Goal: Task Accomplishment & Management: Complete application form

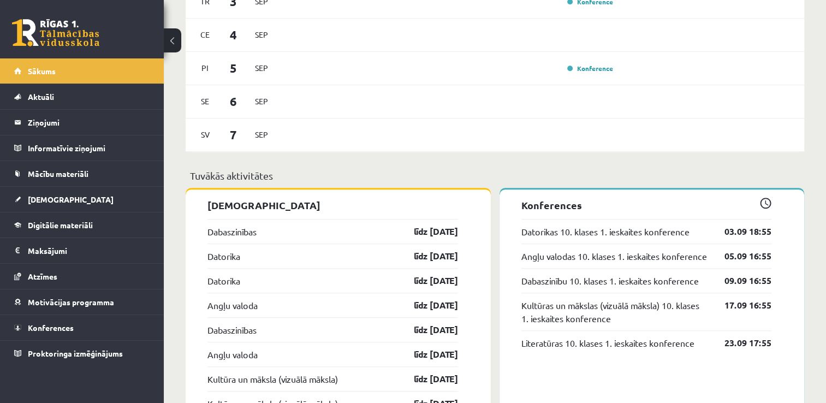
scroll to position [721, 0]
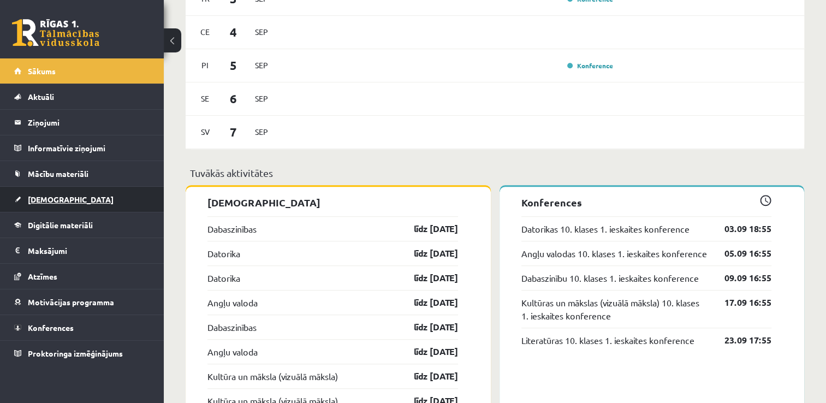
click at [116, 193] on link "[DEMOGRAPHIC_DATA]" at bounding box center [82, 199] width 136 height 25
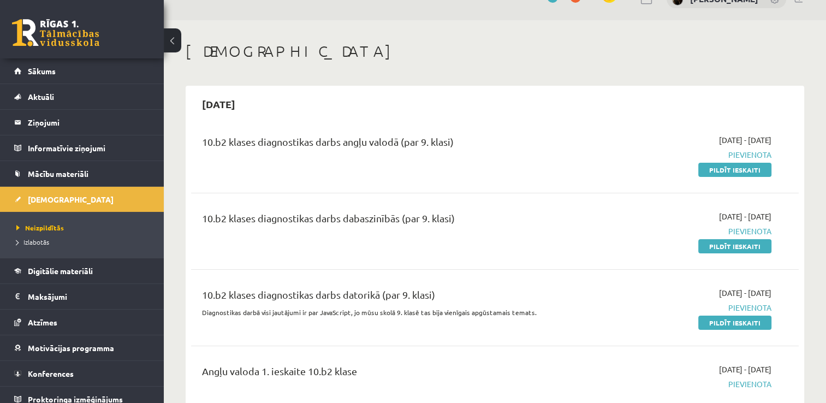
scroll to position [44, 0]
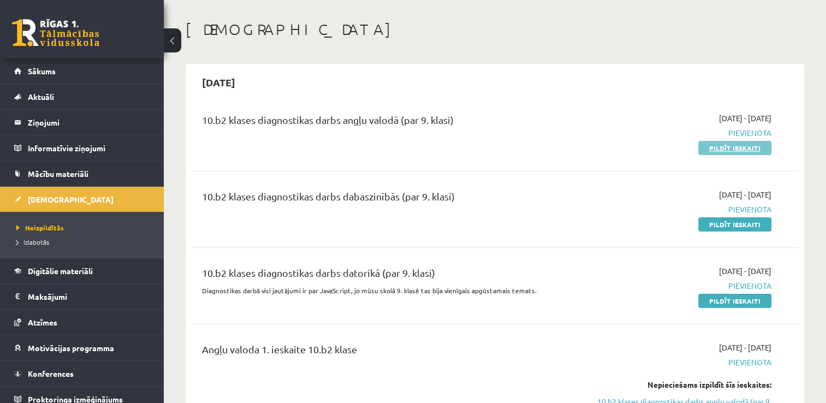
click at [745, 147] on link "Pildīt ieskaiti" at bounding box center [734, 148] width 73 height 14
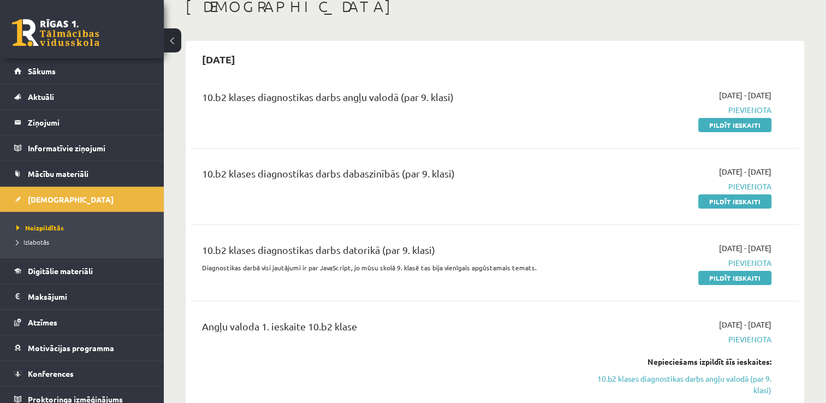
scroll to position [66, 0]
click at [742, 124] on link "Pildīt ieskaiti" at bounding box center [734, 126] width 73 height 14
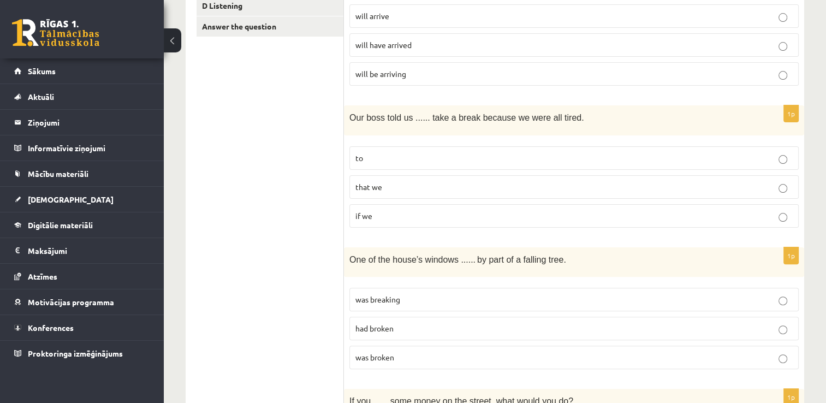
scroll to position [284, 0]
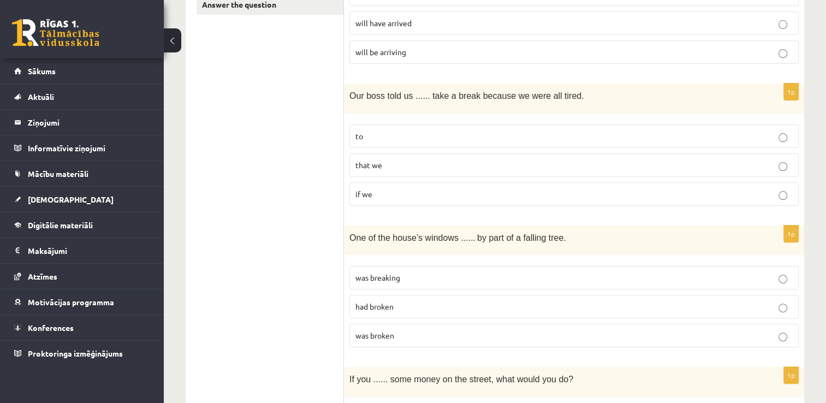
click at [365, 139] on p "to" at bounding box center [573, 135] width 437 height 11
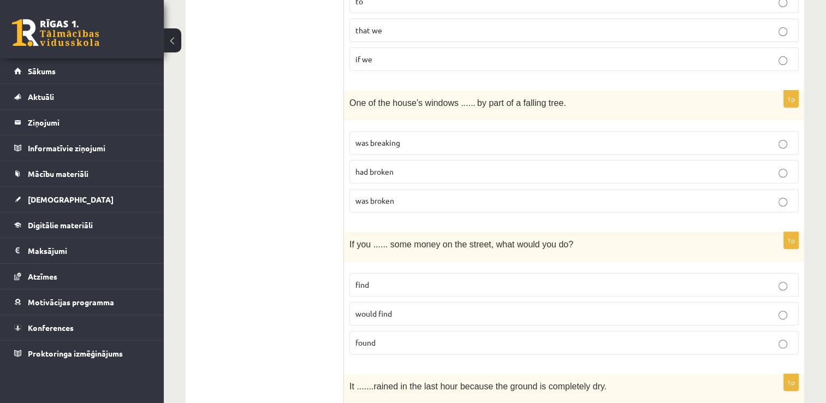
scroll to position [422, 0]
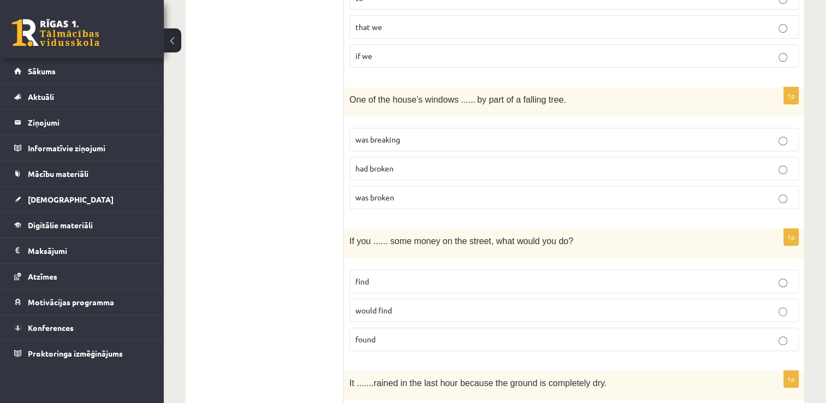
click at [379, 165] on span "had broken" at bounding box center [374, 168] width 38 height 10
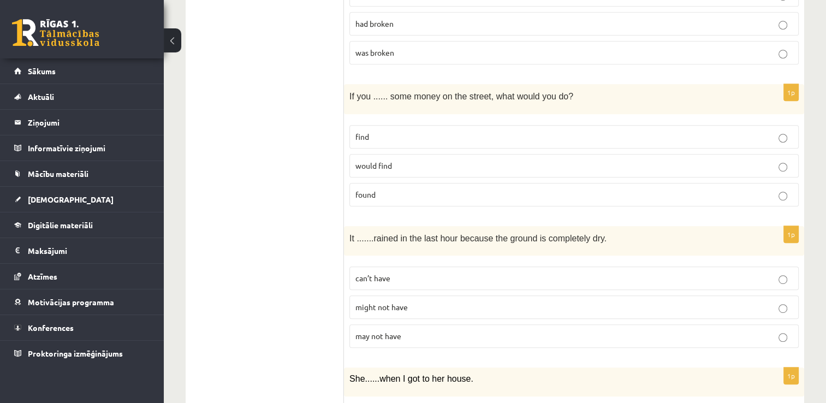
scroll to position [575, 0]
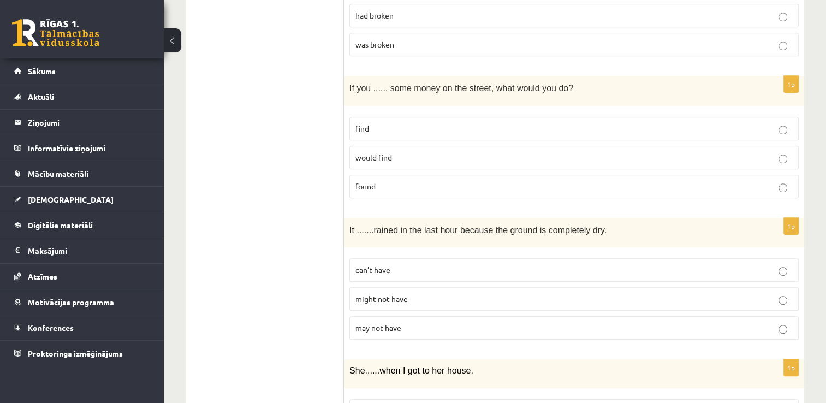
click at [381, 181] on p "found" at bounding box center [573, 186] width 437 height 11
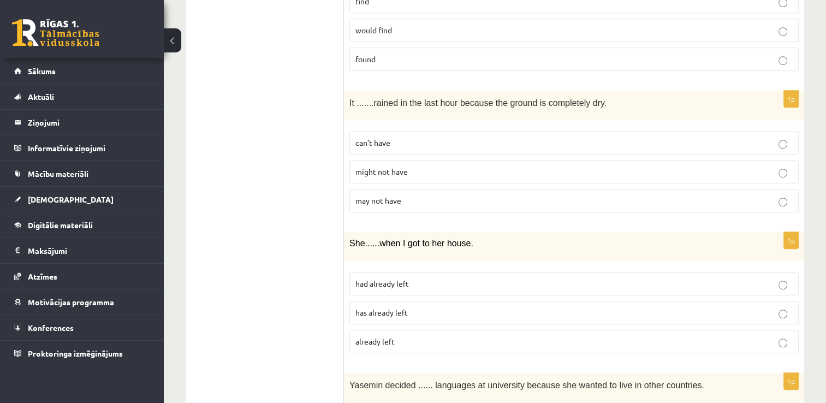
scroll to position [706, 0]
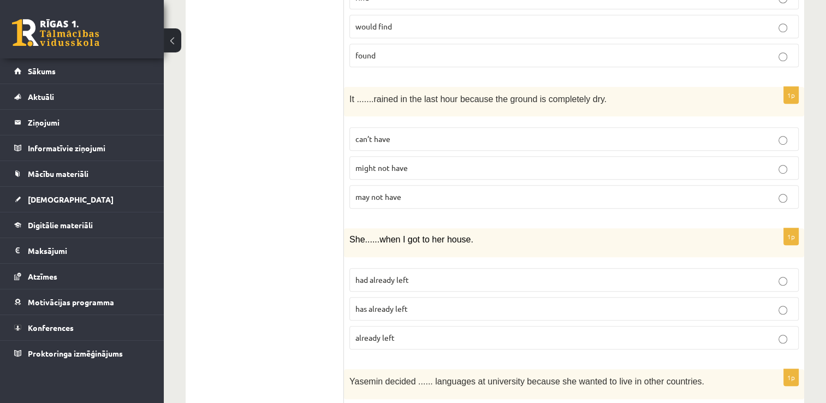
click at [376, 129] on label "can’t have" at bounding box center [573, 138] width 449 height 23
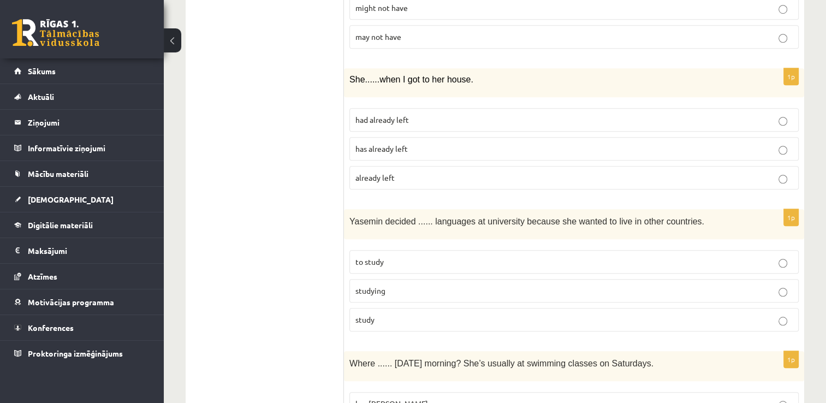
scroll to position [888, 0]
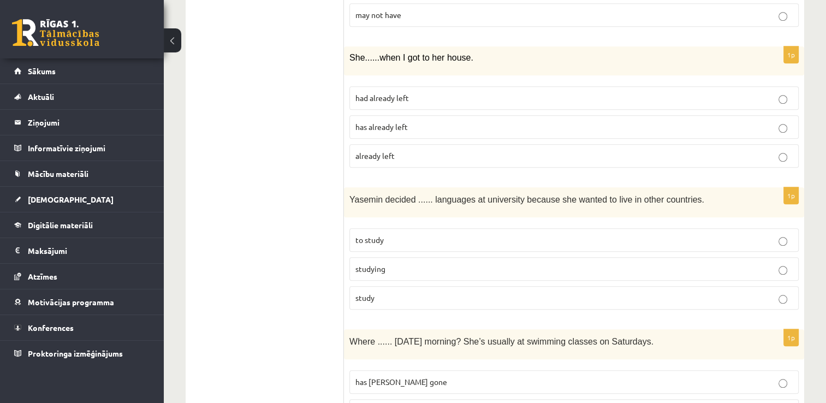
click at [370, 100] on label "had already left" at bounding box center [573, 97] width 449 height 23
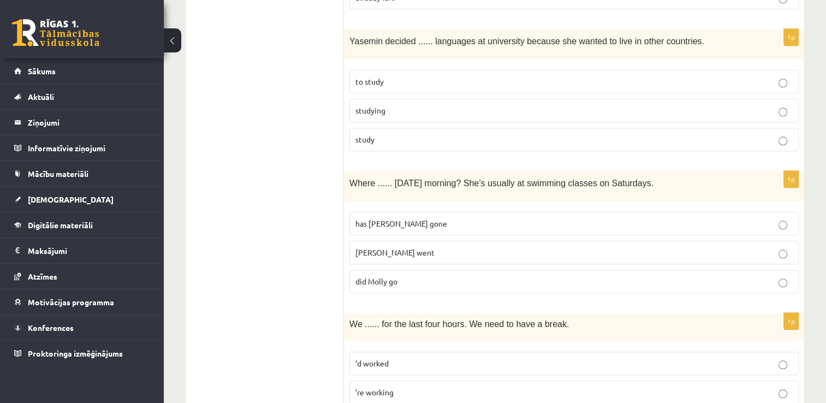
scroll to position [1063, 0]
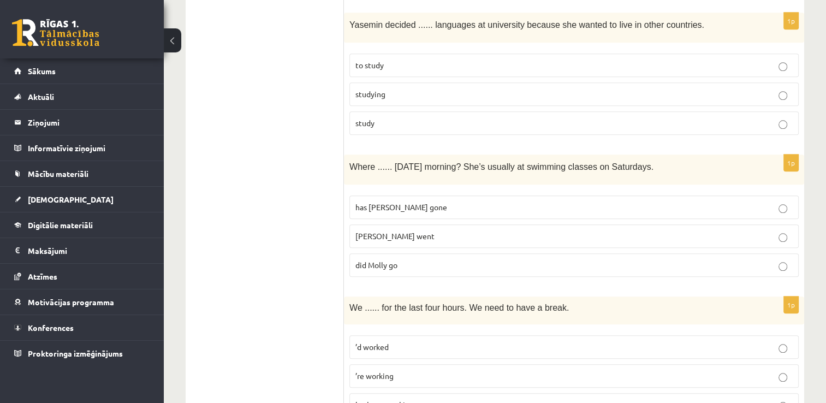
click at [395, 61] on p "to study" at bounding box center [573, 65] width 437 height 11
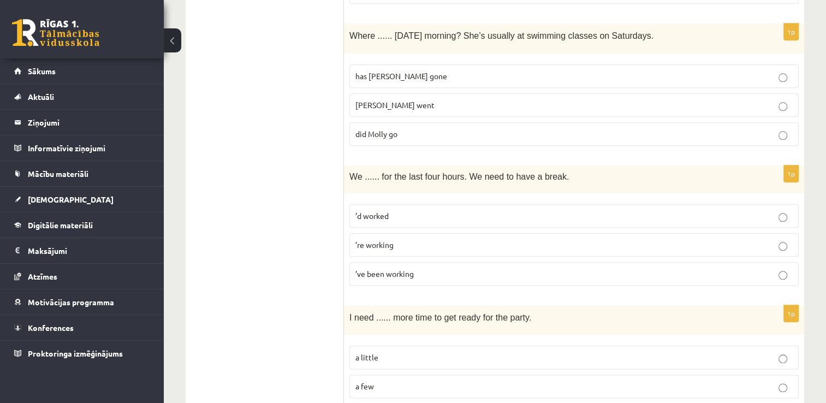
scroll to position [1215, 0]
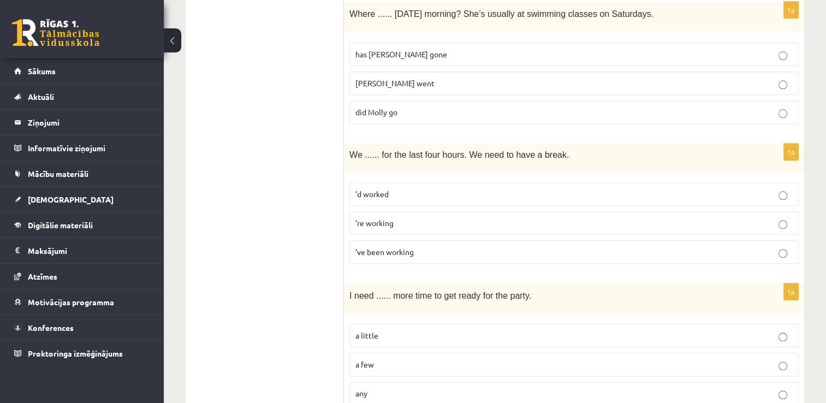
click at [386, 108] on span "did Molly go" at bounding box center [376, 112] width 42 height 10
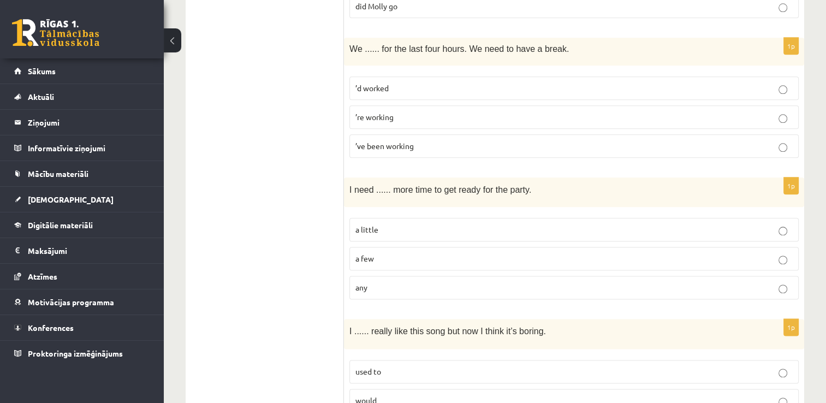
scroll to position [1325, 0]
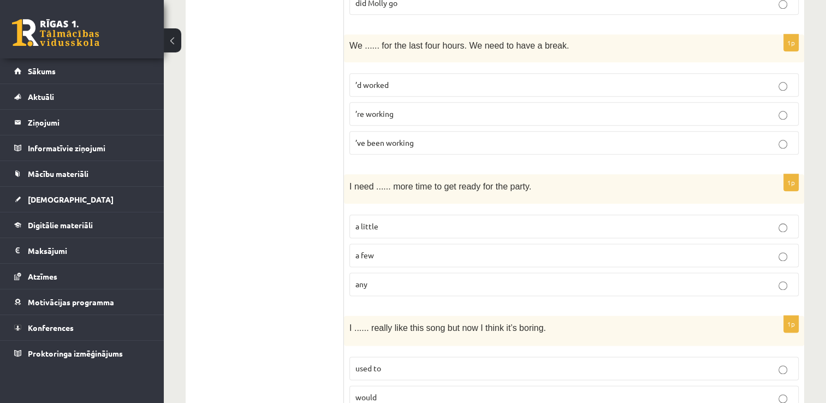
click at [352, 137] on label "’ve been working" at bounding box center [573, 142] width 449 height 23
click at [364, 221] on span "a little" at bounding box center [366, 226] width 23 height 10
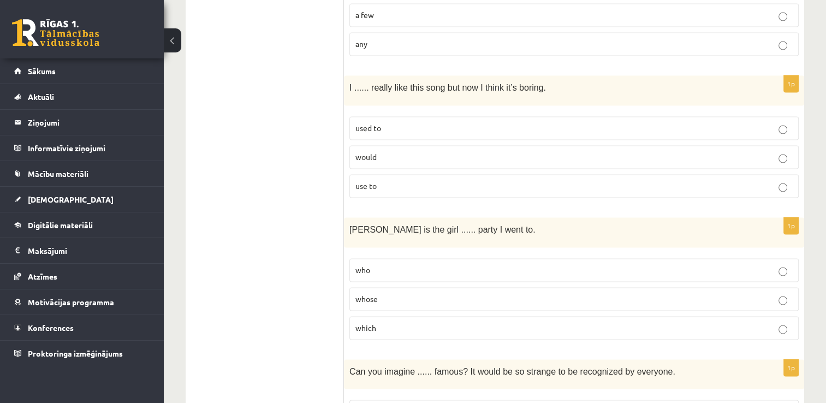
scroll to position [1587, 0]
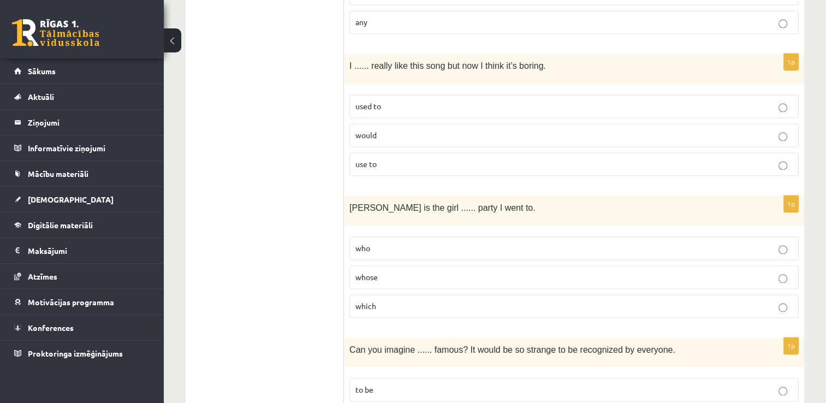
click at [382, 100] on p "used to" at bounding box center [573, 105] width 437 height 11
click at [363, 274] on label "whose" at bounding box center [573, 276] width 449 height 23
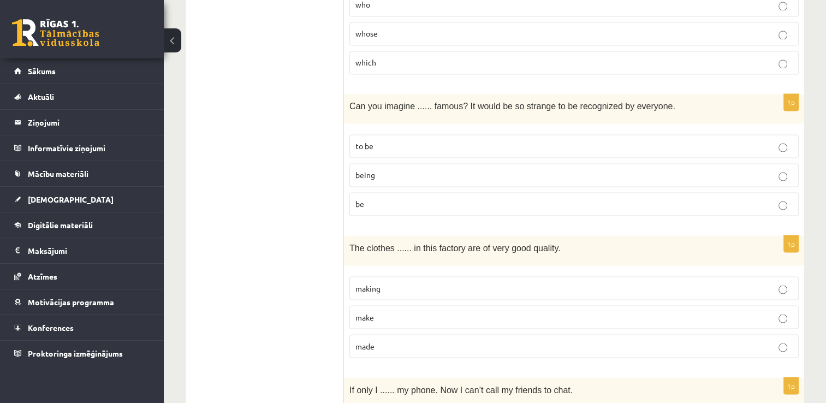
scroll to position [1849, 0]
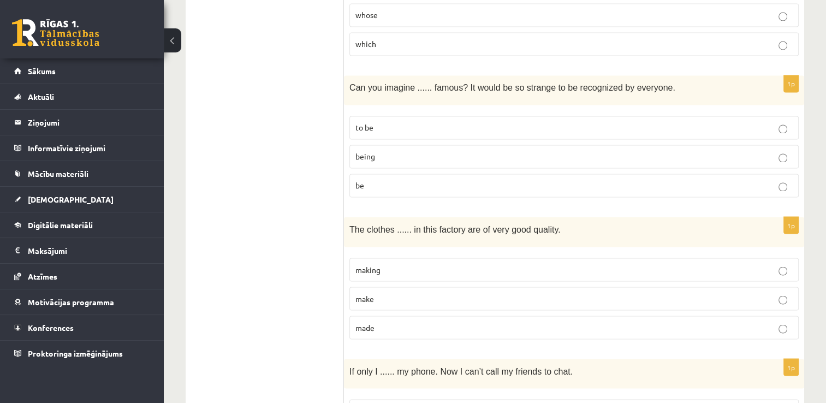
click at [375, 151] on span "being" at bounding box center [365, 156] width 20 height 10
click at [406, 322] on p "made" at bounding box center [573, 327] width 437 height 11
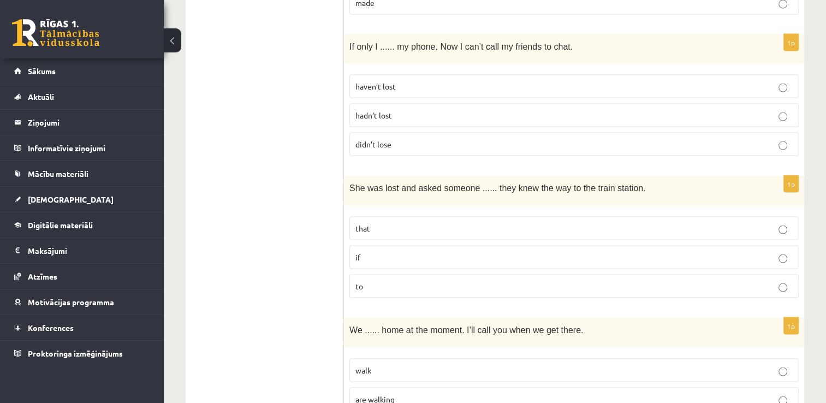
scroll to position [2176, 0]
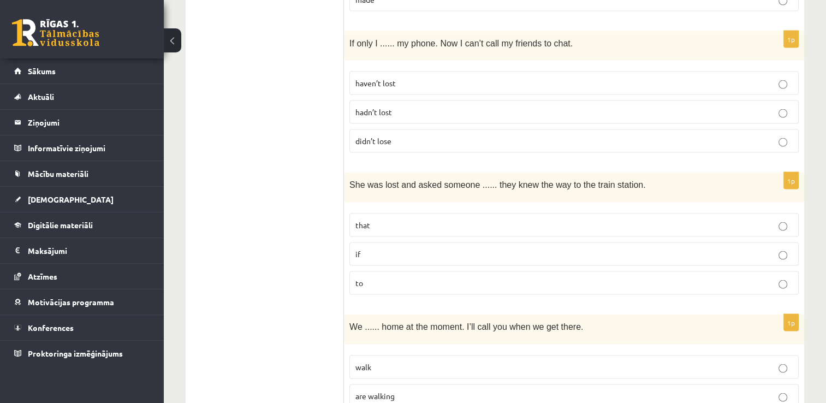
click at [393, 106] on p "hadn’t lost" at bounding box center [573, 111] width 437 height 11
click at [420, 248] on p "if" at bounding box center [573, 253] width 437 height 11
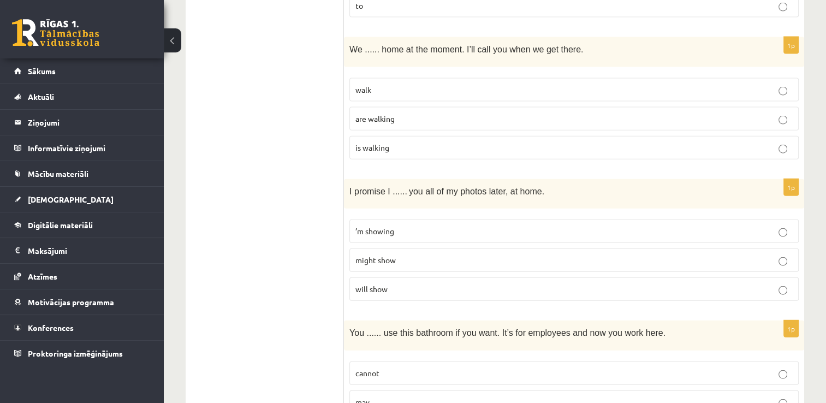
scroll to position [2460, 0]
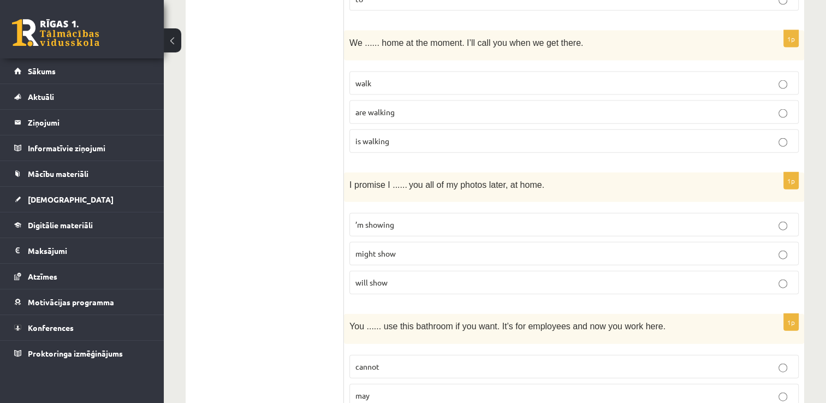
click at [417, 106] on p "are walking" at bounding box center [573, 111] width 437 height 11
click at [379, 277] on span "will show" at bounding box center [371, 282] width 32 height 10
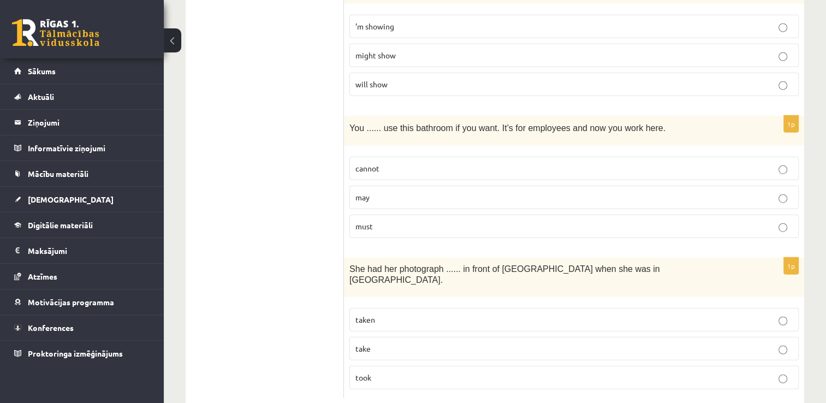
scroll to position [2660, 0]
click at [378, 191] on p "may" at bounding box center [573, 196] width 437 height 11
click at [457, 313] on p "taken" at bounding box center [573, 318] width 437 height 11
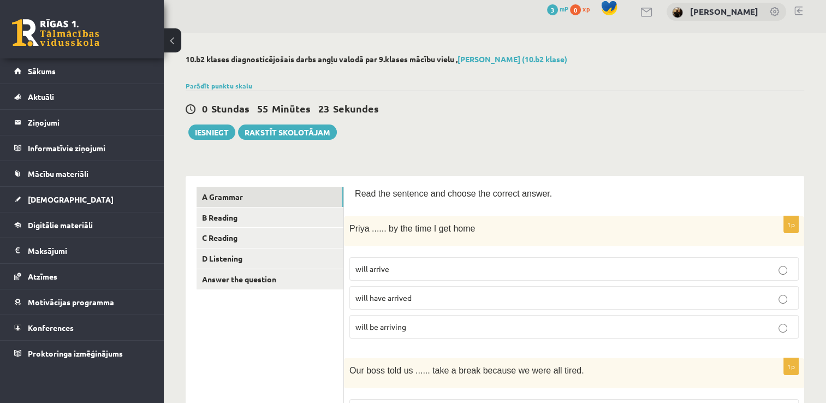
scroll to position [0, 0]
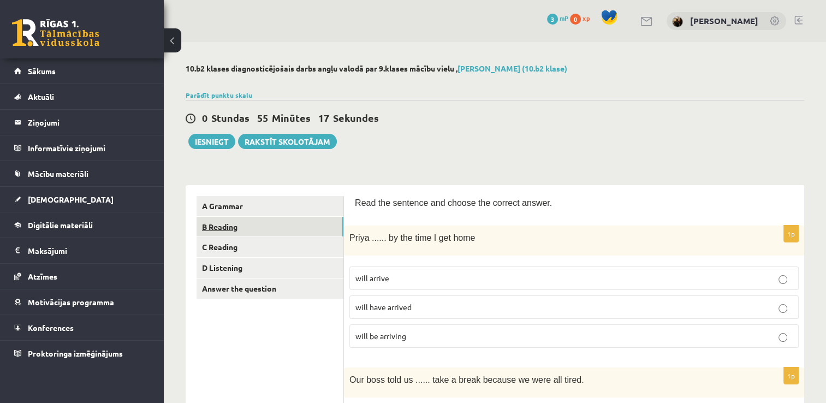
click at [264, 228] on link "B Reading" at bounding box center [270, 227] width 147 height 20
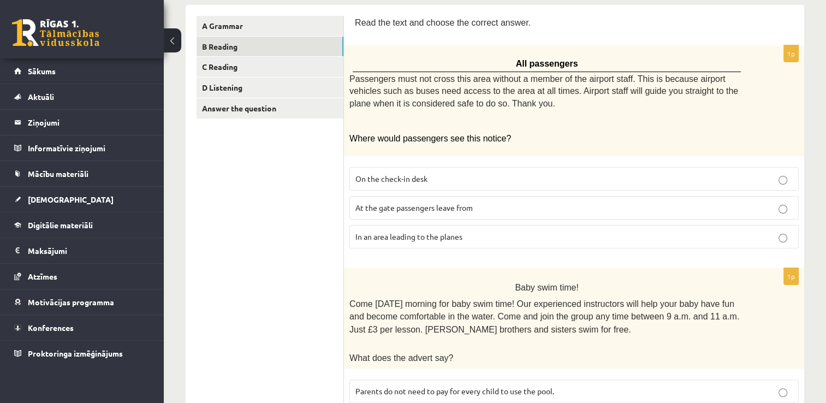
scroll to position [182, 0]
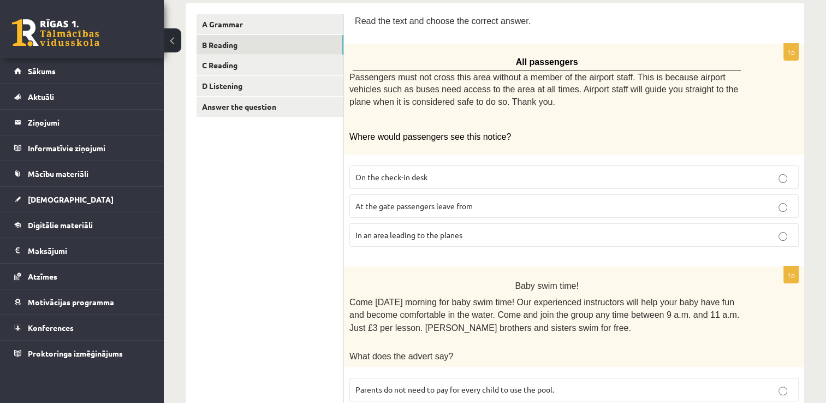
click at [395, 110] on div "All passengers Passengers must not cross this area without a member of the airp…" at bounding box center [574, 99] width 460 height 111
click at [468, 171] on p "On the check-in desk" at bounding box center [573, 176] width 437 height 11
click at [678, 120] on p at bounding box center [546, 119] width 395 height 11
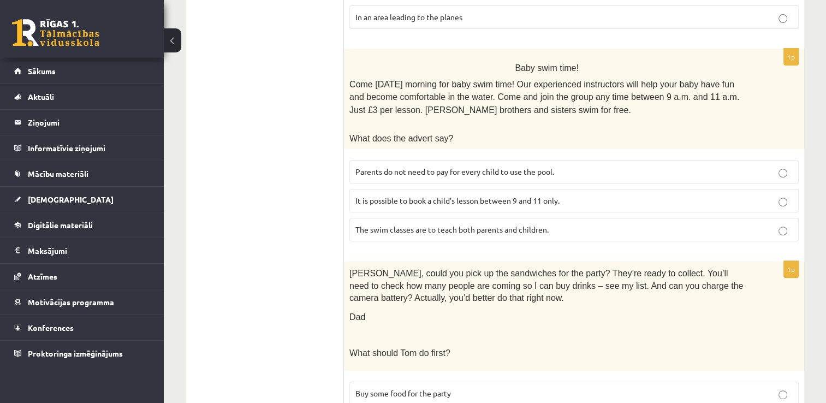
scroll to position [400, 0]
click at [642, 201] on label "It is possible to book a child’s lesson between 9 and 11 only." at bounding box center [573, 199] width 449 height 23
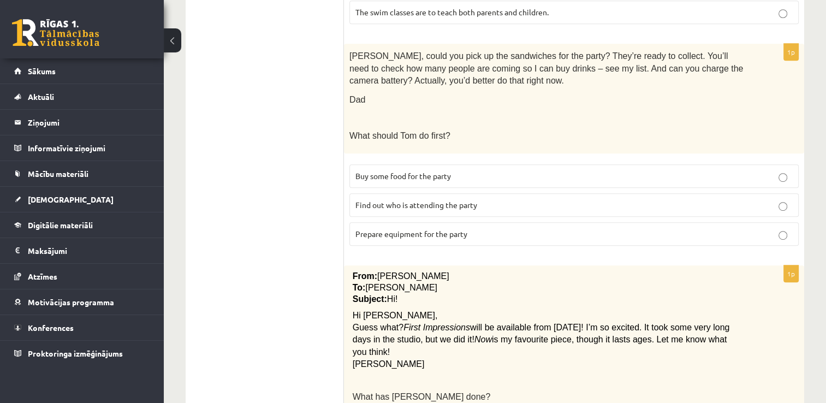
scroll to position [619, 0]
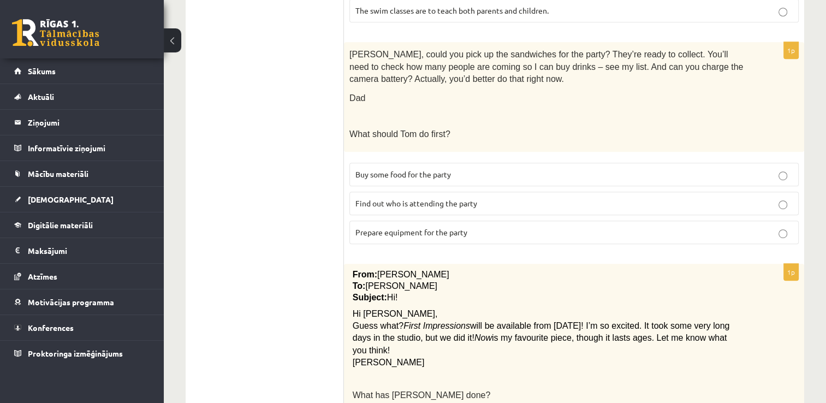
click at [460, 227] on span "Prepare equipment for the party" at bounding box center [411, 232] width 112 height 10
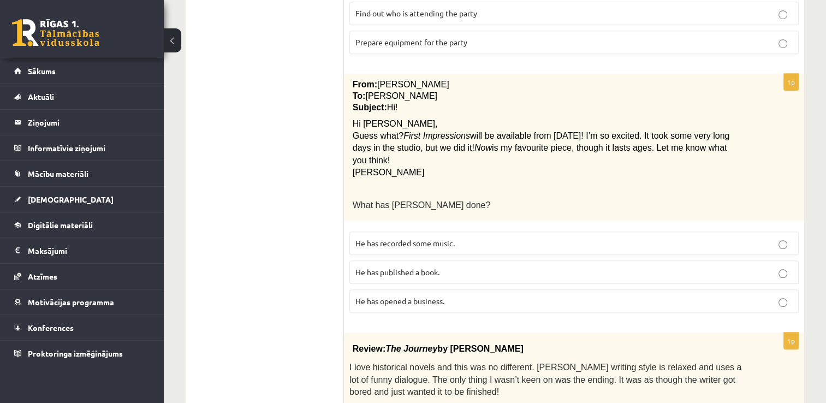
scroll to position [815, 0]
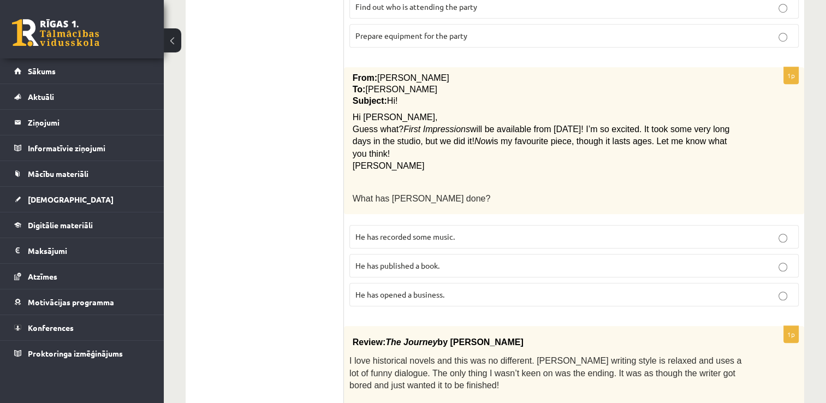
drag, startPoint x: 832, startPoint y: 395, endPoint x: 573, endPoint y: 359, distance: 261.8
click at [573, 359] on p "I love historical novels and this was no different. Elizabeth’s writing style i…" at bounding box center [546, 372] width 395 height 37
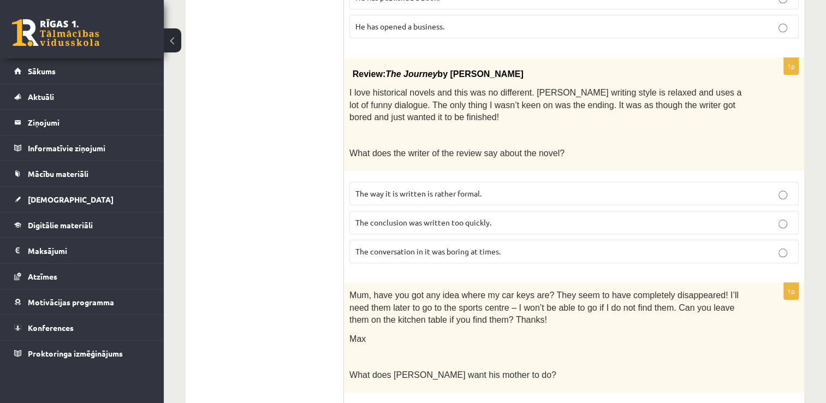
scroll to position [1099, 0]
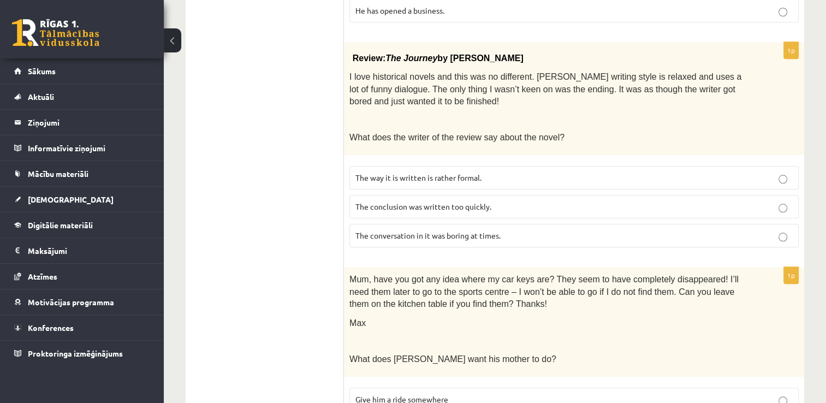
click at [432, 201] on span "The conclusion was written too quickly." at bounding box center [423, 206] width 136 height 10
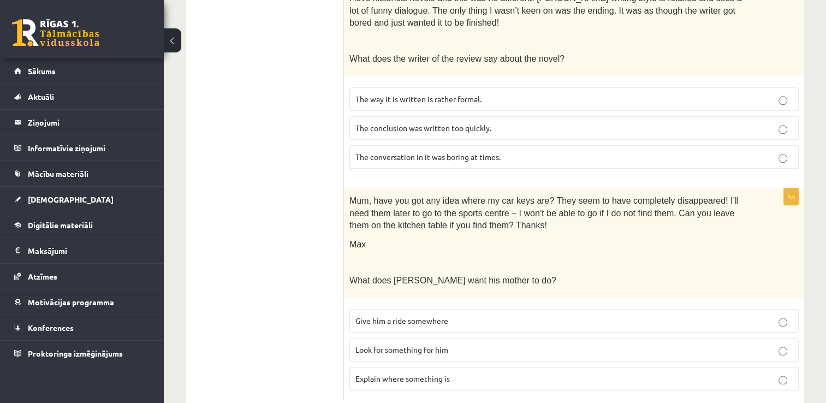
scroll to position [1183, 0]
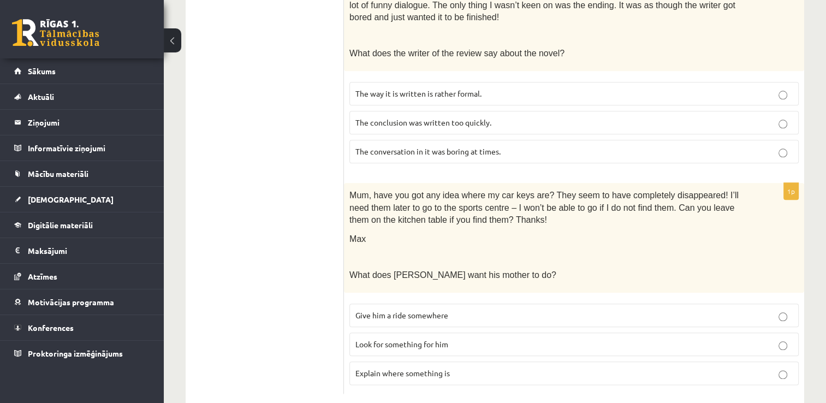
click at [461, 339] on p "Look for something for him" at bounding box center [573, 344] width 437 height 11
click at [464, 334] on fieldset "Give him a ride somewhere Look for something for him Explain where something is" at bounding box center [573, 343] width 449 height 90
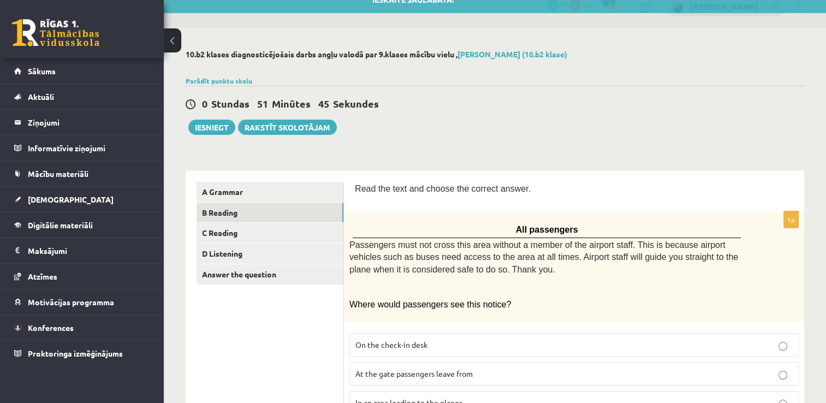
scroll to position [0, 0]
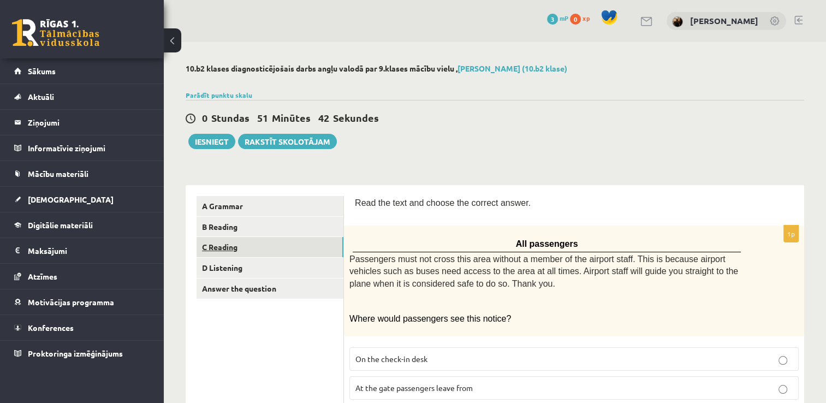
click at [257, 249] on link "C Reading" at bounding box center [270, 247] width 147 height 20
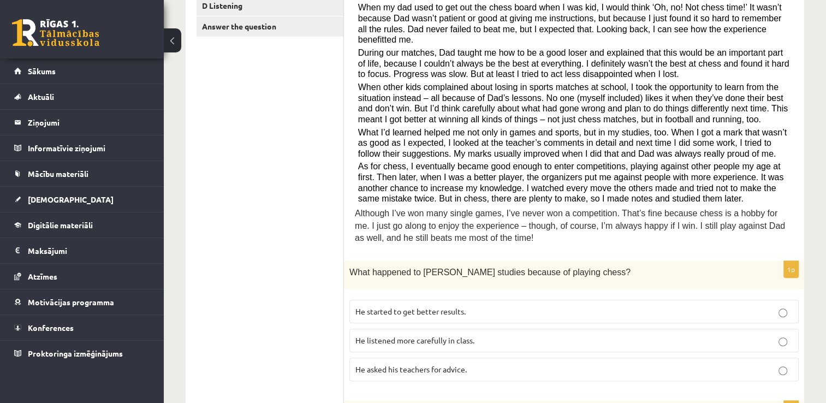
scroll to position [240, 0]
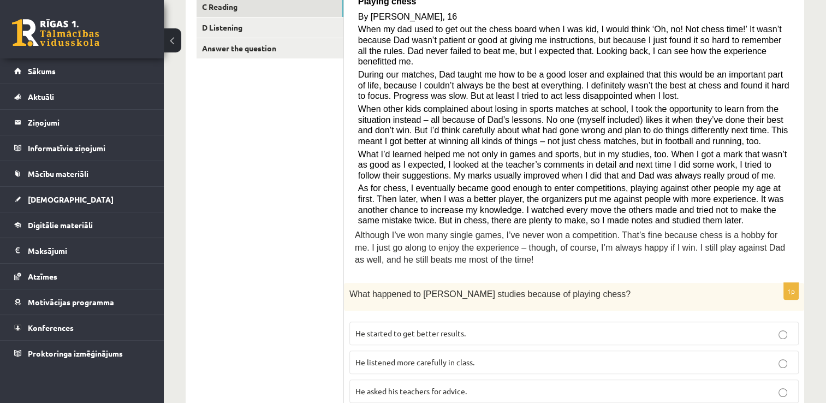
click at [444, 322] on label "He started to get better results." at bounding box center [573, 333] width 449 height 23
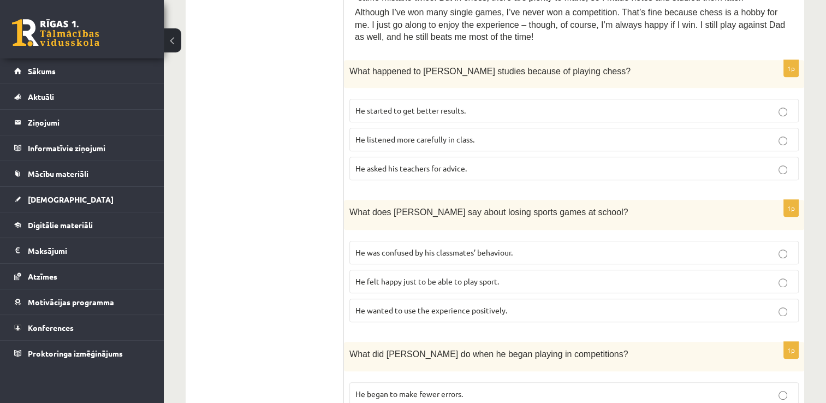
scroll to position [485, 0]
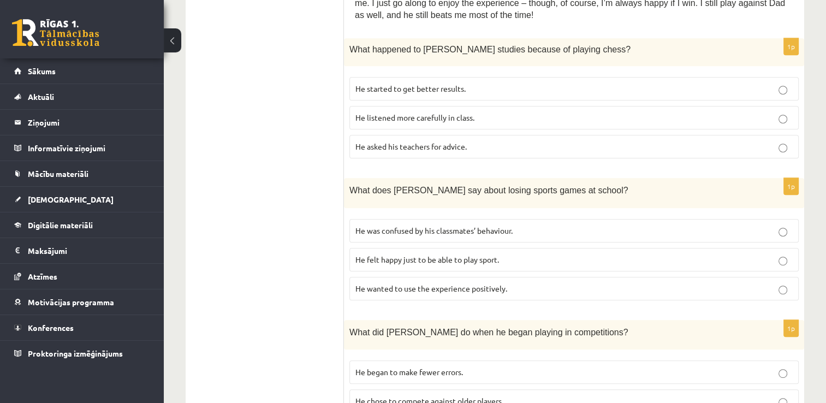
click at [537, 283] on p "He wanted to use the experience positively." at bounding box center [573, 288] width 437 height 11
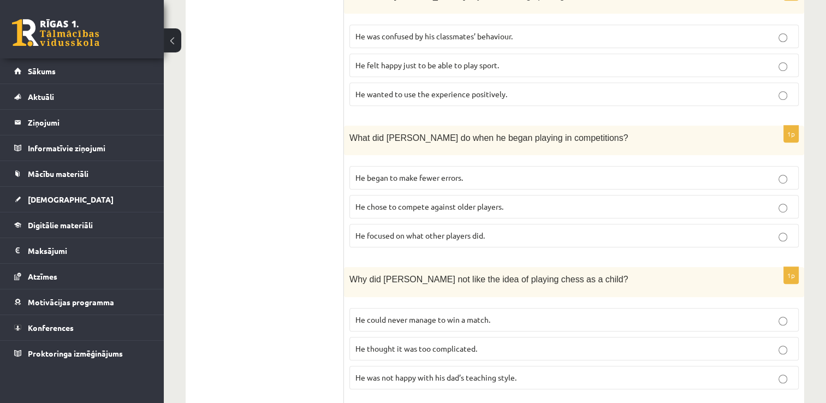
scroll to position [681, 0]
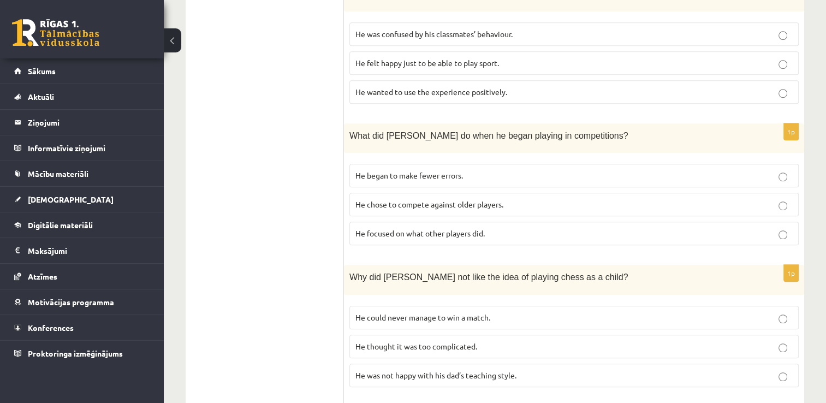
click at [484, 226] on label "He focused on what other players did." at bounding box center [573, 233] width 449 height 23
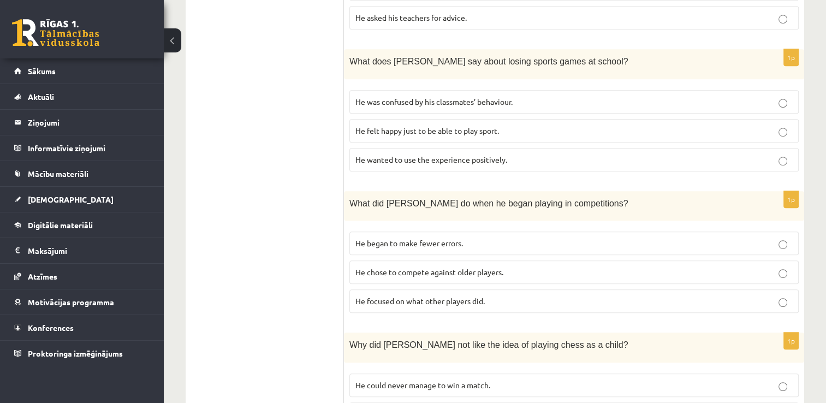
scroll to position [638, 0]
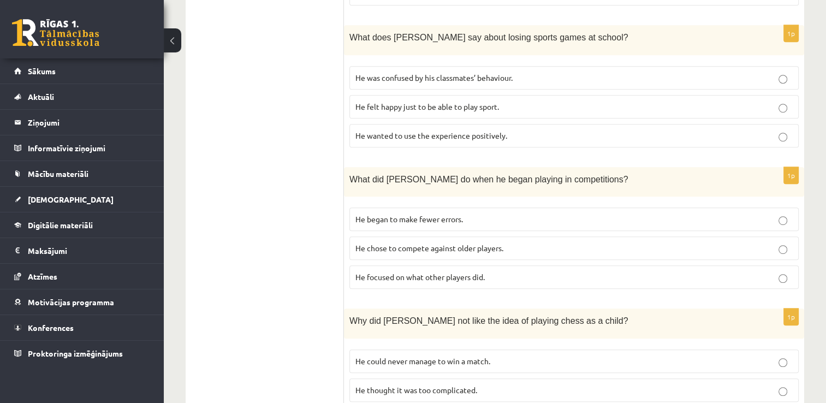
click at [575, 241] on label "He chose to compete against older players." at bounding box center [573, 247] width 449 height 23
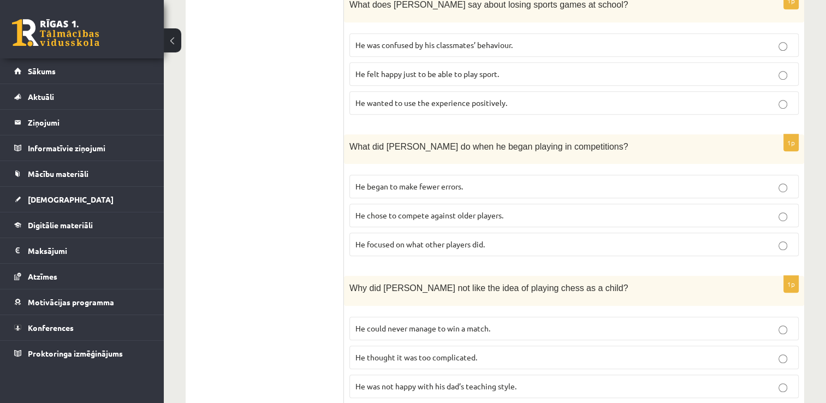
scroll to position [699, 0]
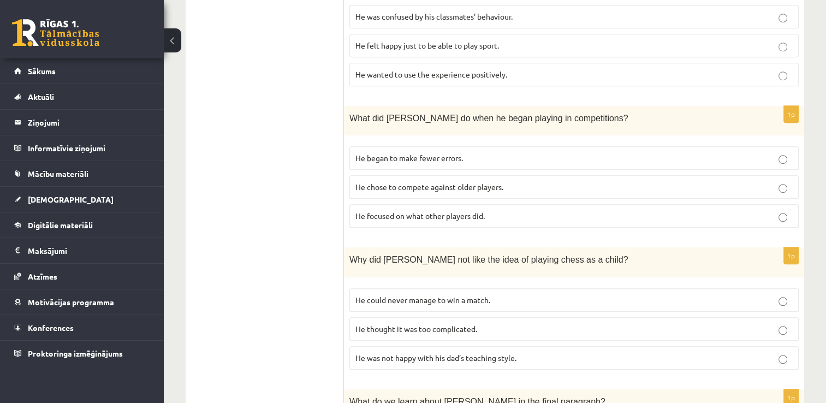
drag, startPoint x: 829, startPoint y: 401, endPoint x: 550, endPoint y: 290, distance: 299.5
click at [550, 294] on p "He could never manage to win a match." at bounding box center [573, 299] width 437 height 11
click at [723, 324] on label "He thought it was too complicated." at bounding box center [573, 328] width 449 height 23
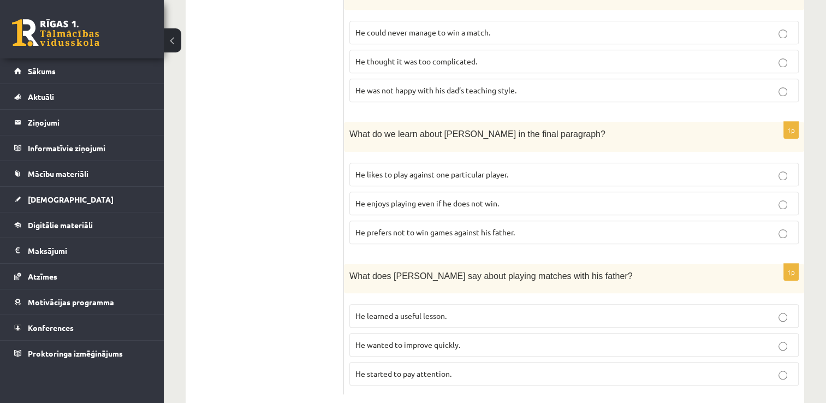
scroll to position [974, 0]
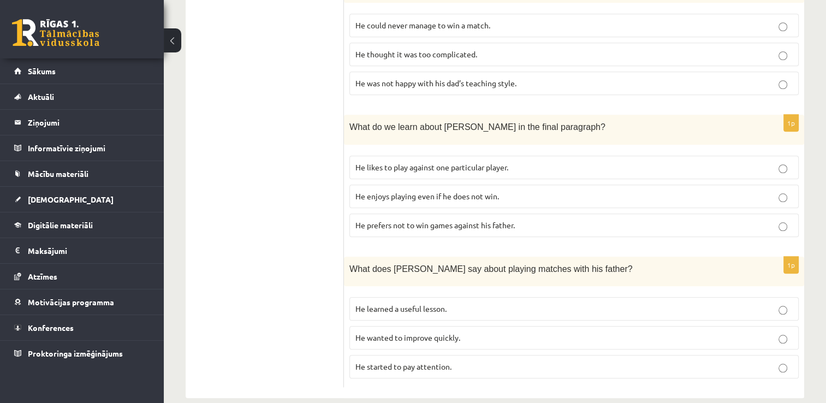
click at [625, 303] on p "He learned a useful lesson." at bounding box center [573, 308] width 437 height 11
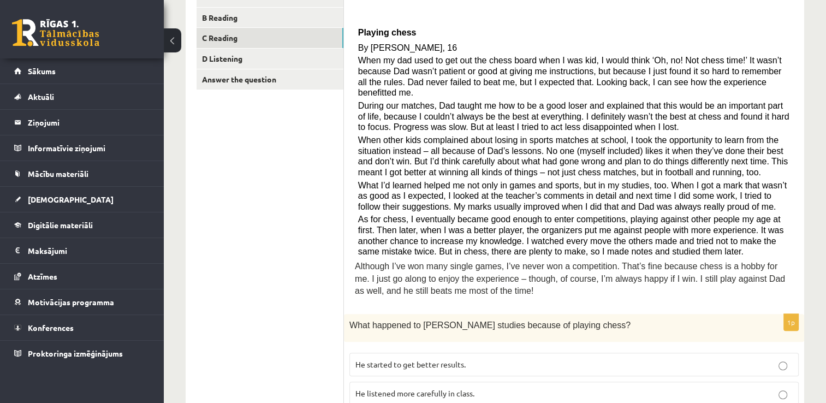
scroll to position [137, 0]
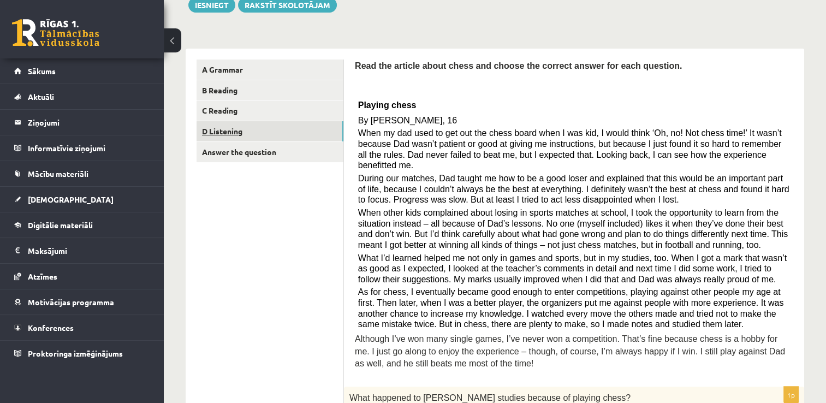
click at [236, 128] on link "D Listening" at bounding box center [270, 131] width 147 height 20
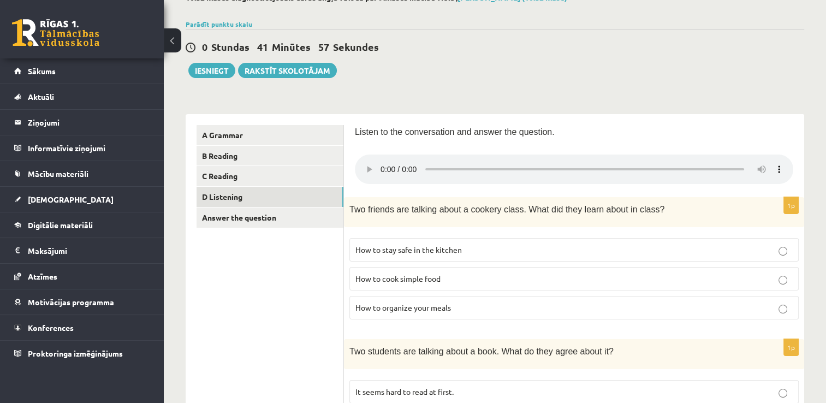
scroll to position [56, 0]
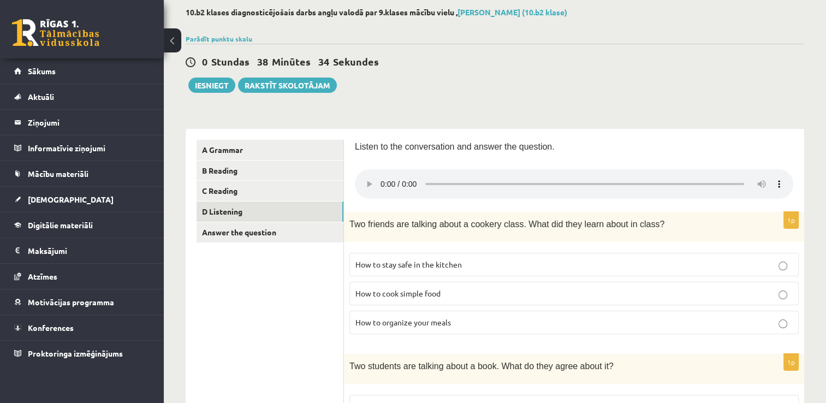
click at [451, 323] on span "How to organize your meals" at bounding box center [403, 322] width 96 height 10
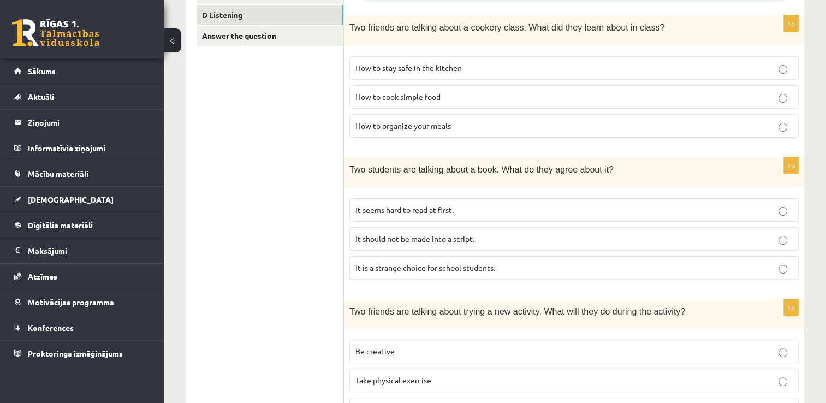
scroll to position [605, 0]
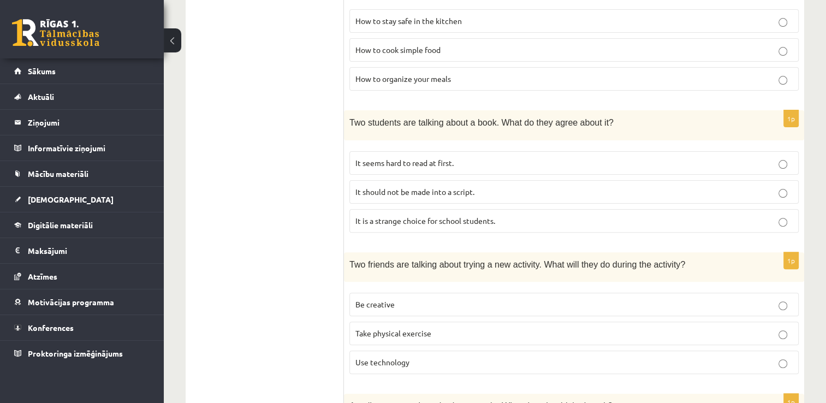
scroll to position [299, 0]
click at [492, 333] on p "Take physical exercise" at bounding box center [573, 333] width 437 height 11
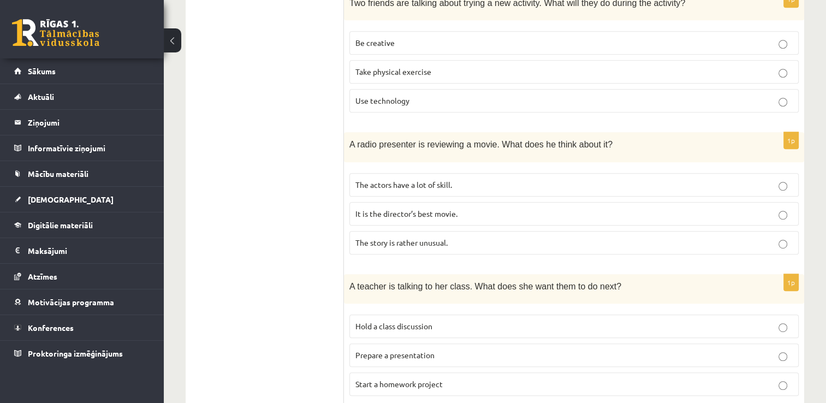
scroll to position [583, 0]
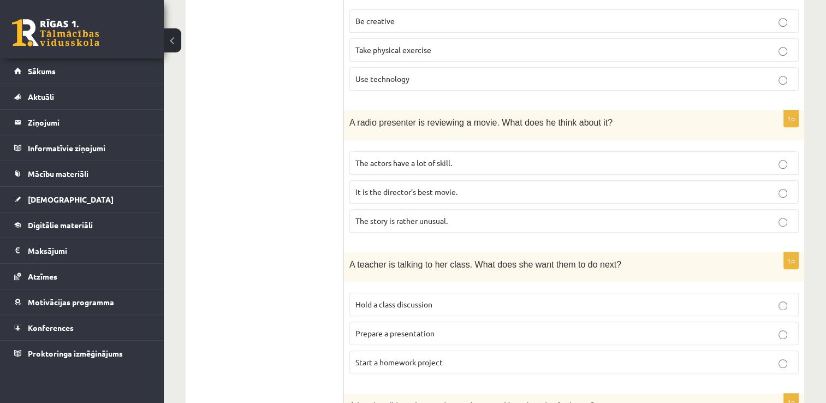
click at [699, 217] on p "The story is rather unusual." at bounding box center [573, 220] width 437 height 11
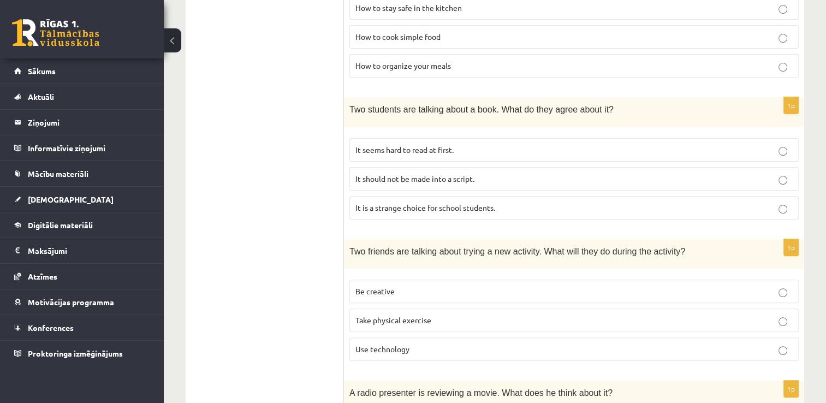
scroll to position [299, 0]
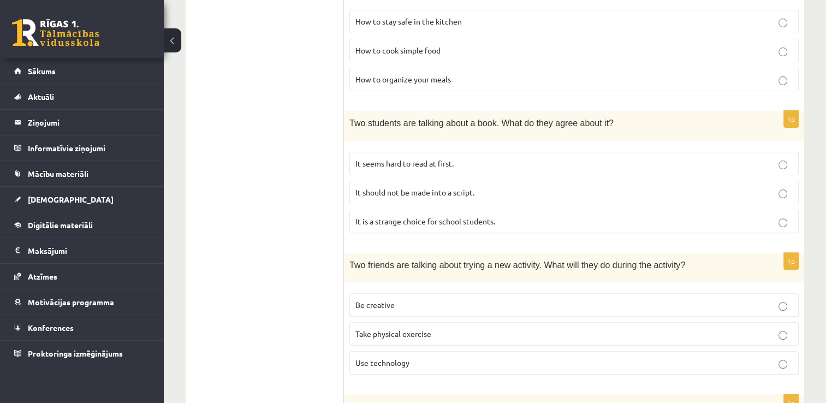
click at [646, 164] on p "It seems hard to read at first." at bounding box center [573, 163] width 437 height 11
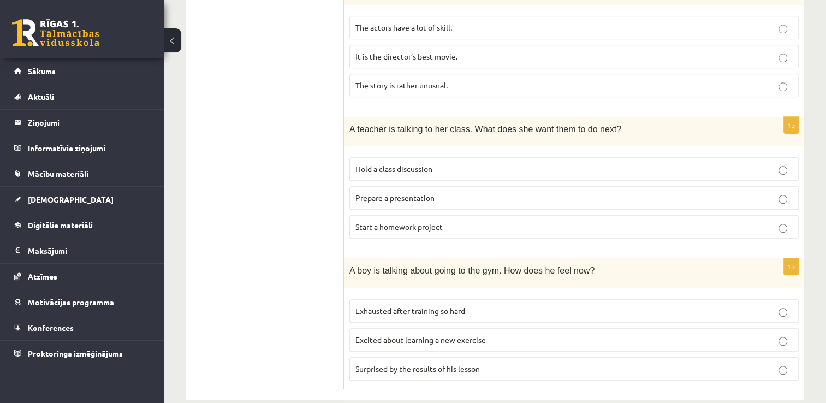
scroll to position [733, 0]
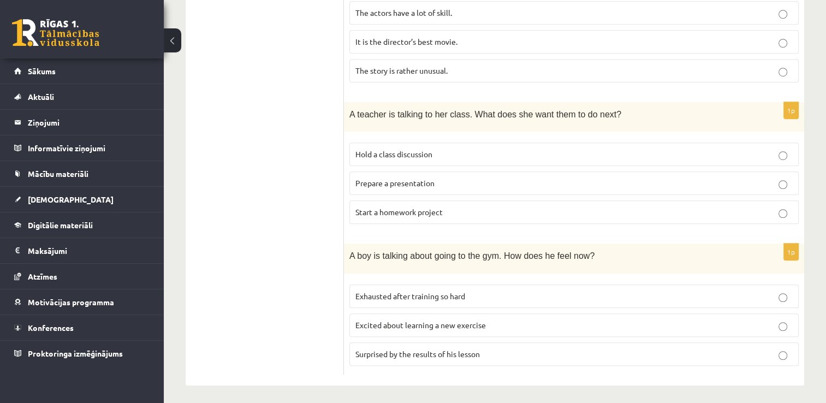
click at [564, 152] on p "Hold a class discussion" at bounding box center [573, 154] width 437 height 11
click at [661, 180] on p "Prepare a presentation" at bounding box center [573, 182] width 437 height 11
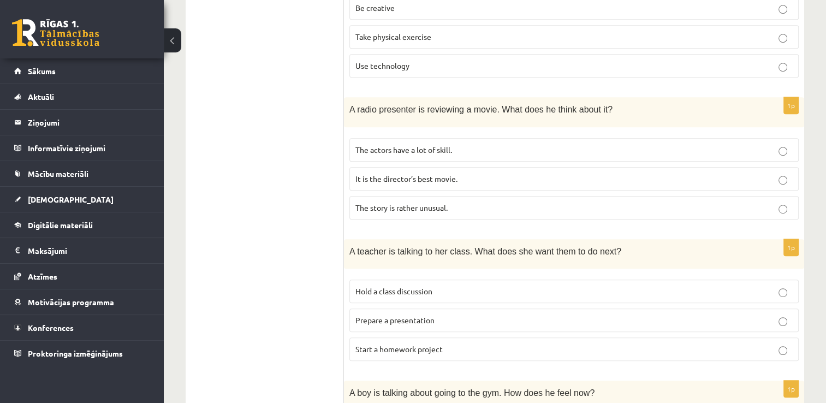
scroll to position [580, 0]
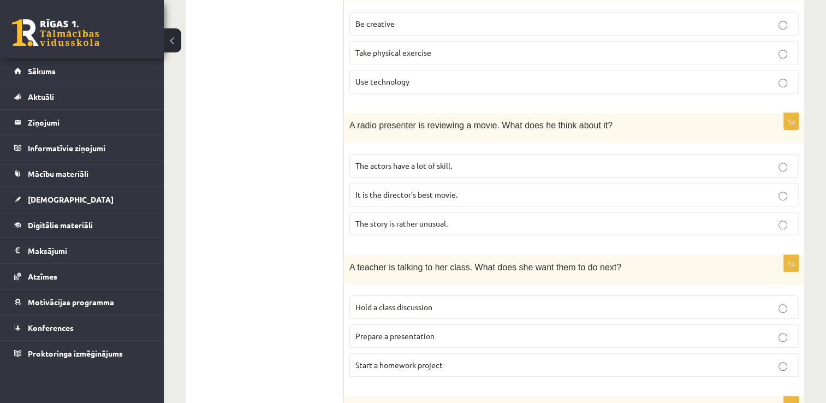
click at [824, 10] on div "10.b2 klases diagnosticējošais darbs angļu valodā par 9.klases mācību vielu , M…" at bounding box center [495, 11] width 662 height 1099
drag, startPoint x: 828, startPoint y: 10, endPoint x: 818, endPoint y: 138, distance: 128.7
click at [818, 138] on div "10.b2 klases diagnosticējošais darbs angļu valodā par 9.klases mācību vielu , M…" at bounding box center [495, 11] width 662 height 1099
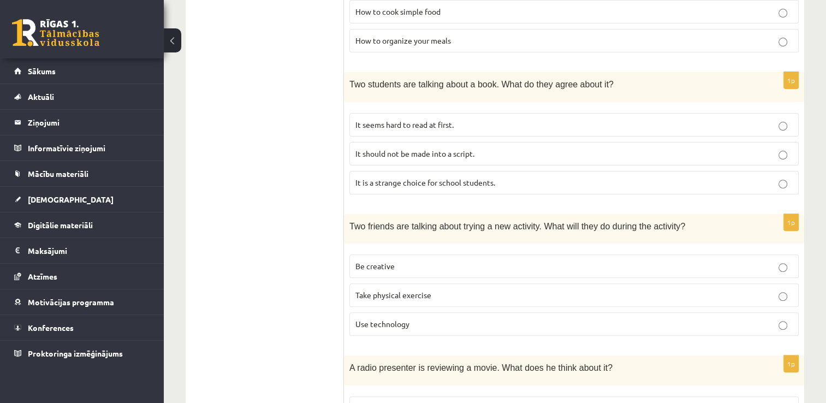
scroll to position [330, 0]
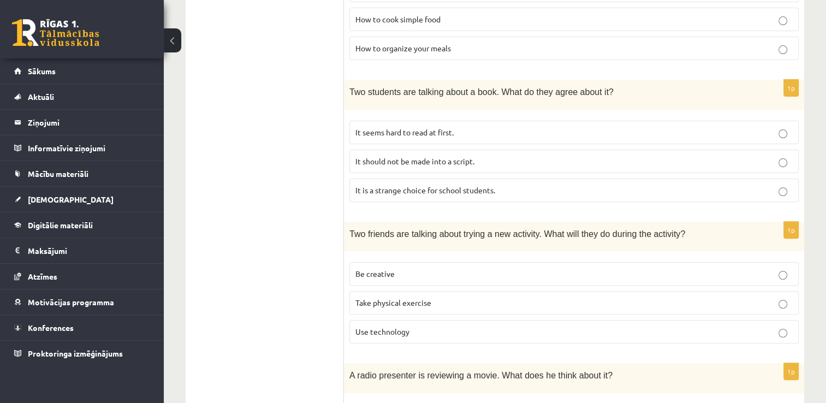
click at [396, 279] on label "Be creative" at bounding box center [573, 273] width 449 height 23
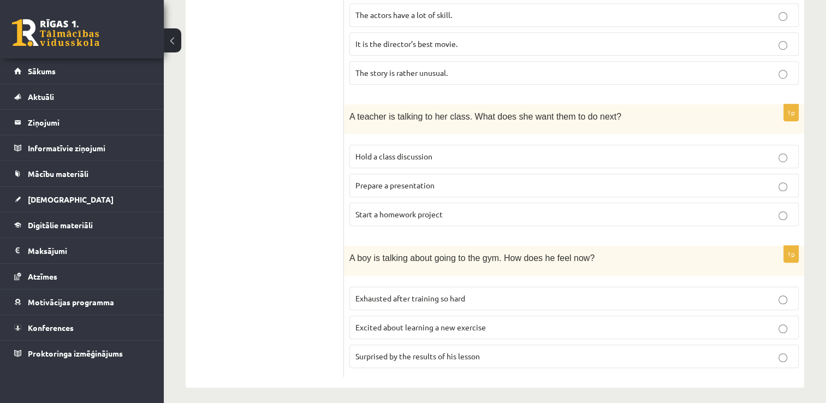
scroll to position [733, 0]
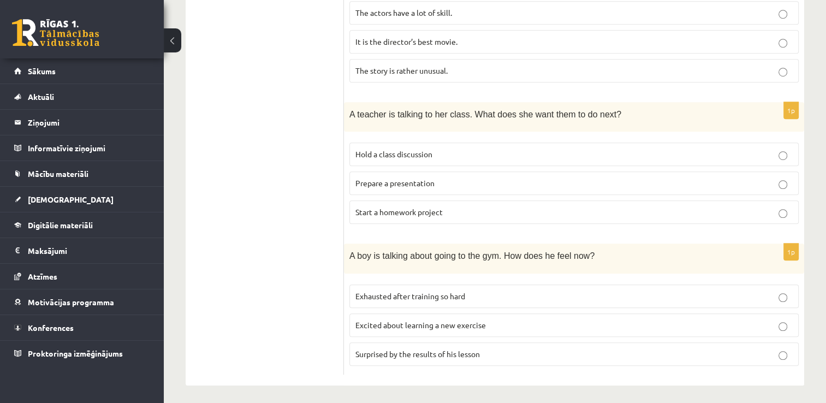
drag, startPoint x: 660, startPoint y: 324, endPoint x: 771, endPoint y: 325, distance: 110.8
click at [771, 325] on p "Excited about learning a new exercise" at bounding box center [573, 324] width 437 height 11
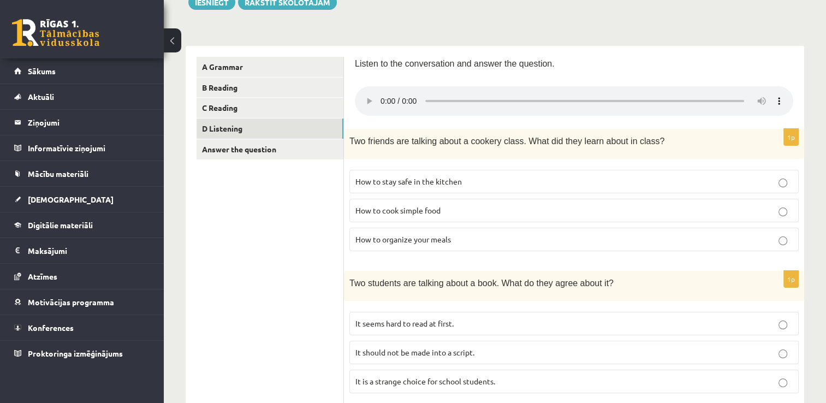
scroll to position [136, 0]
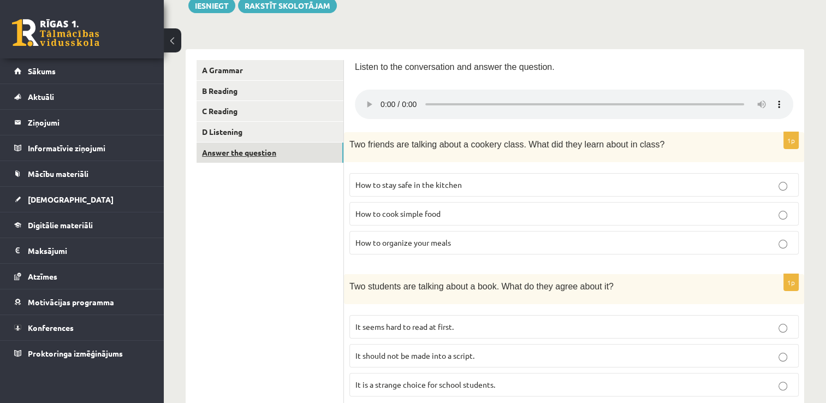
click at [325, 150] on link "Answer the question" at bounding box center [270, 153] width 147 height 20
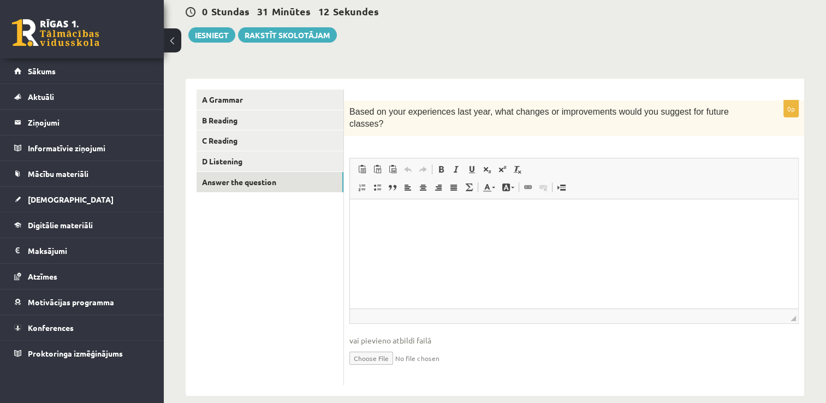
scroll to position [108, 0]
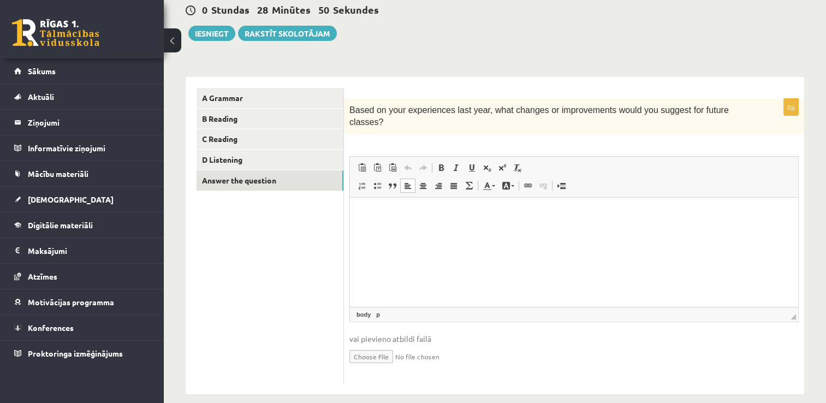
click at [597, 230] on html at bounding box center [574, 213] width 448 height 33
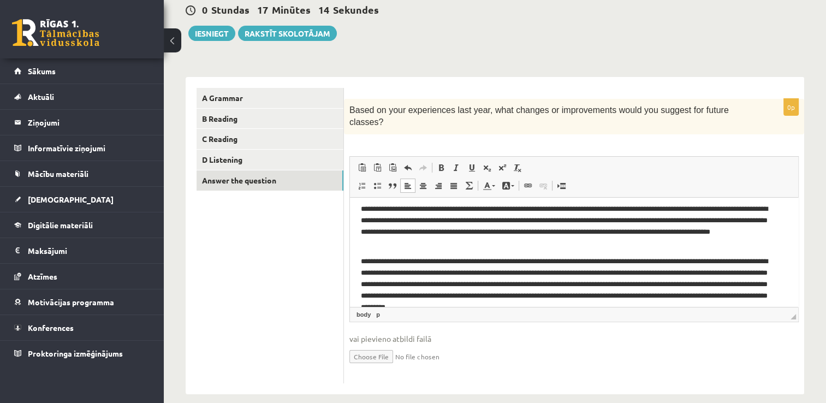
scroll to position [58, 0]
click at [509, 218] on p "**********" at bounding box center [570, 225] width 418 height 45
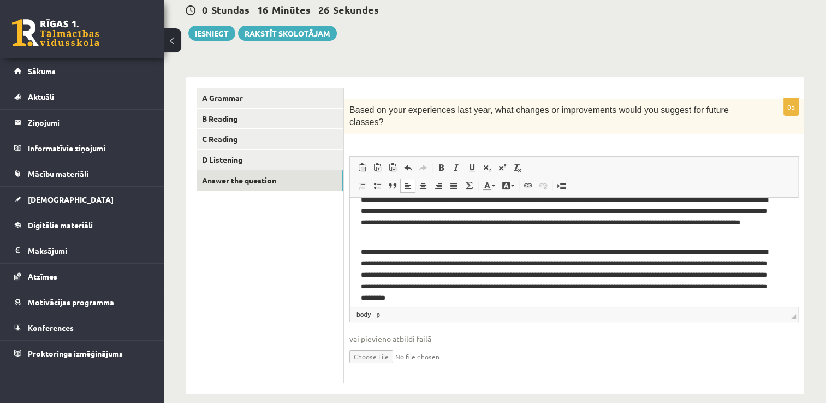
scroll to position [74, 0]
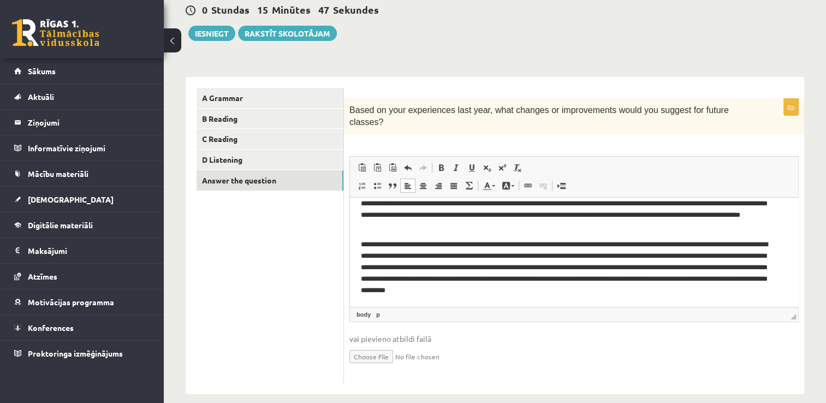
click at [683, 268] on p "**********" at bounding box center [570, 267] width 418 height 57
click at [219, 38] on button "Iesniegt" at bounding box center [211, 33] width 47 height 15
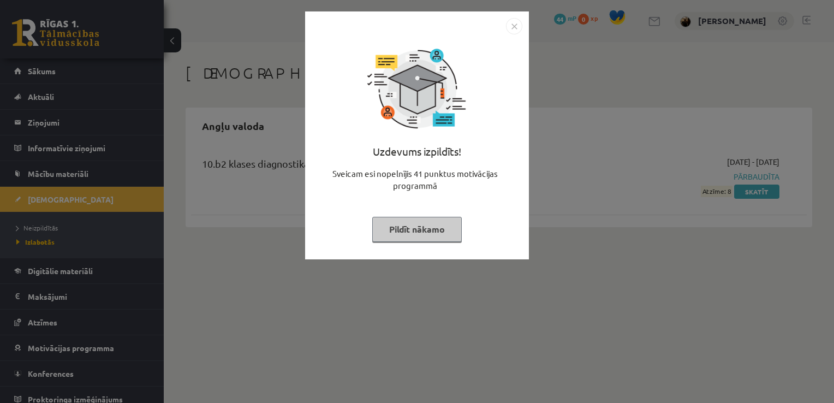
click at [549, 207] on div "Uzdevums izpildīts! Sveicam esi nopelnījis 41 punktus motivācijas programmā Pil…" at bounding box center [417, 201] width 834 height 403
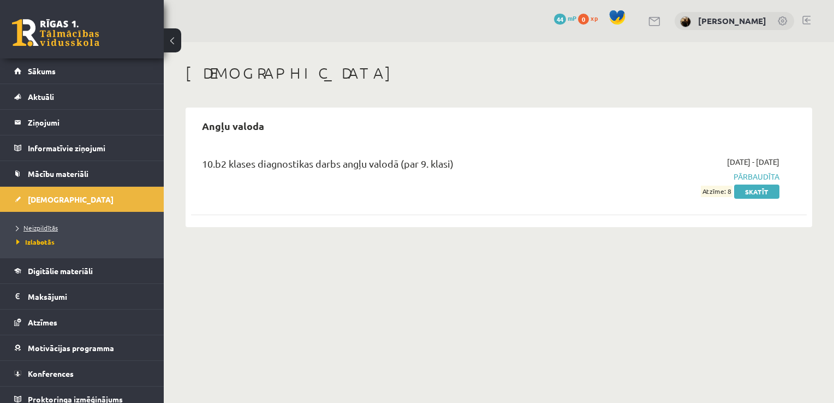
click at [63, 223] on link "Neizpildītās" at bounding box center [84, 228] width 137 height 10
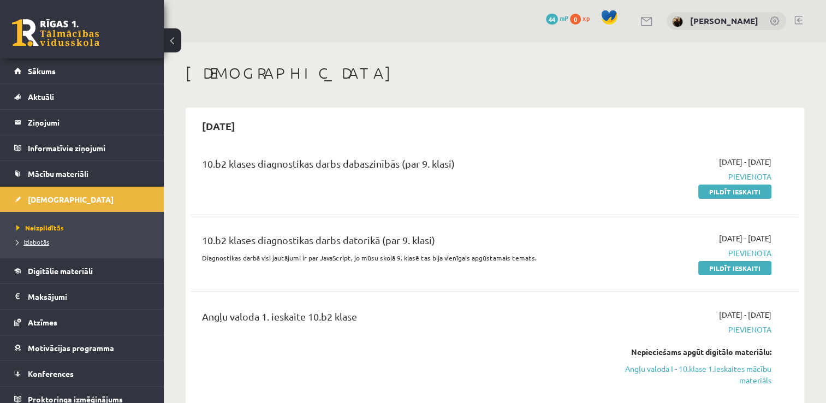
click at [66, 245] on link "Izlabotās" at bounding box center [84, 242] width 137 height 10
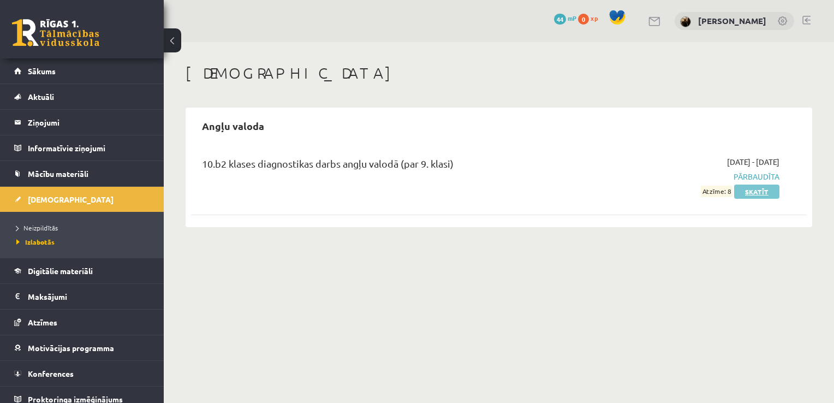
click at [758, 194] on link "Skatīt" at bounding box center [756, 192] width 45 height 14
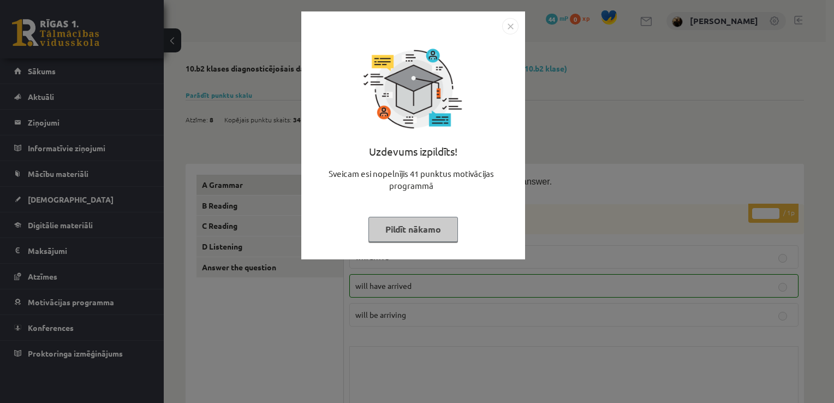
click at [515, 23] on img "Close" at bounding box center [510, 26] width 16 height 16
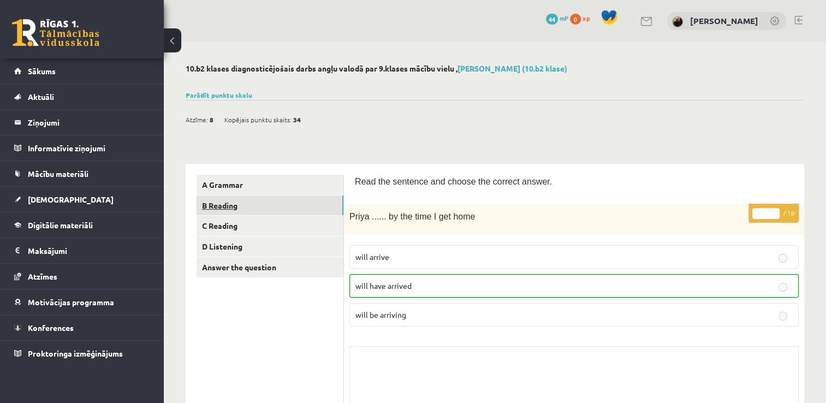
click at [272, 200] on link "B Reading" at bounding box center [270, 205] width 147 height 20
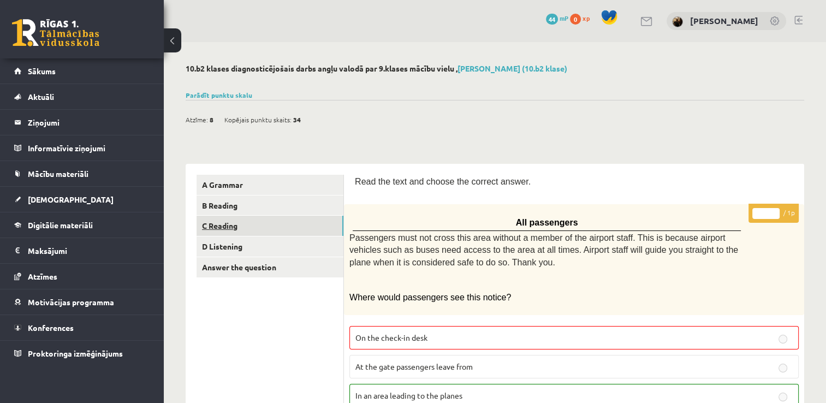
click at [269, 226] on link "C Reading" at bounding box center [270, 226] width 147 height 20
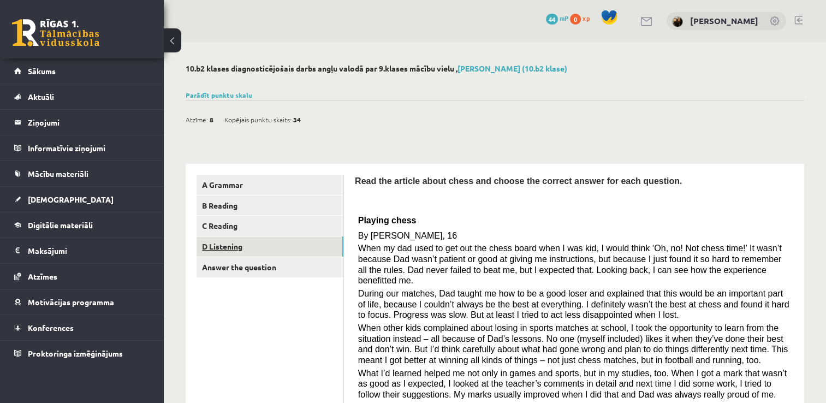
click at [236, 243] on link "D Listening" at bounding box center [270, 246] width 147 height 20
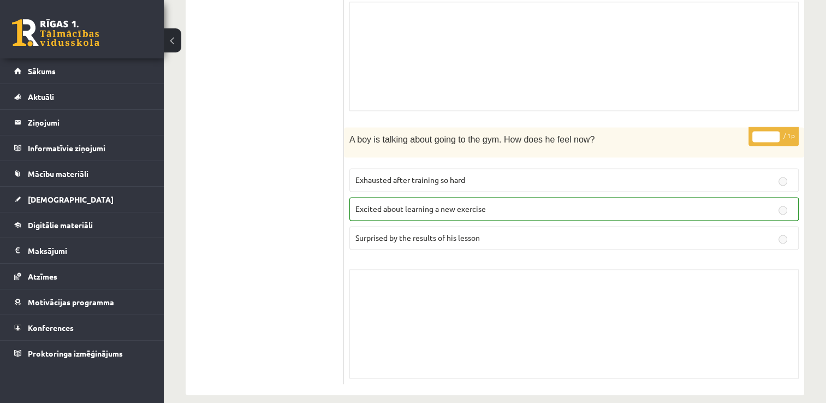
scroll to position [1465, 0]
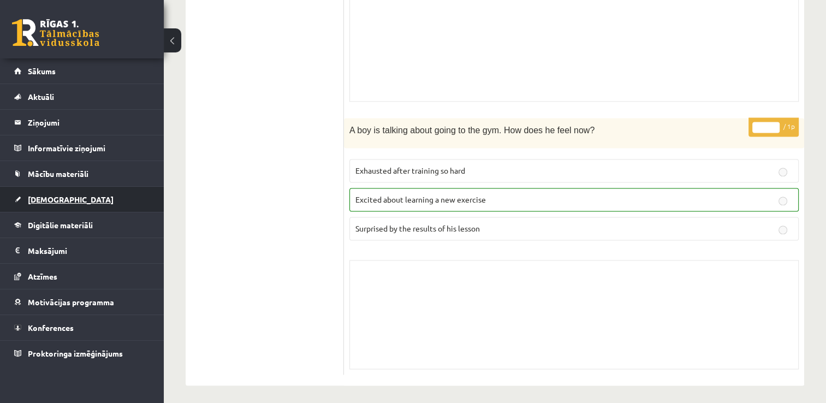
click at [107, 192] on link "[DEMOGRAPHIC_DATA]" at bounding box center [82, 199] width 136 height 25
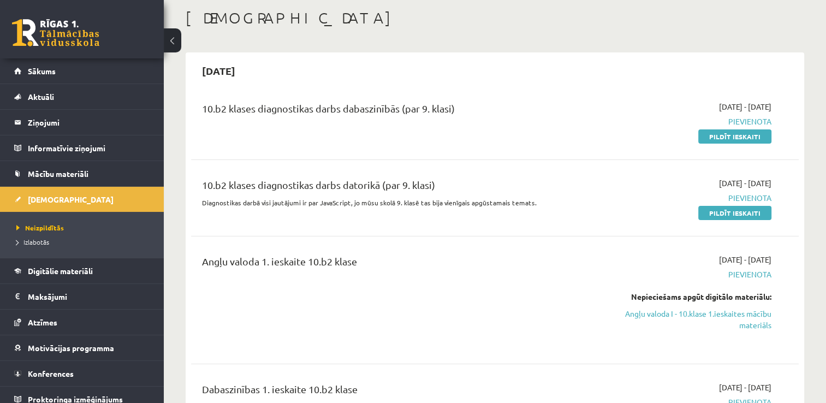
scroll to position [50, 0]
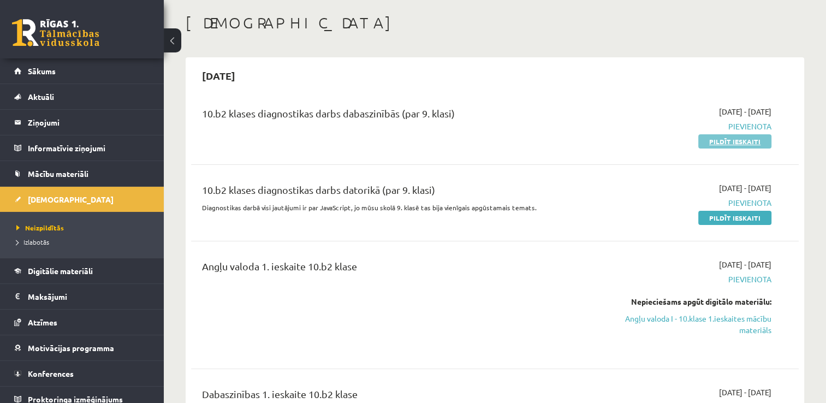
click at [766, 138] on link "Pildīt ieskaiti" at bounding box center [734, 141] width 73 height 14
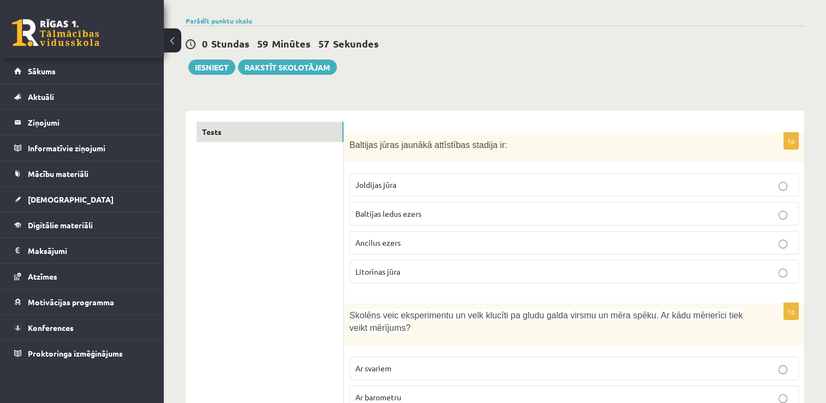
scroll to position [87, 0]
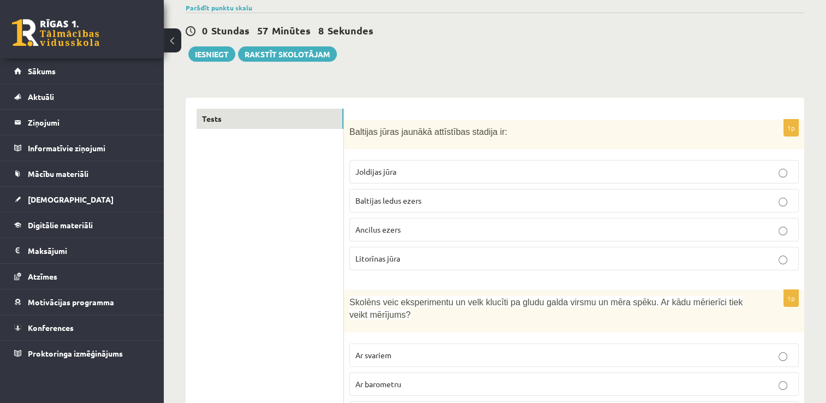
click at [424, 268] on label "Litorīnas jūra" at bounding box center [573, 258] width 449 height 23
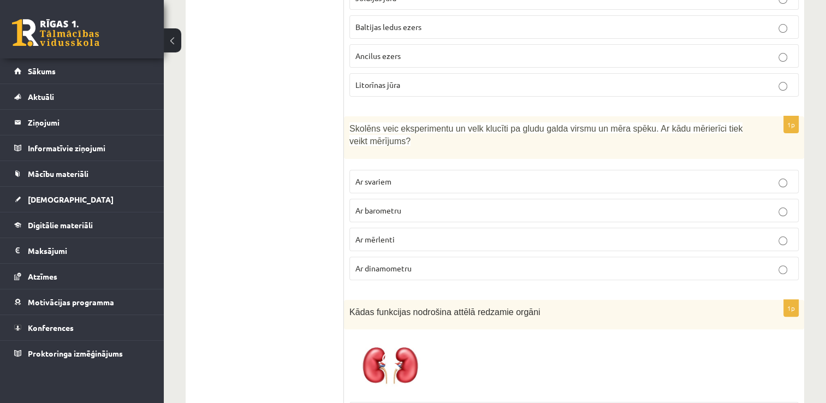
scroll to position [262, 0]
click at [573, 264] on p "Ar dinamometru" at bounding box center [573, 267] width 437 height 11
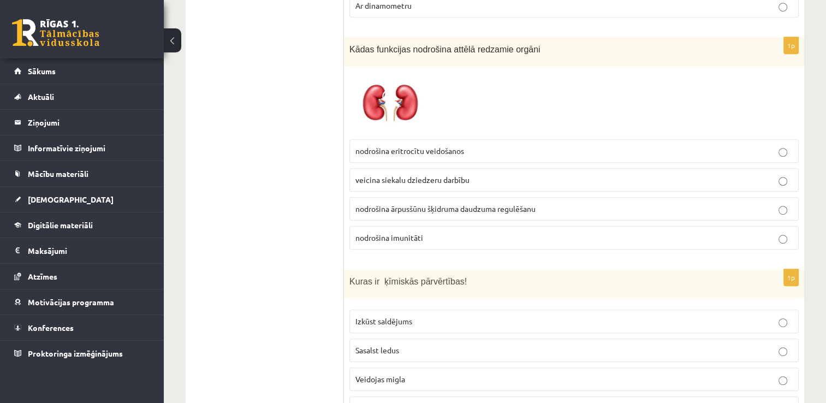
scroll to position [524, 0]
click at [422, 209] on span "nodrošina ārpusšūnu šķidruma daudzuma regulēšanu" at bounding box center [445, 208] width 180 height 10
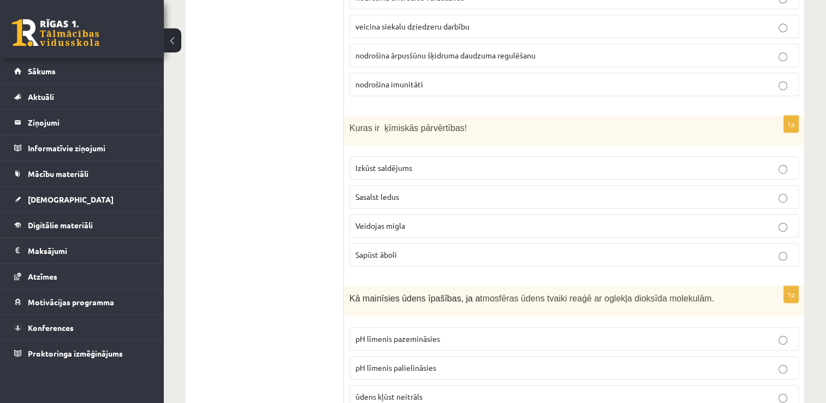
scroll to position [699, 0]
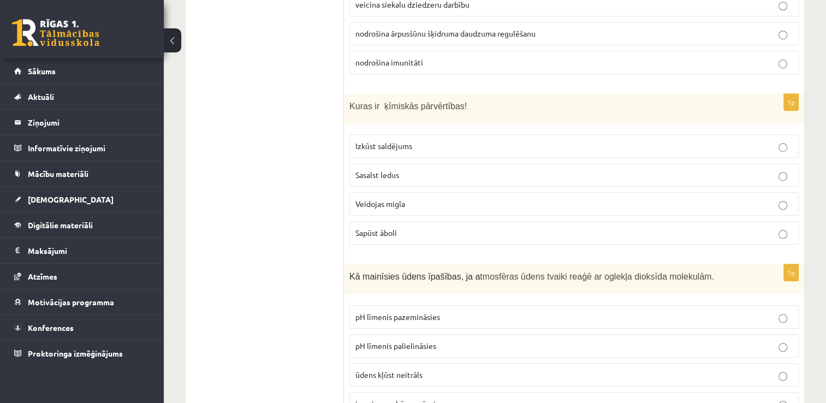
click at [426, 229] on p "Sapūst āboli" at bounding box center [573, 232] width 437 height 11
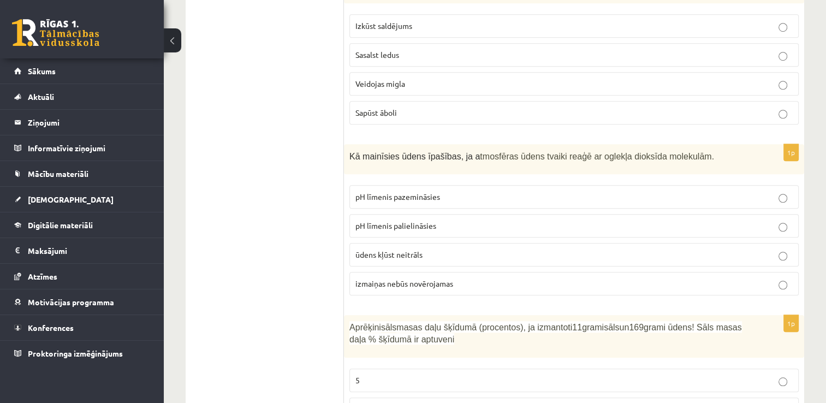
scroll to position [830, 0]
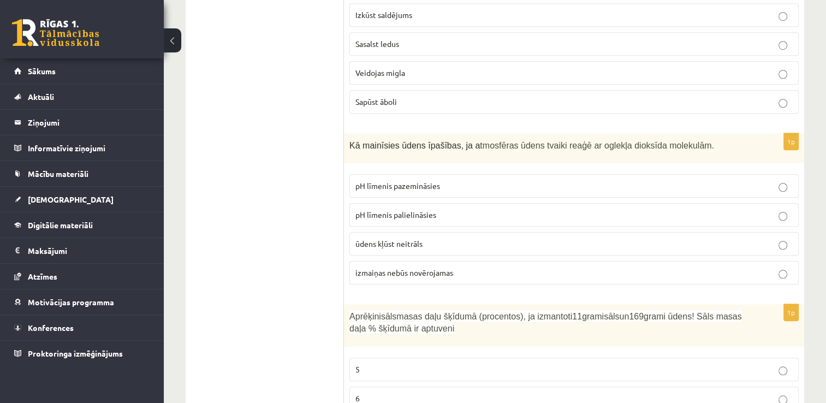
click at [678, 219] on label "pH līmenis palielināsies" at bounding box center [573, 214] width 449 height 23
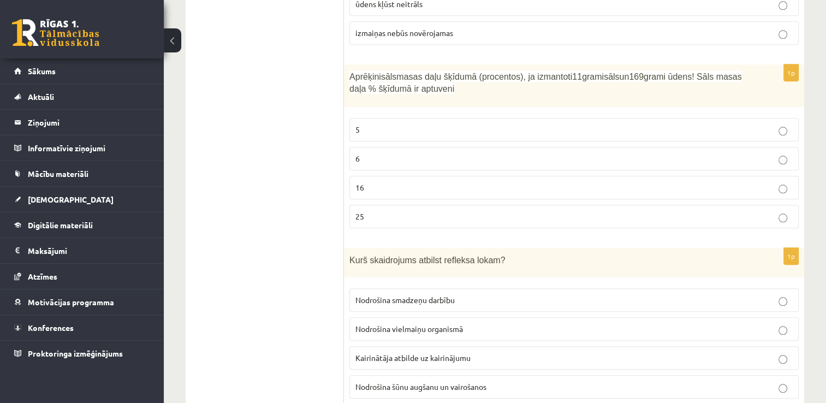
scroll to position [1091, 0]
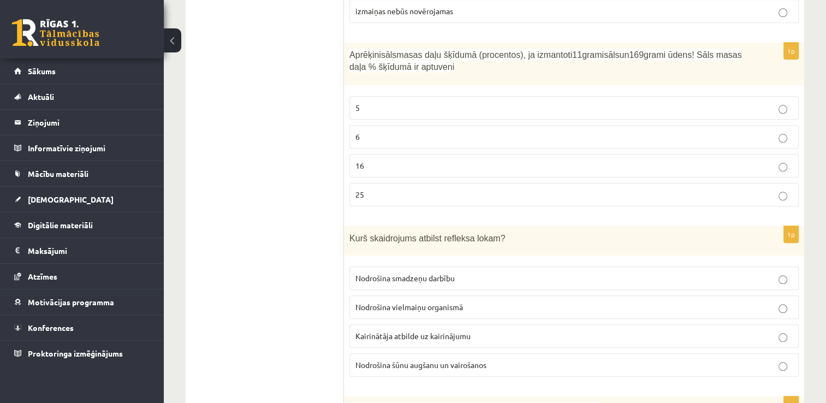
click at [675, 137] on label "6" at bounding box center [573, 136] width 449 height 23
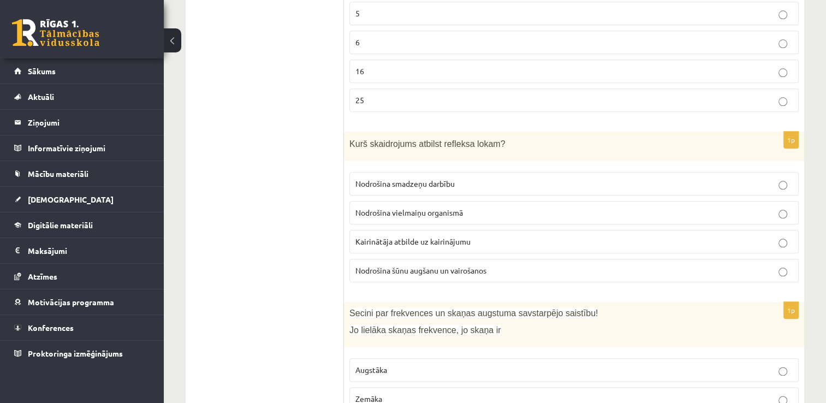
scroll to position [1201, 0]
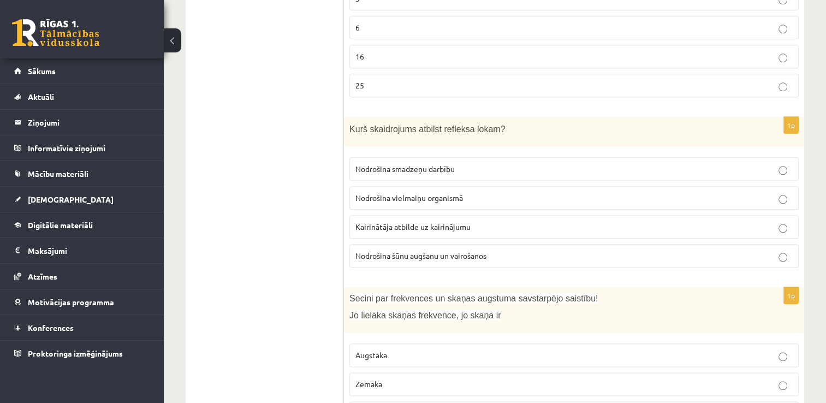
click at [482, 221] on p "Kairinātāja atbilde uz kairinājumu" at bounding box center [573, 226] width 437 height 11
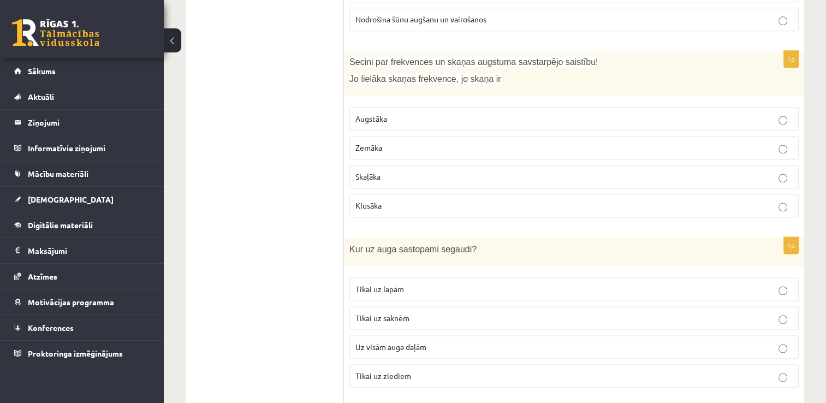
scroll to position [1441, 0]
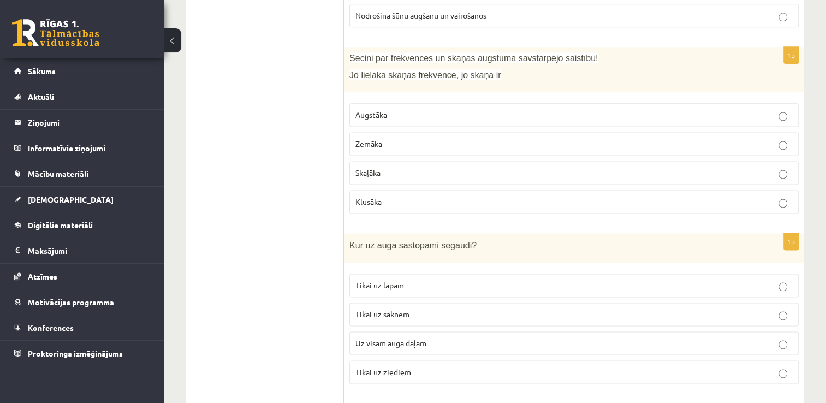
click at [405, 141] on label "Zemāka" at bounding box center [573, 143] width 449 height 23
click at [773, 141] on p "Zemāka" at bounding box center [573, 143] width 437 height 11
click at [794, 104] on label "Augstāka" at bounding box center [573, 114] width 449 height 23
click at [776, 138] on p "Zemāka" at bounding box center [573, 143] width 437 height 11
click at [753, 109] on p "Augstāka" at bounding box center [573, 114] width 437 height 11
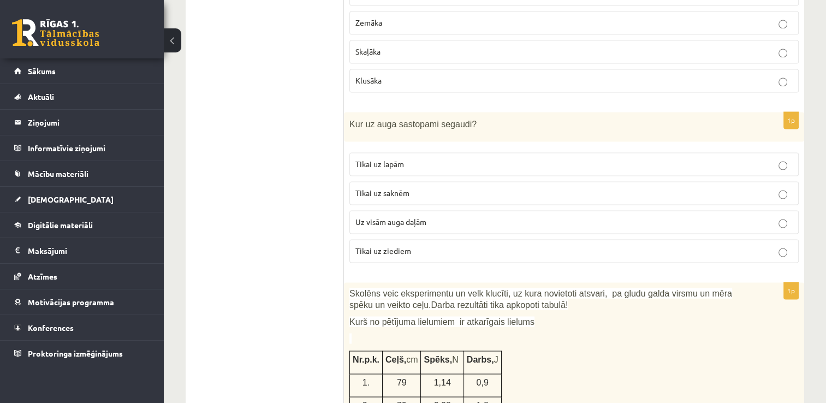
scroll to position [1572, 0]
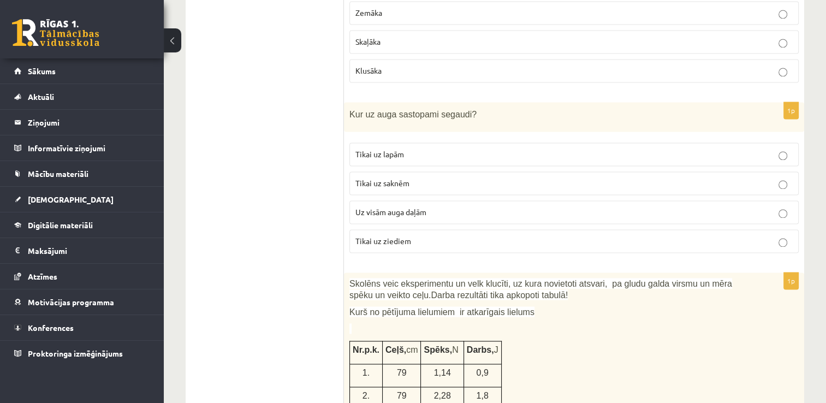
click at [411, 207] on span "Uz visām auga daļām" at bounding box center [390, 212] width 71 height 10
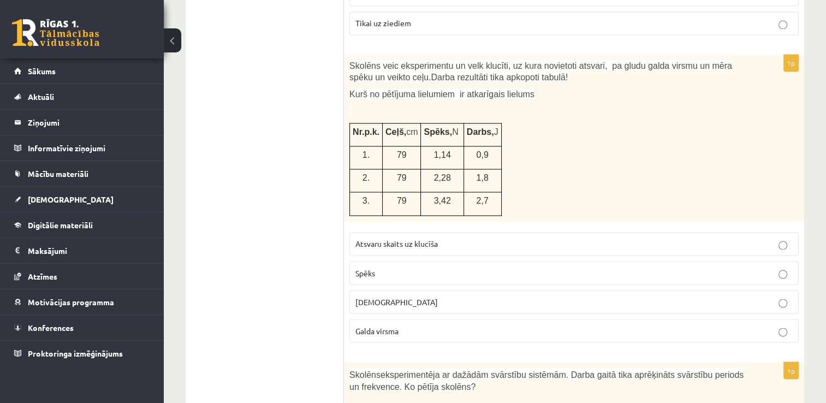
scroll to position [1790, 0]
click at [389, 238] on span "Atsvaru skaits uz klucīša" at bounding box center [396, 243] width 82 height 10
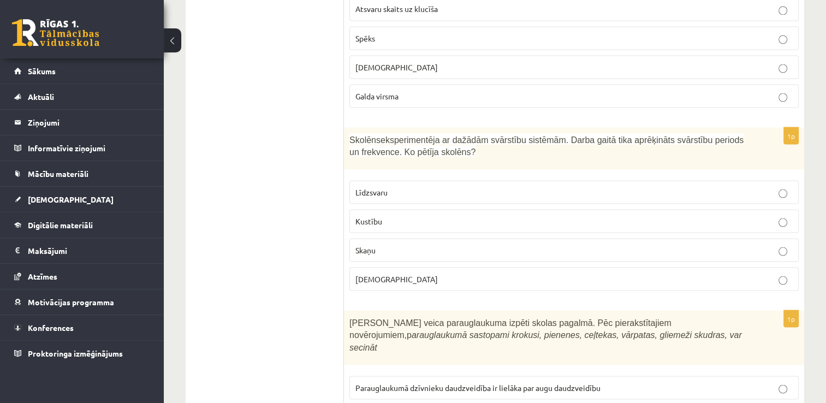
scroll to position [2031, 0]
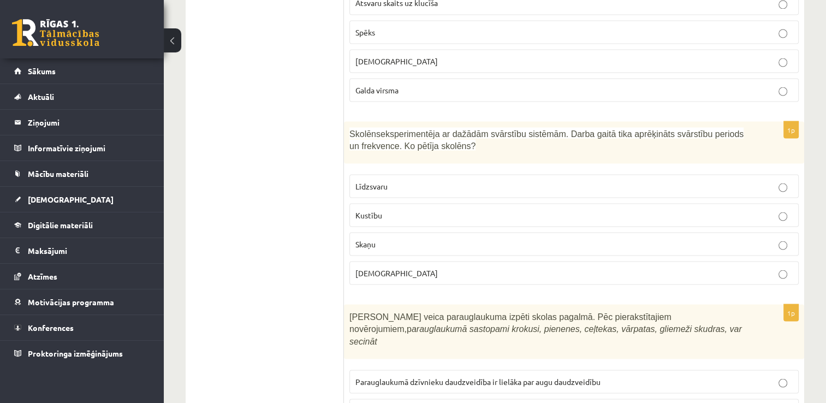
click at [473, 238] on p "Skaņu" at bounding box center [573, 243] width 437 height 11
click at [372, 203] on label "Kustību" at bounding box center [573, 214] width 449 height 23
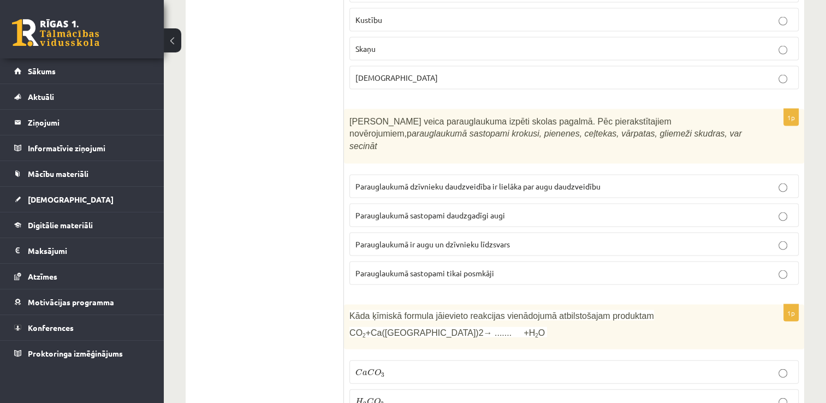
scroll to position [2227, 0]
click at [494, 238] on span "Parauglaukumā ir augu un dzīvnieku līdzsvars" at bounding box center [432, 243] width 155 height 10
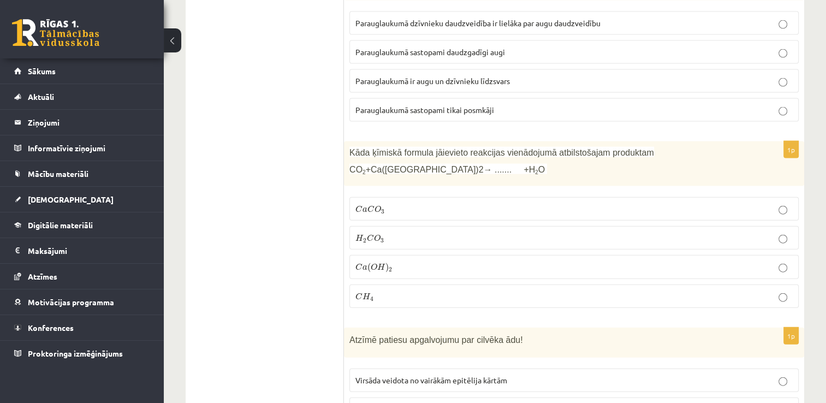
scroll to position [2402, 0]
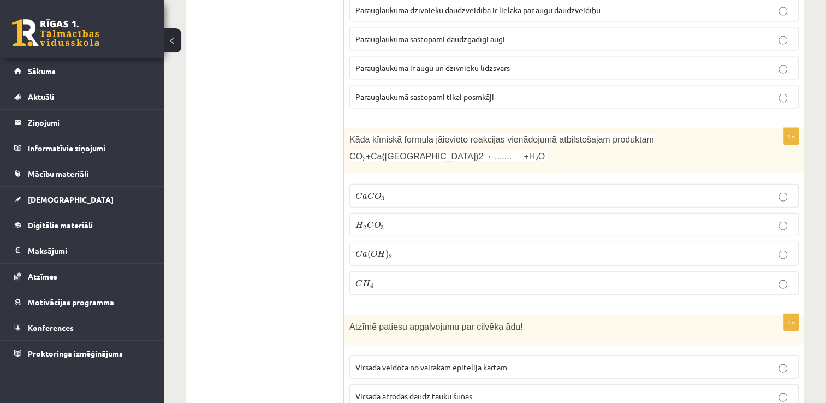
click at [419, 190] on p "C a C O 3 C a C O 3" at bounding box center [573, 195] width 437 height 11
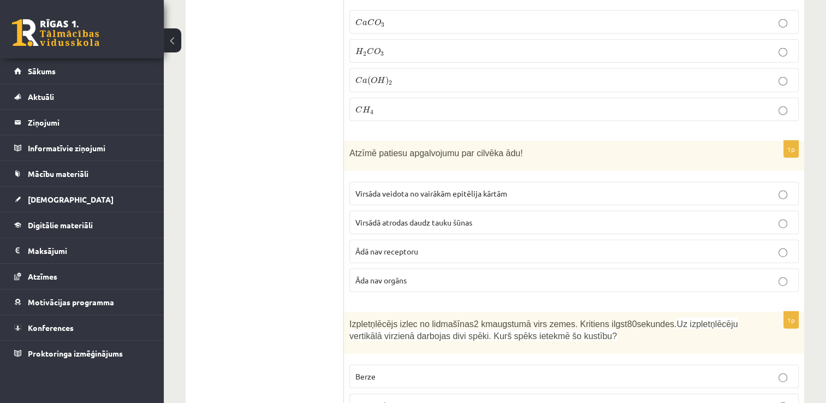
scroll to position [2577, 0]
click at [468, 187] on span "Virsāda veidota no vairākām epitēlija kārtām" at bounding box center [431, 192] width 152 height 10
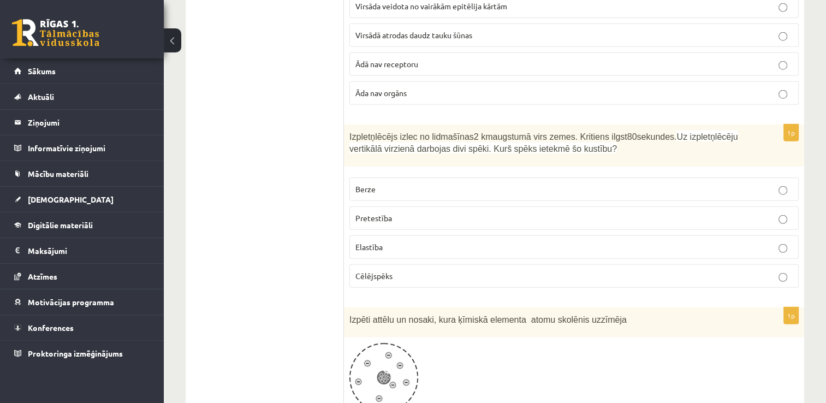
scroll to position [2773, 0]
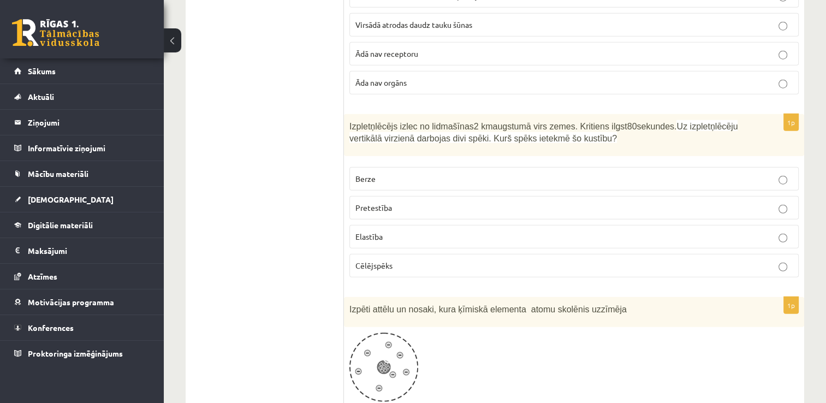
click at [531, 173] on p "Berze" at bounding box center [573, 178] width 437 height 11
click at [620, 196] on label "Pretestība" at bounding box center [573, 207] width 449 height 23
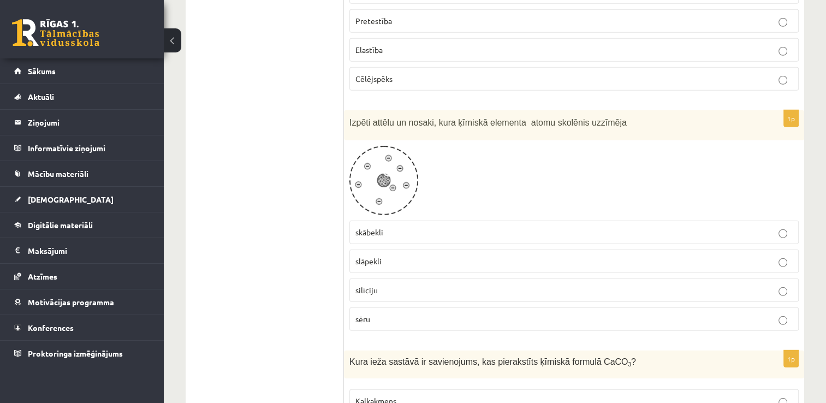
scroll to position [2970, 0]
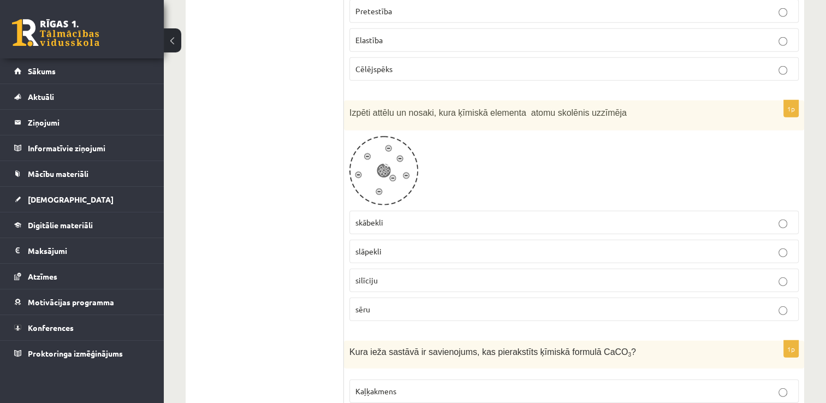
click at [388, 240] on label "slāpekli" at bounding box center [573, 251] width 449 height 23
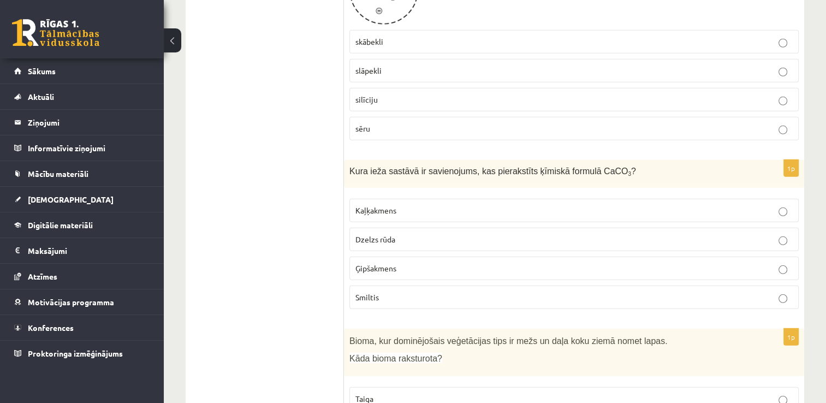
scroll to position [3166, 0]
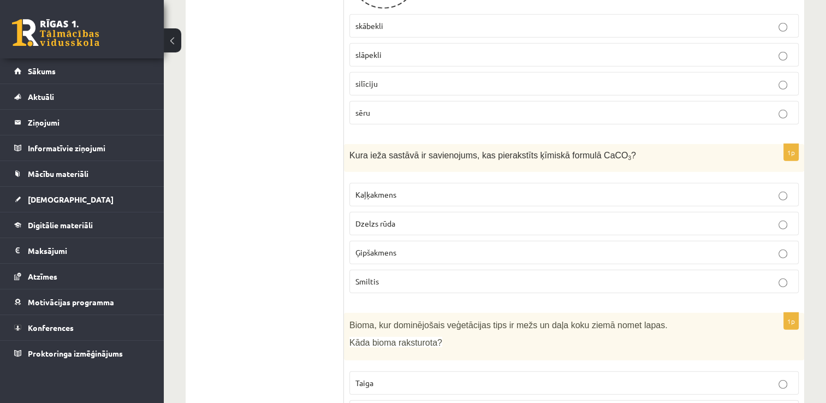
click at [489, 189] on p "Kaļķakmens" at bounding box center [573, 194] width 437 height 11
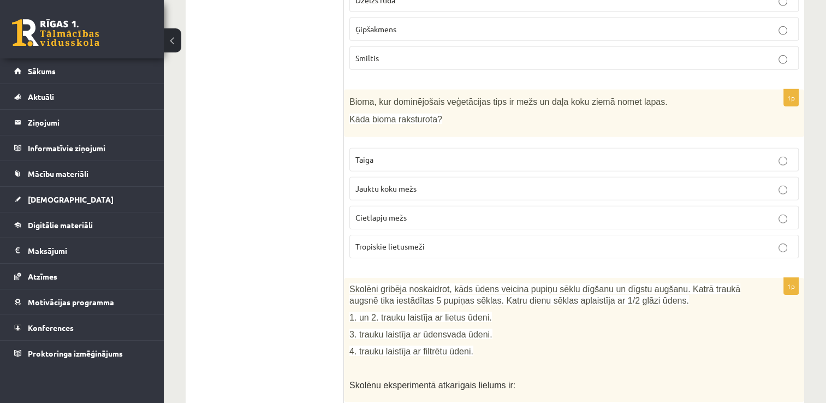
scroll to position [3407, 0]
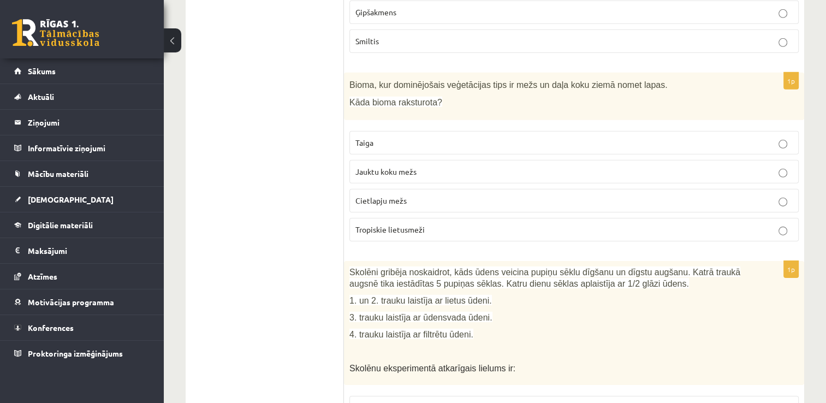
click at [690, 166] on p "Jauktu koku mežs" at bounding box center [573, 171] width 437 height 11
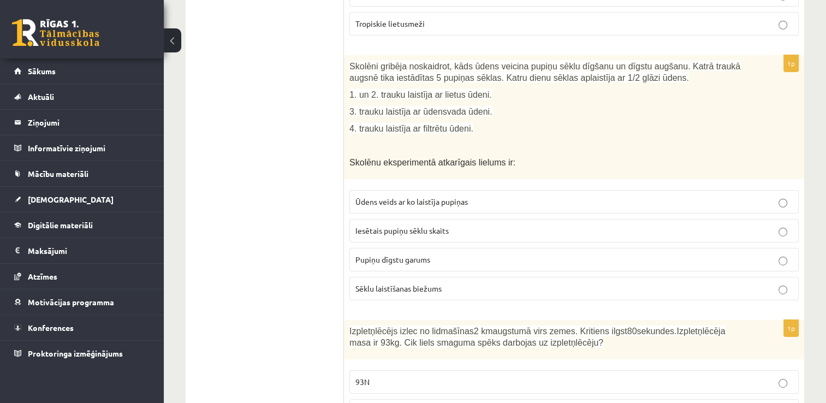
scroll to position [3603, 0]
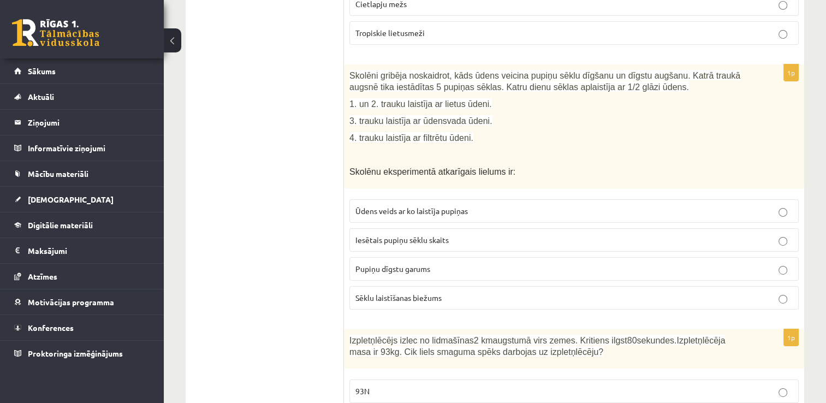
drag, startPoint x: 655, startPoint y: 175, endPoint x: 775, endPoint y: 185, distance: 120.5
click at [775, 199] on label "Ūdens veids ar ko laistīja pupiņas" at bounding box center [573, 210] width 449 height 23
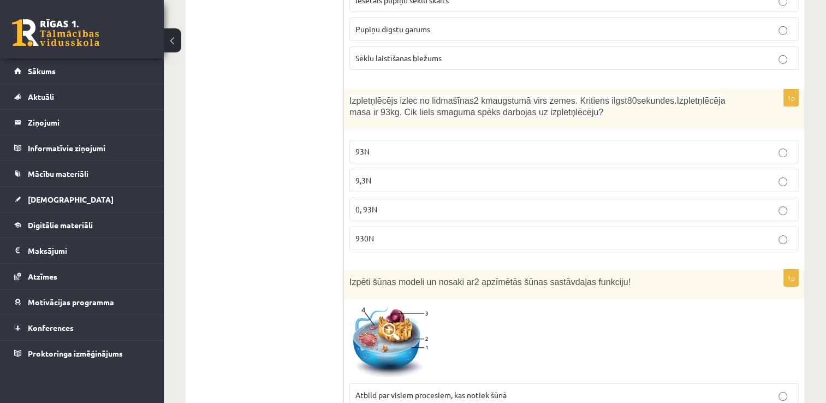
scroll to position [3843, 0]
click at [788, 232] on p "930N" at bounding box center [573, 237] width 437 height 11
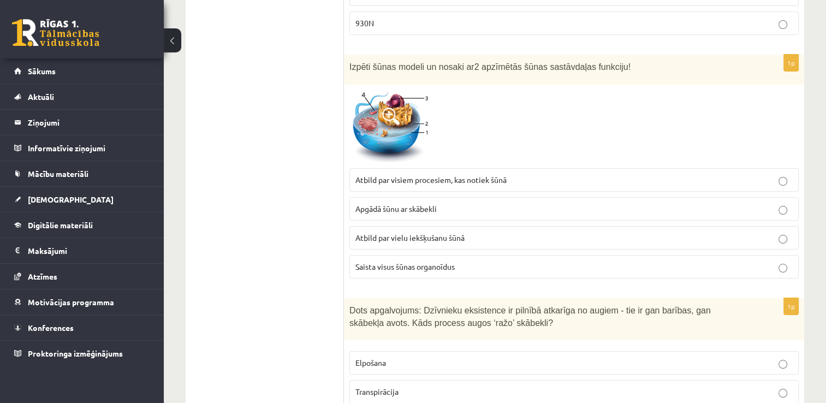
scroll to position [4062, 0]
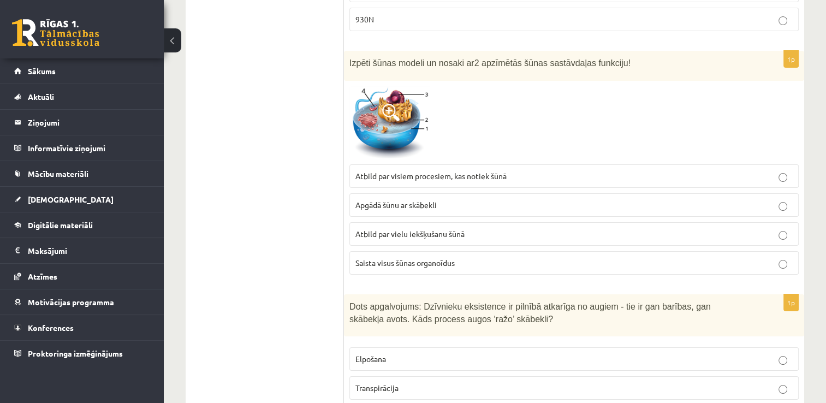
click at [594, 170] on p "Atbild par visiem procesiem, kas notiek šūnā" at bounding box center [573, 175] width 437 height 11
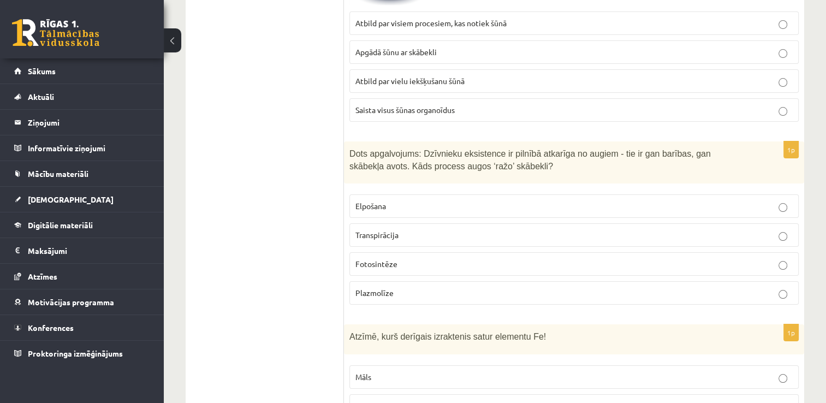
scroll to position [4236, 0]
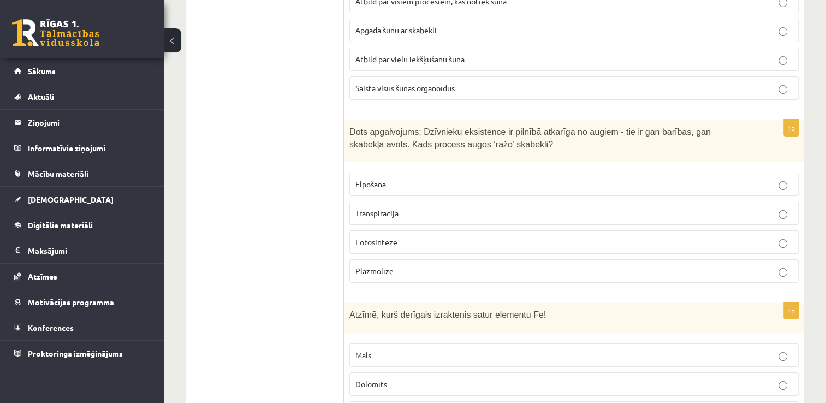
click at [785, 230] on label "Fotosintēze" at bounding box center [573, 241] width 449 height 23
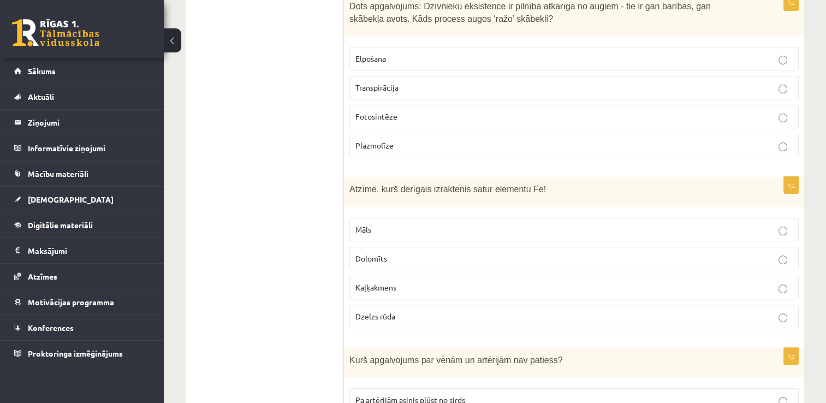
scroll to position [4367, 0]
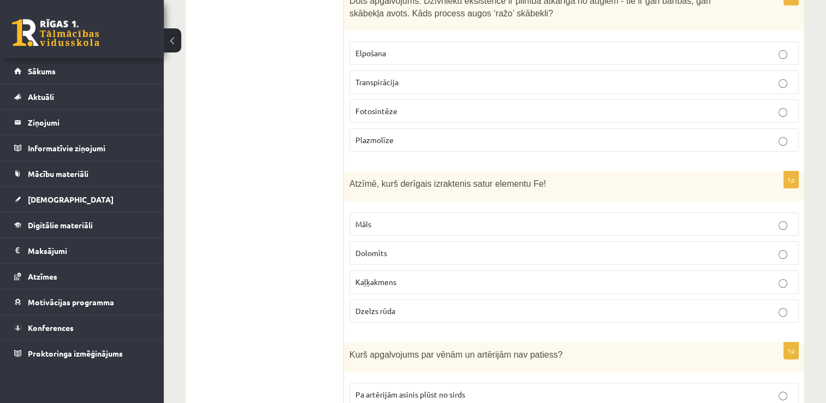
click at [560, 305] on p "Dzelzs rūda" at bounding box center [573, 310] width 437 height 11
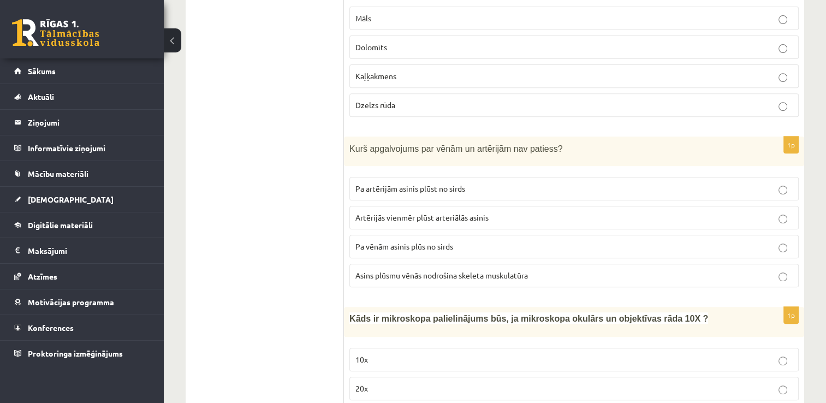
scroll to position [4586, 0]
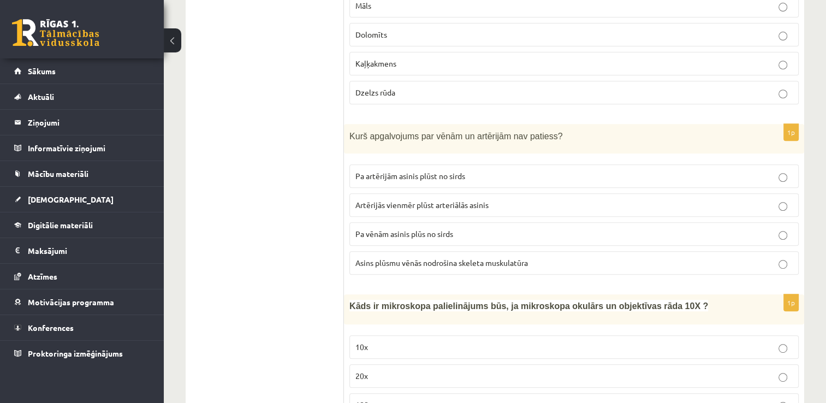
click at [597, 257] on p "Asins plūsmu vēnās nodrošina skeleta muskulatūra" at bounding box center [573, 262] width 437 height 11
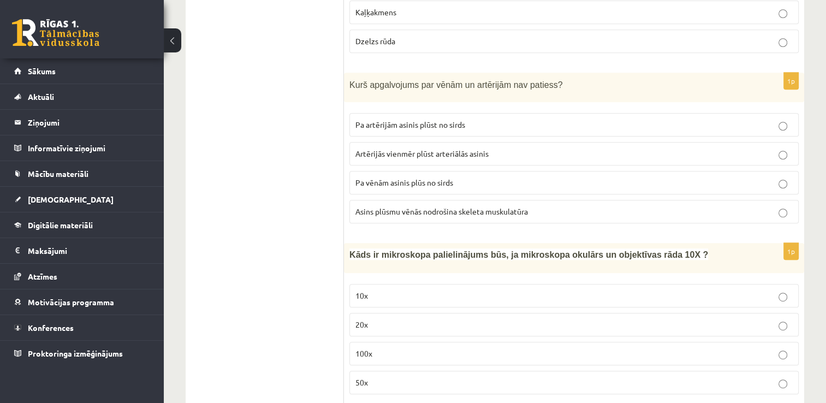
scroll to position [4651, 0]
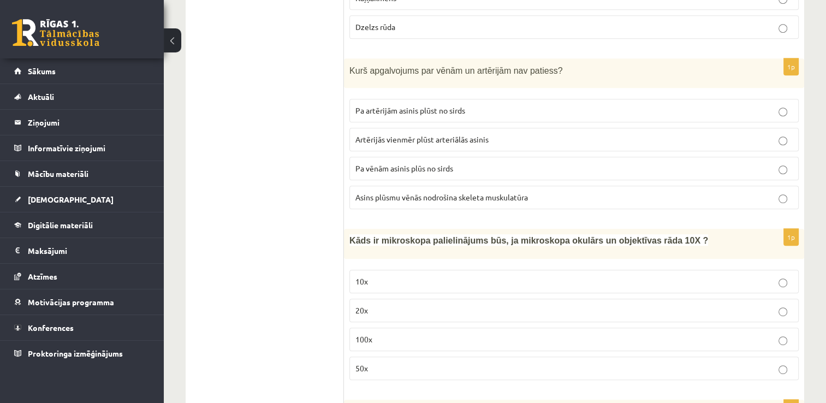
click at [791, 163] on p "Pa vēnām asinis plūs no sirds" at bounding box center [573, 168] width 437 height 11
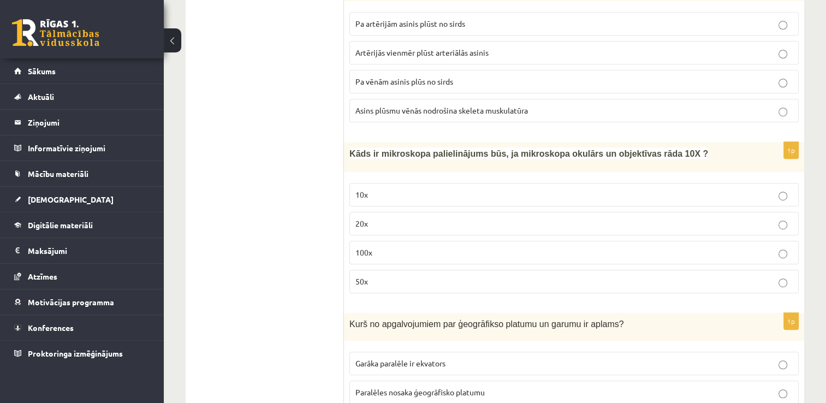
scroll to position [4761, 0]
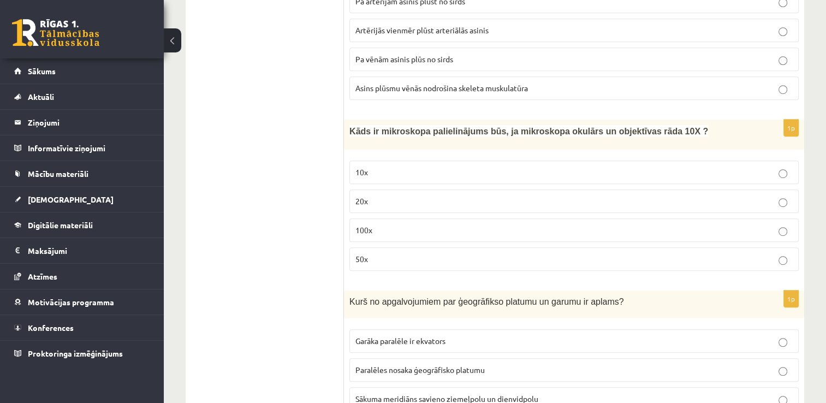
click at [719, 167] on p "10x" at bounding box center [573, 172] width 437 height 11
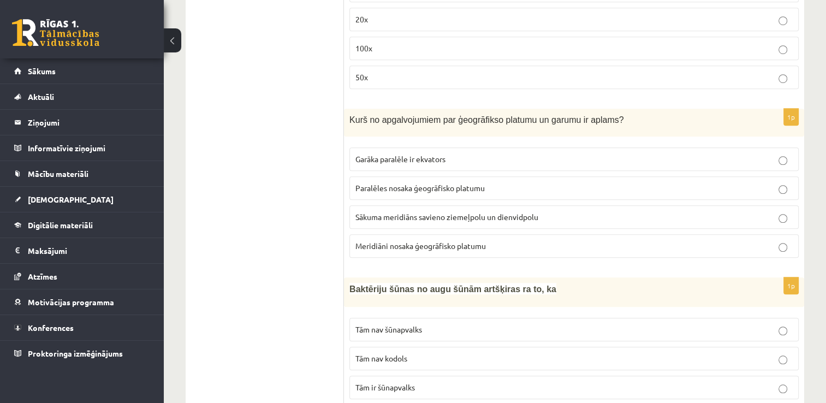
scroll to position [4957, 0]
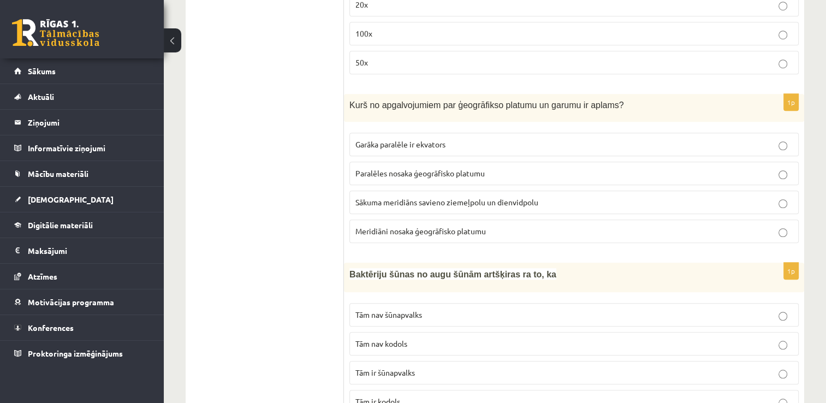
click at [495, 226] on p "Meridiāni nosaka ģeogrāfisko platumu" at bounding box center [573, 231] width 437 height 11
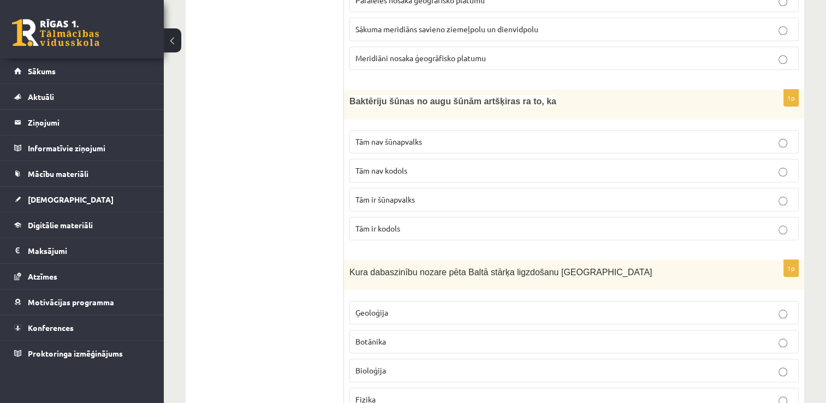
scroll to position [5138, 0]
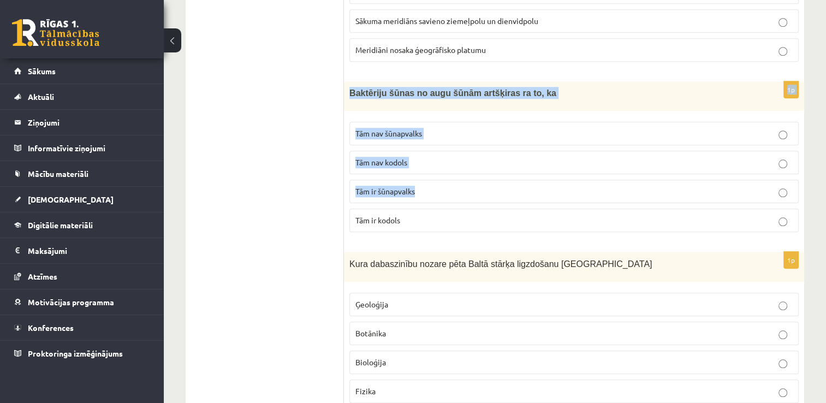
drag, startPoint x: 500, startPoint y: 147, endPoint x: 546, endPoint y: -21, distance: 174.8
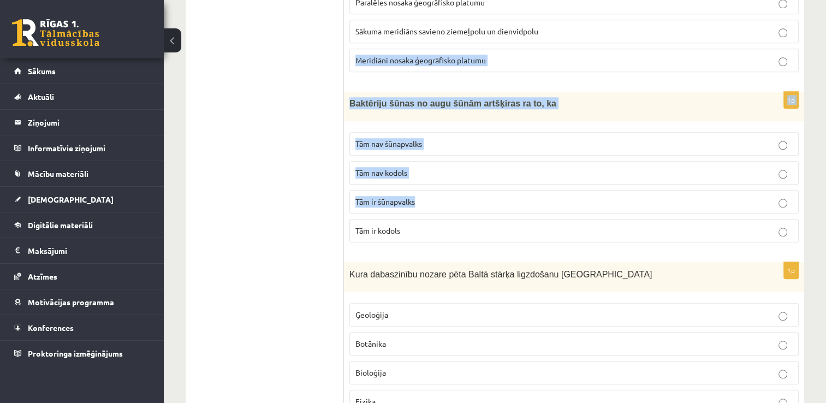
drag, startPoint x: 546, startPoint y: -21, endPoint x: 517, endPoint y: 75, distance: 100.5
click at [517, 92] on div "Baktēriju šūnas no augu šūnām artšķiras ra to, ka" at bounding box center [574, 106] width 460 height 29
click at [574, 92] on div "1p Baktēriju šūnas no augu šūnām artšķiras ra to, ka Tām nav šūnapvalks Tām nav…" at bounding box center [574, 171] width 460 height 159
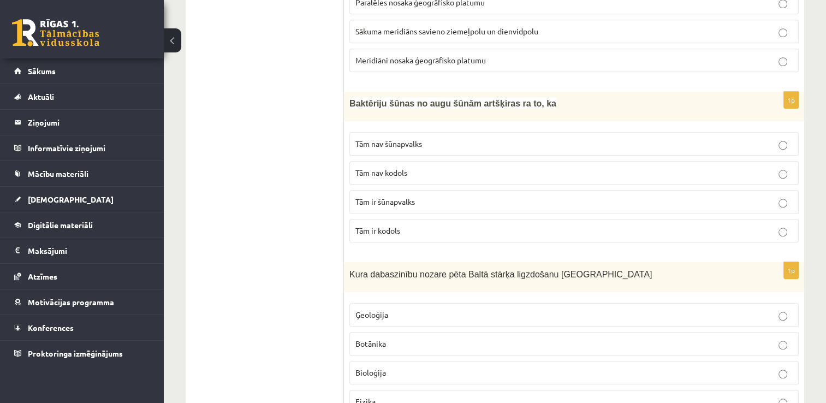
click at [574, 92] on div "1p Baktēriju šūnas no augu šūnām artšķiras ra to, ka Tām nav šūnapvalks Tām nav…" at bounding box center [574, 171] width 460 height 159
click at [401, 138] on p "Tām nav šūnapvalks" at bounding box center [573, 143] width 437 height 11
click at [413, 219] on label "Tām ir kodols" at bounding box center [573, 230] width 449 height 23
click at [488, 196] on p "Tām ir šūnapvalks" at bounding box center [573, 201] width 437 height 11
click at [533, 132] on label "Tām nav šūnapvalks" at bounding box center [573, 143] width 449 height 23
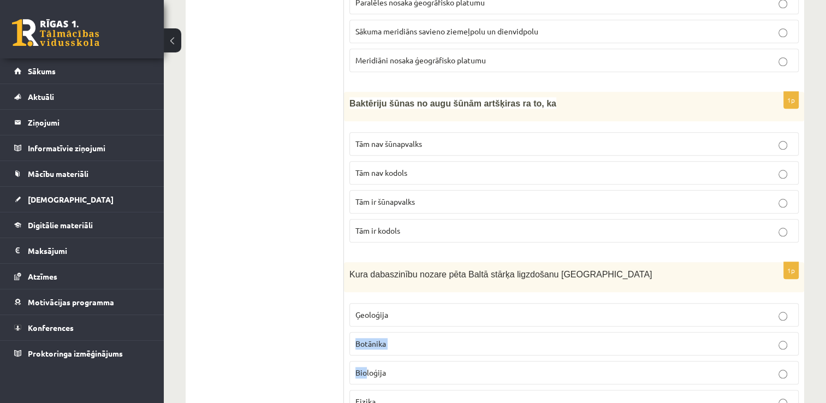
drag, startPoint x: 366, startPoint y: 329, endPoint x: 681, endPoint y: 276, distance: 319.5
click at [681, 298] on fieldset "Ģeoloģija Botānika Bioloģija Fizika" at bounding box center [573, 357] width 449 height 119
click at [557, 361] on label "Bioloģija" at bounding box center [573, 372] width 449 height 23
click at [575, 309] on p "Ģeoloģija" at bounding box center [573, 314] width 437 height 11
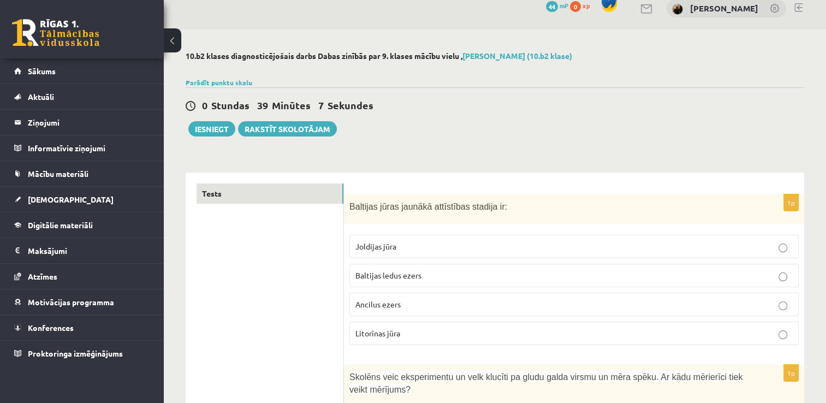
scroll to position [0, 0]
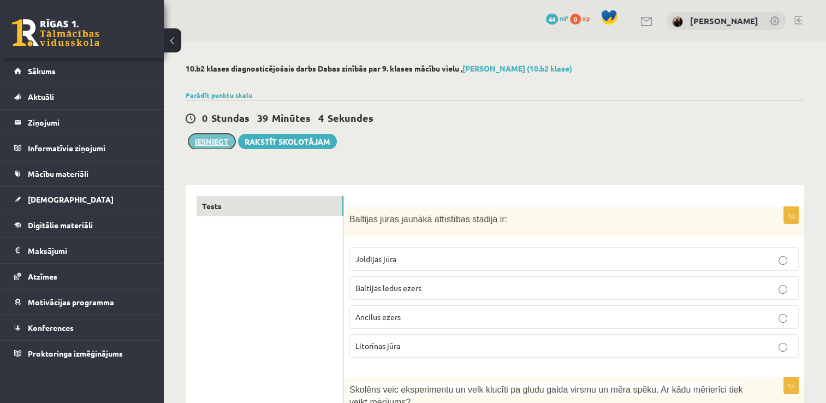
click at [201, 145] on button "Iesniegt" at bounding box center [211, 141] width 47 height 15
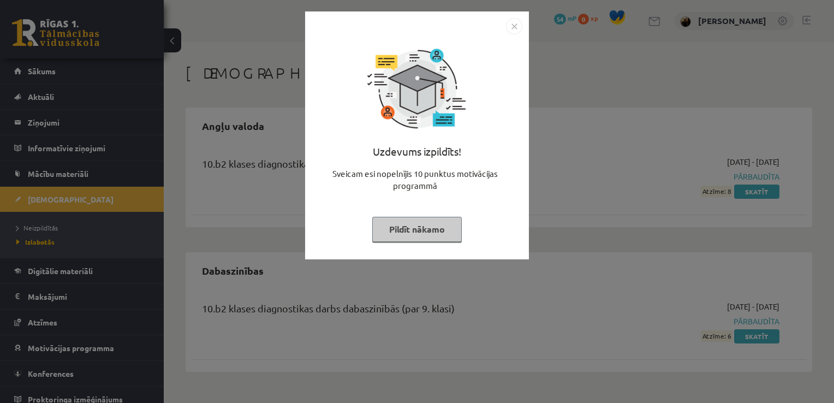
click at [530, 183] on div "Uzdevums izpildīts! Sveicam esi nopelnījis 10 punktus motivācijas programmā Pil…" at bounding box center [417, 201] width 834 height 403
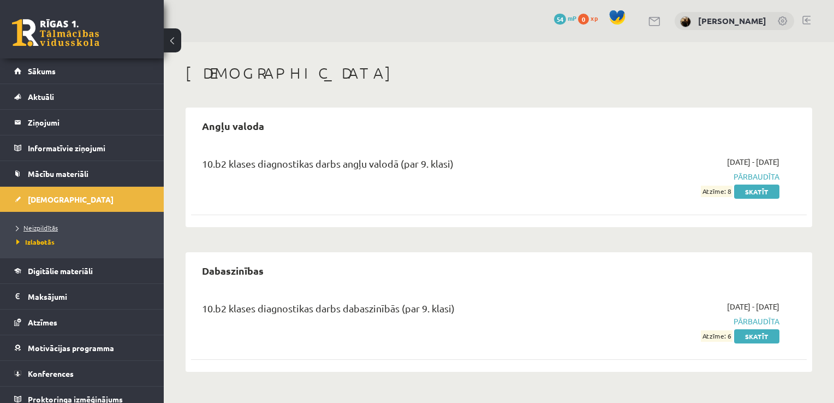
click at [90, 228] on link "Neizpildītās" at bounding box center [84, 228] width 137 height 10
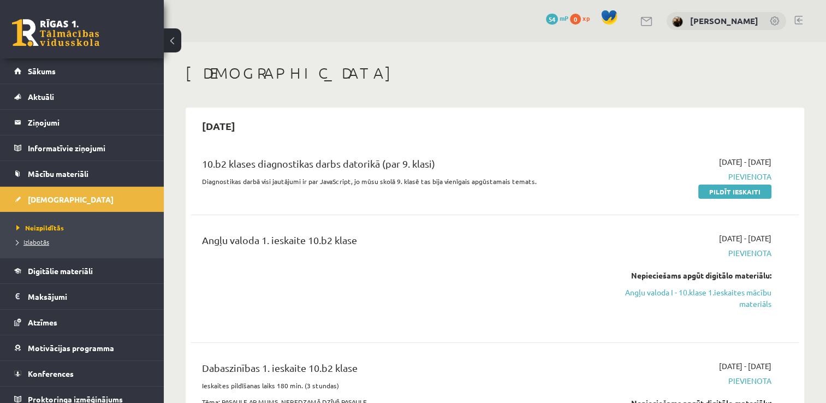
click at [29, 241] on span "Izlabotās" at bounding box center [32, 242] width 33 height 9
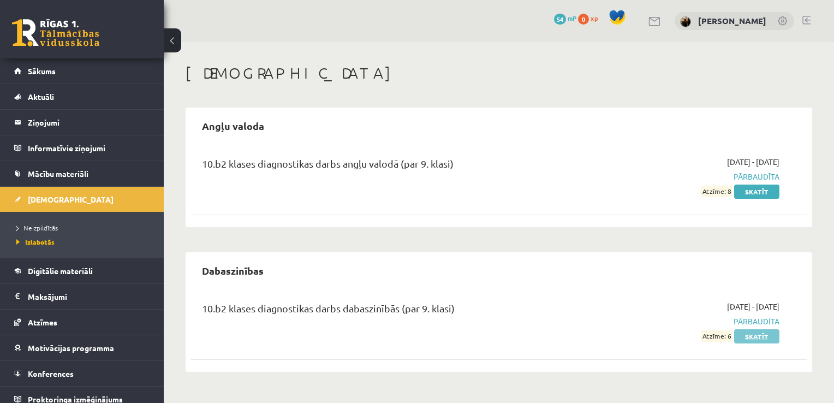
click at [762, 341] on link "Skatīt" at bounding box center [756, 336] width 45 height 14
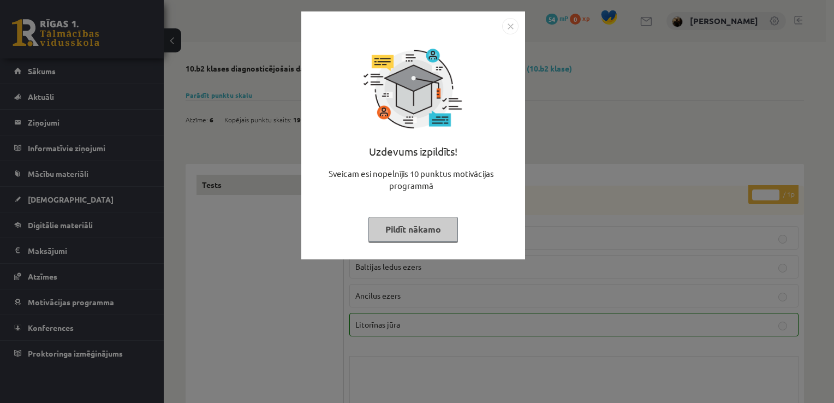
click at [607, 164] on div "Uzdevums izpildīts! Sveicam esi nopelnījis 10 punktus motivācijas programmā Pil…" at bounding box center [417, 201] width 834 height 403
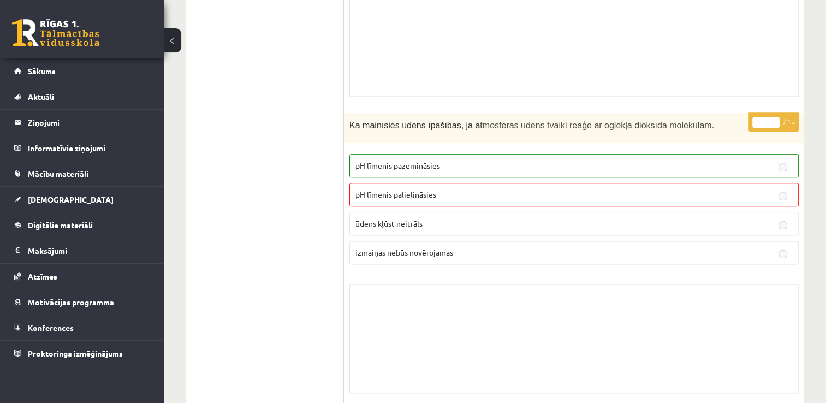
scroll to position [1332, 0]
click at [609, 123] on span "tmosfēras ūdens tvaiki reaģē ar oglekļa dioksīda molekulām." at bounding box center [597, 124] width 234 height 9
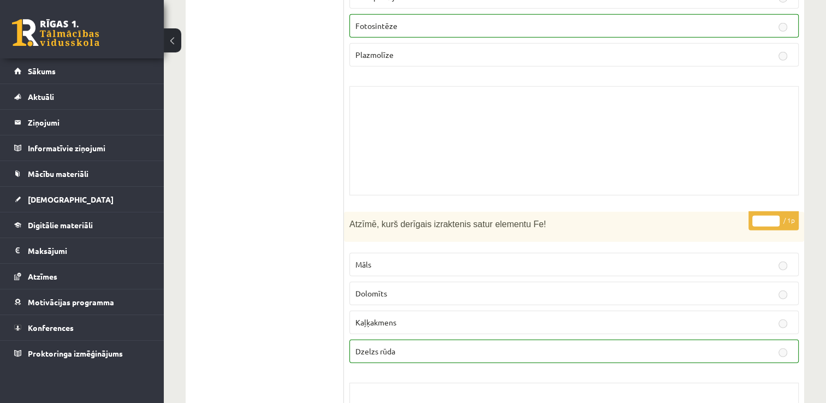
scroll to position [7112, 0]
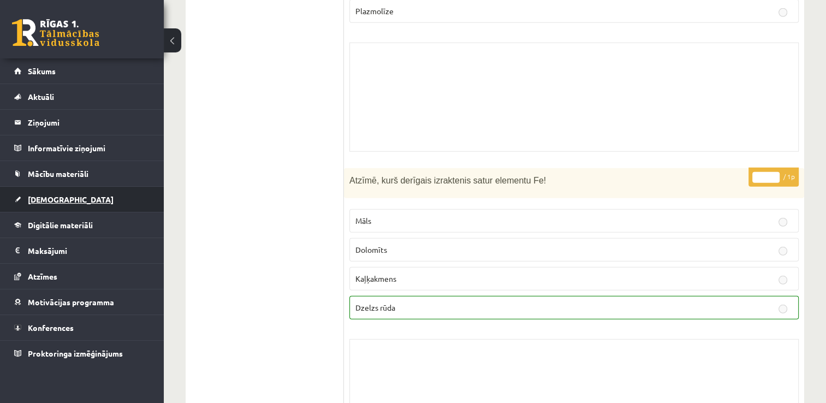
click at [45, 191] on link "[DEMOGRAPHIC_DATA]" at bounding box center [82, 199] width 136 height 25
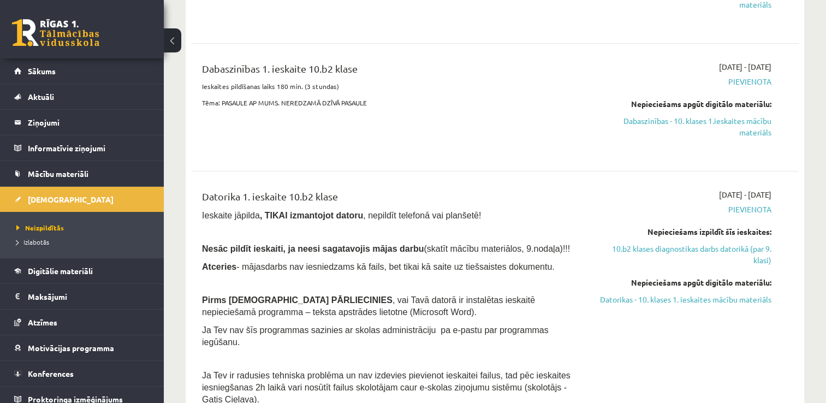
scroll to position [63, 0]
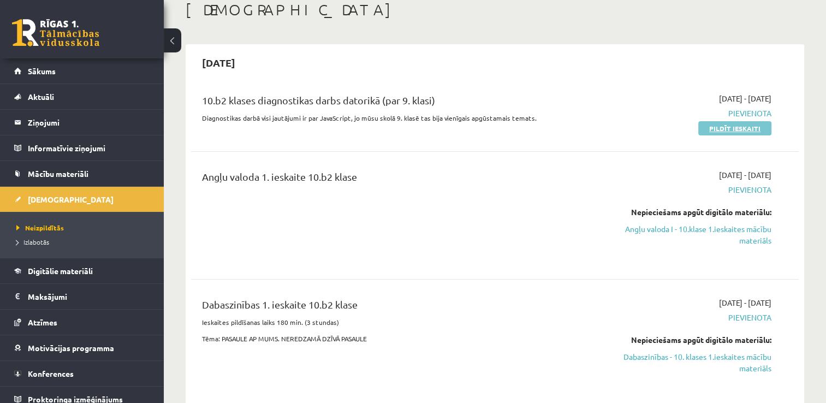
click at [726, 127] on link "Pildīt ieskaiti" at bounding box center [734, 128] width 73 height 14
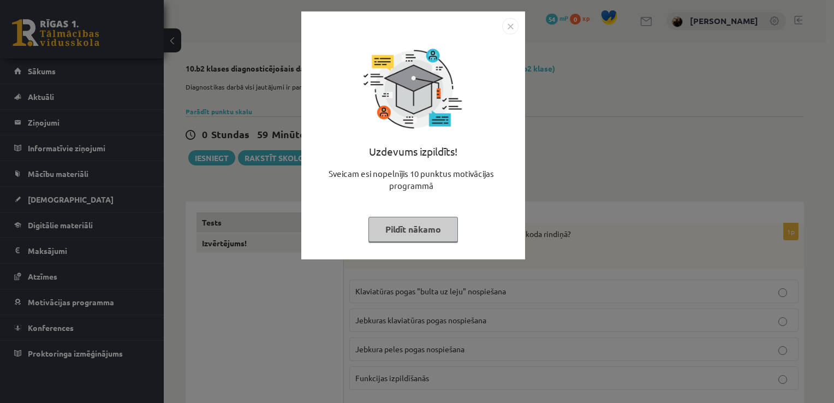
click at [506, 129] on div "Uzdevums izpildīts! Sveicam esi nopelnījis 10 punktus motivācijas programmā Pil…" at bounding box center [413, 143] width 211 height 218
click at [589, 147] on div "Uzdevums izpildīts! Sveicam esi nopelnījis 10 punktus motivācijas programmā Pil…" at bounding box center [417, 201] width 834 height 403
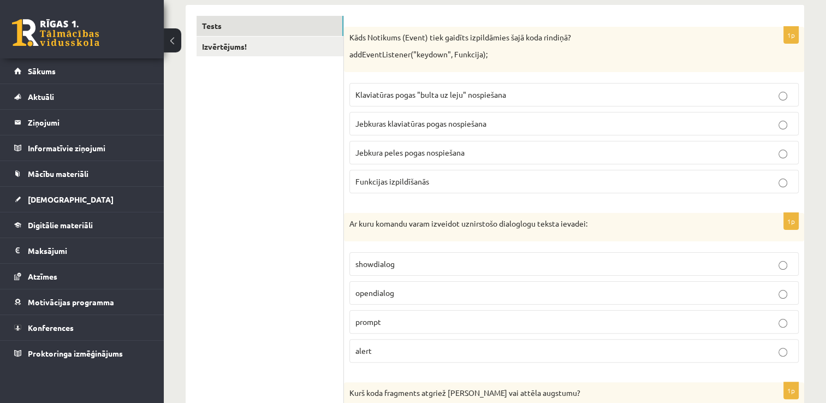
scroll to position [218, 0]
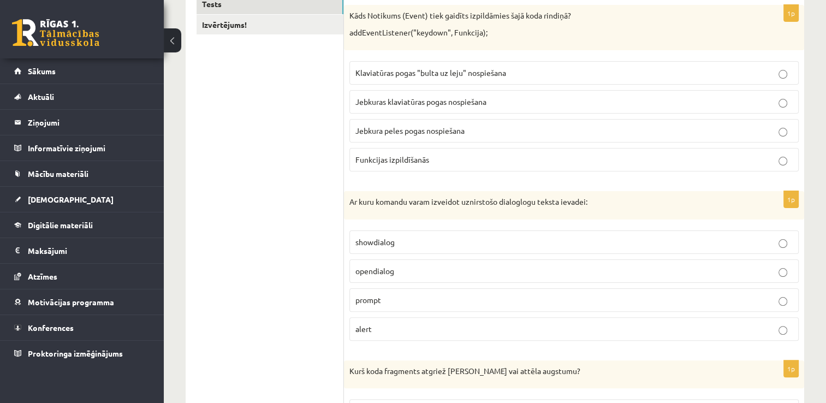
click at [649, 70] on p "Klaviatūras pogas "bulta uz leju" nospiešana" at bounding box center [573, 72] width 437 height 11
click at [788, 237] on p "showdialog" at bounding box center [573, 241] width 437 height 11
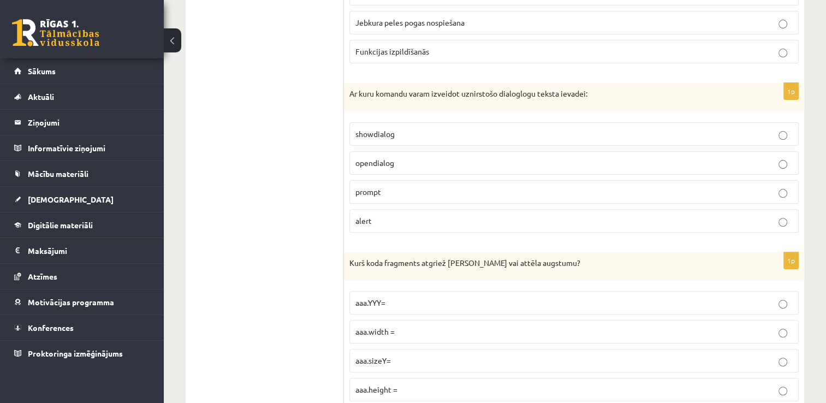
scroll to position [328, 0]
click at [640, 150] on label "opendialog" at bounding box center [573, 161] width 449 height 23
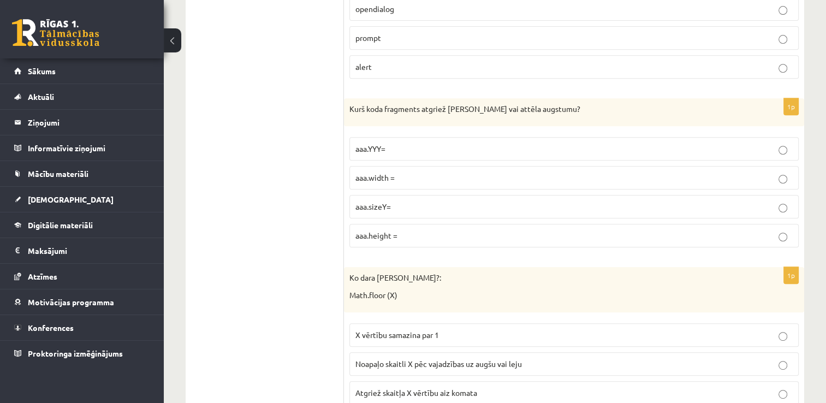
scroll to position [502, 0]
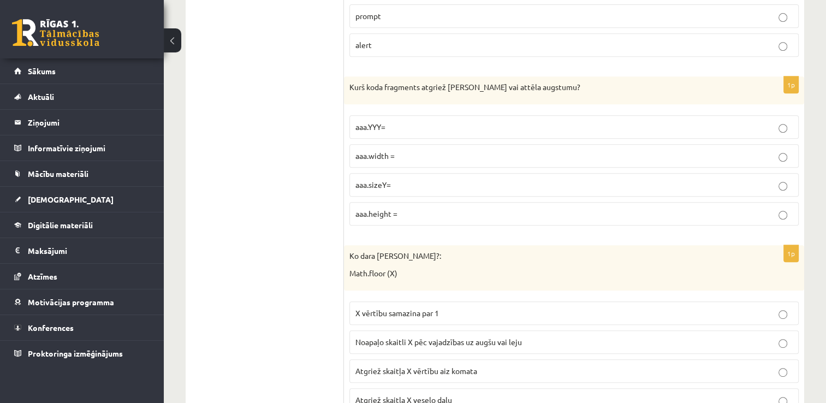
click at [489, 202] on label "aaa.height =" at bounding box center [573, 213] width 449 height 23
click at [649, 332] on label "Noapaļo skaitli X pēc vajadzības uz augšu vai leju" at bounding box center [573, 341] width 449 height 23
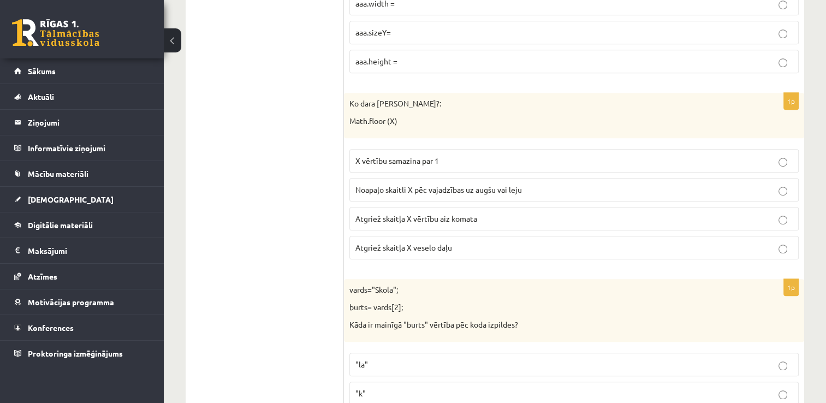
scroll to position [655, 0]
click at [529, 246] on p "Atgriež skaitļa X veselo daļu" at bounding box center [573, 246] width 437 height 11
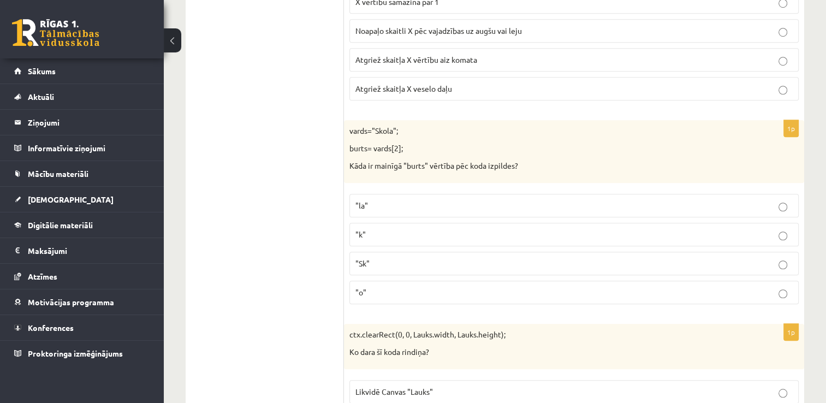
scroll to position [830, 0]
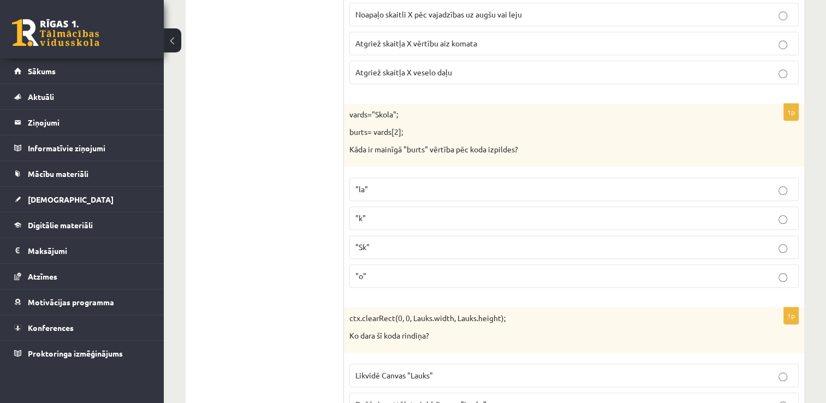
click at [471, 219] on p ""k"" at bounding box center [573, 217] width 437 height 11
click at [547, 276] on p ""o"" at bounding box center [573, 275] width 437 height 11
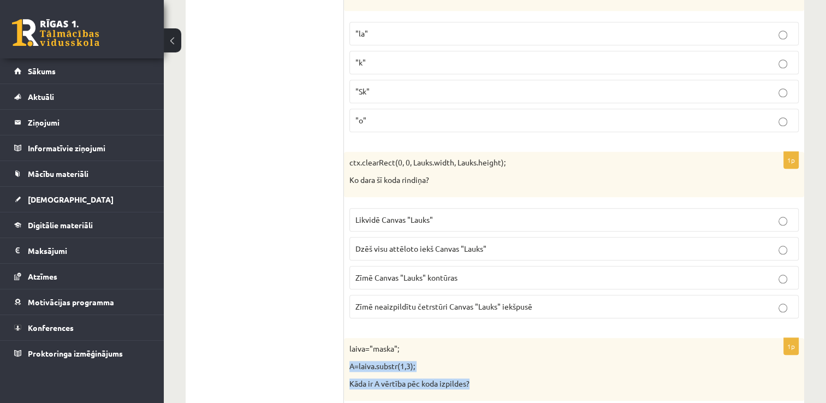
scroll to position [1023, 0]
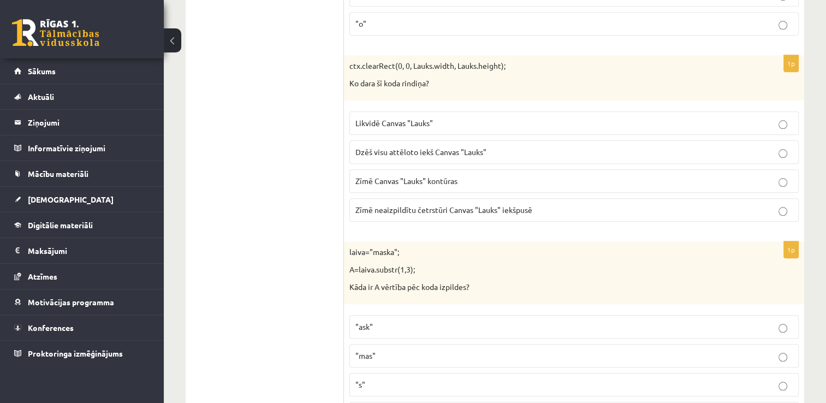
scroll to position [1088, 0]
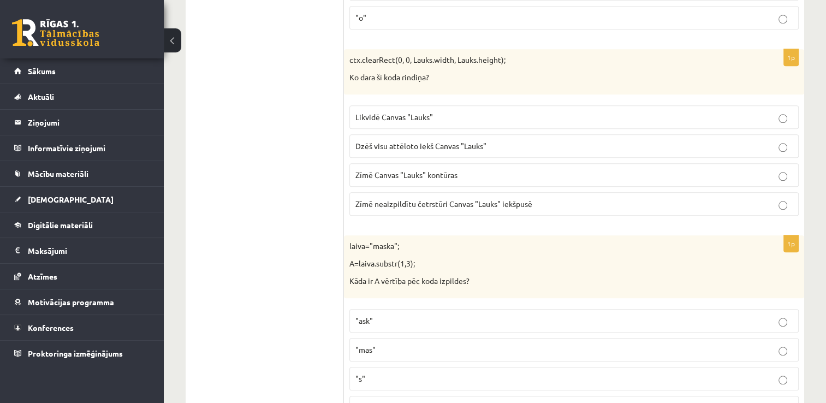
click at [467, 115] on p "Likvidē Canvas "Lauks"" at bounding box center [573, 116] width 437 height 11
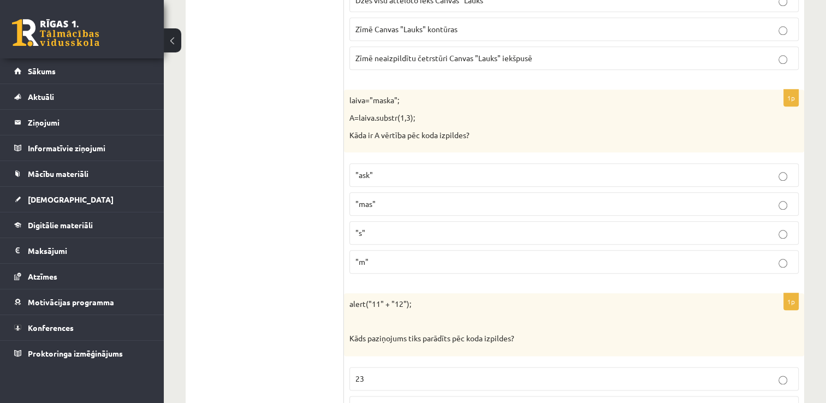
scroll to position [1224, 0]
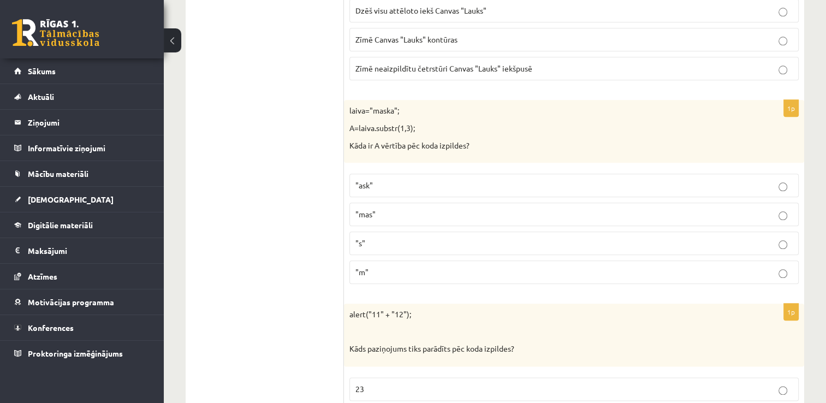
click at [413, 211] on p ""mas"" at bounding box center [573, 214] width 437 height 11
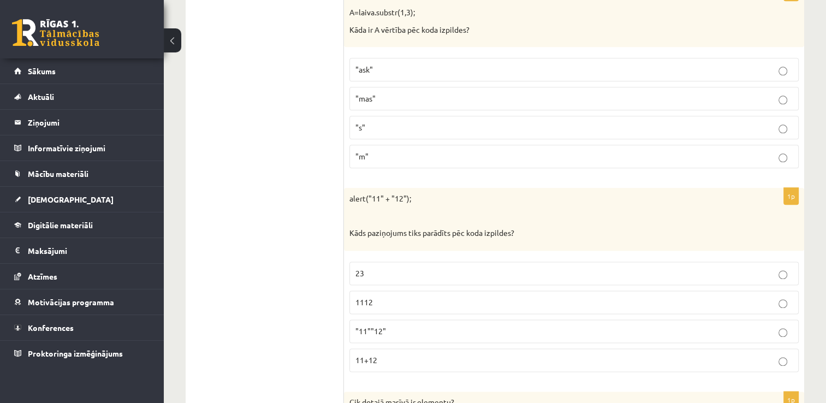
scroll to position [1362, 0]
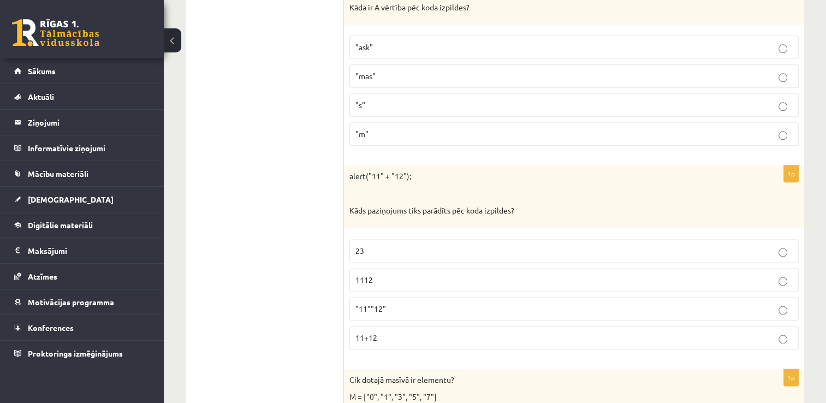
click at [446, 246] on p "23" at bounding box center [573, 250] width 437 height 11
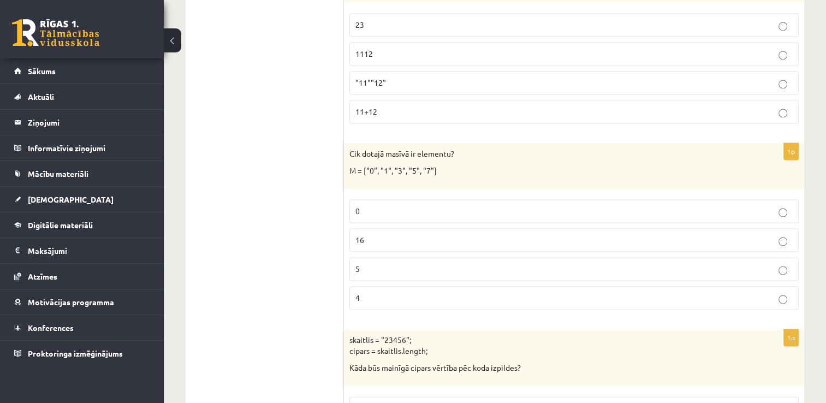
scroll to position [1602, 0]
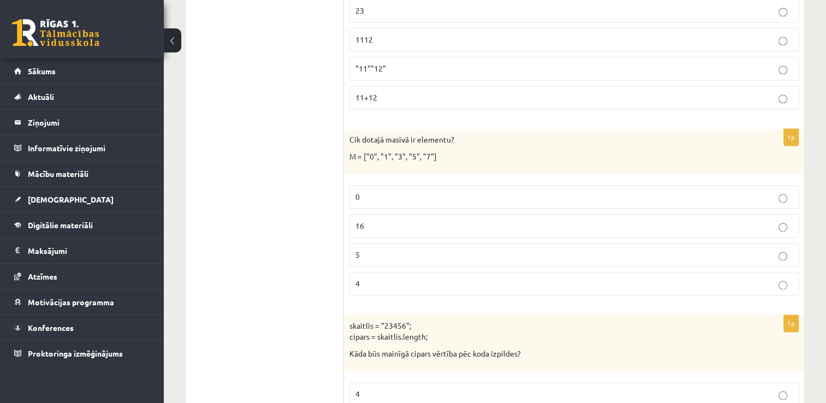
click at [400, 249] on p "5" at bounding box center [573, 254] width 437 height 11
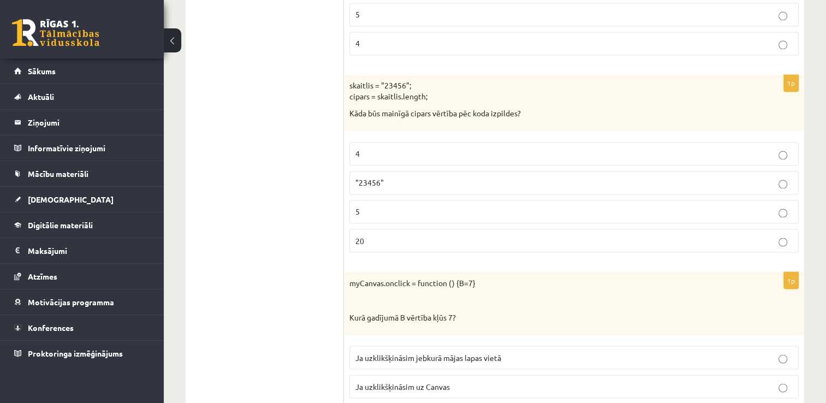
scroll to position [1864, 0]
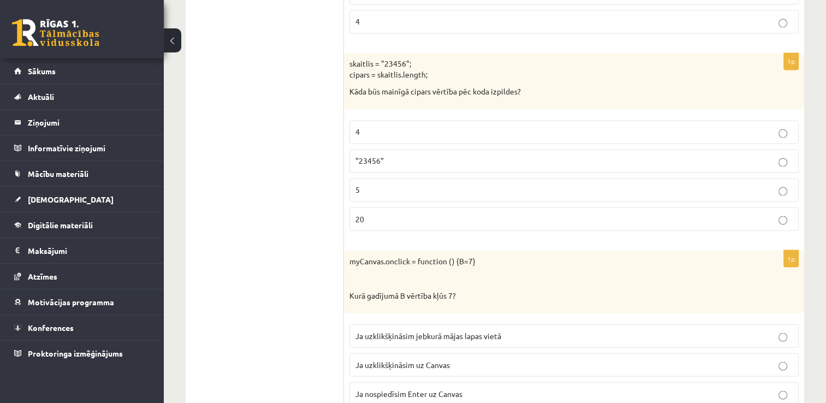
click at [415, 184] on p "5" at bounding box center [573, 189] width 437 height 11
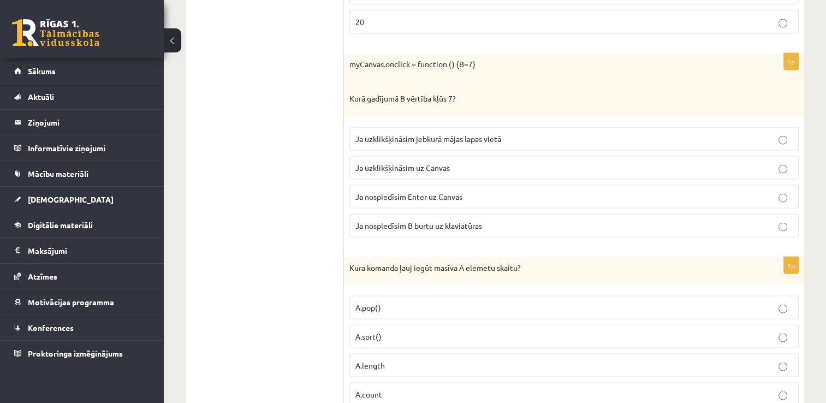
scroll to position [2082, 0]
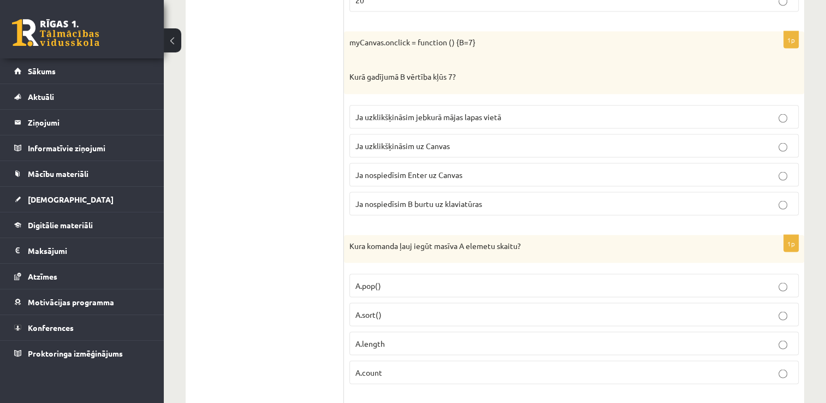
click at [430, 141] on span "Ja uzklikšķināsim uz Canvas" at bounding box center [402, 146] width 94 height 10
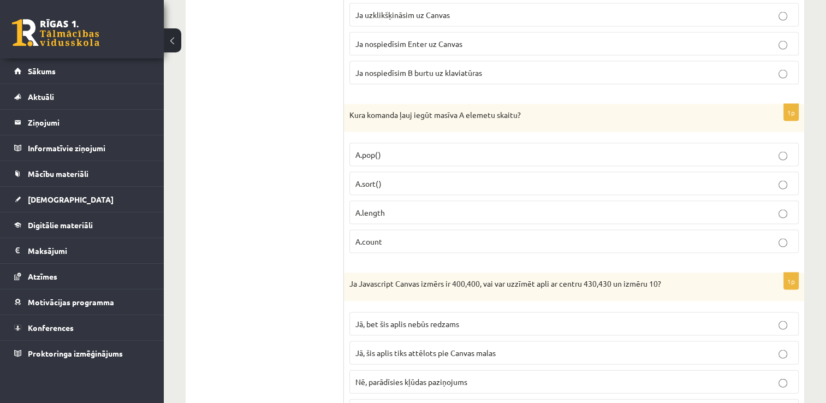
scroll to position [2235, 0]
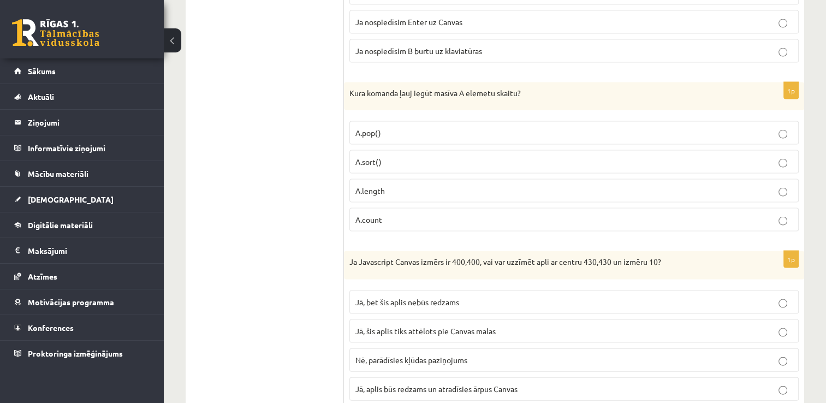
click at [503, 216] on label "A.count" at bounding box center [573, 219] width 449 height 23
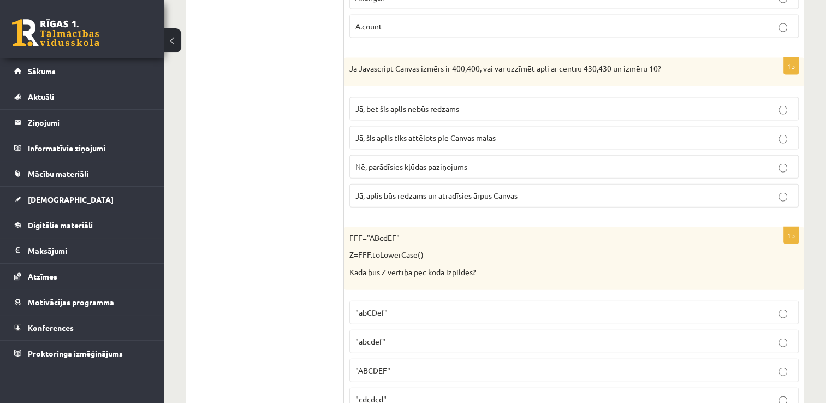
scroll to position [2432, 0]
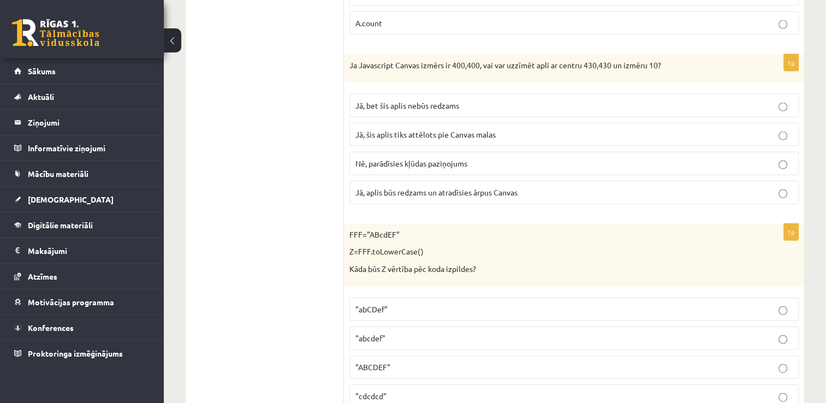
click at [476, 158] on p "Nē, parādīsies kļūdas paziņojums" at bounding box center [573, 163] width 437 height 11
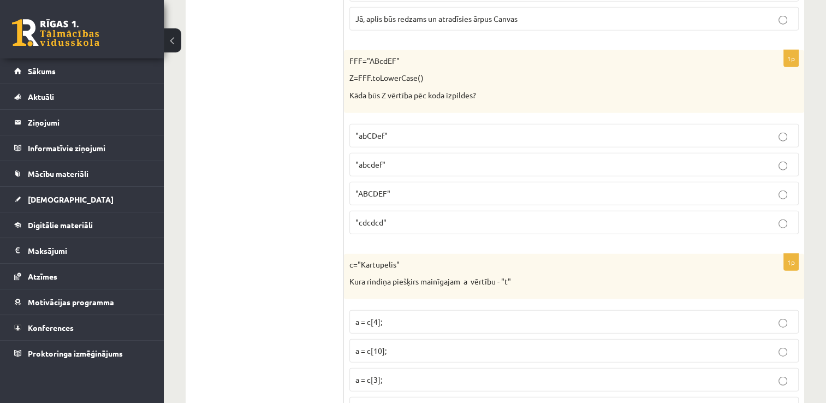
scroll to position [2607, 0]
click at [408, 157] on label ""abcdef"" at bounding box center [573, 163] width 449 height 23
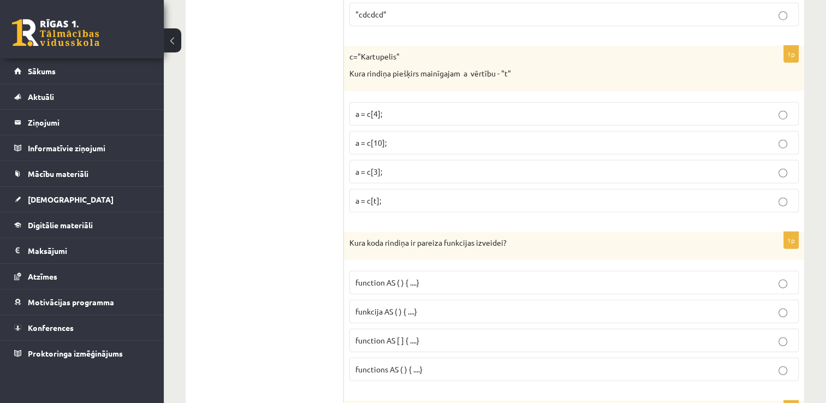
scroll to position [2817, 0]
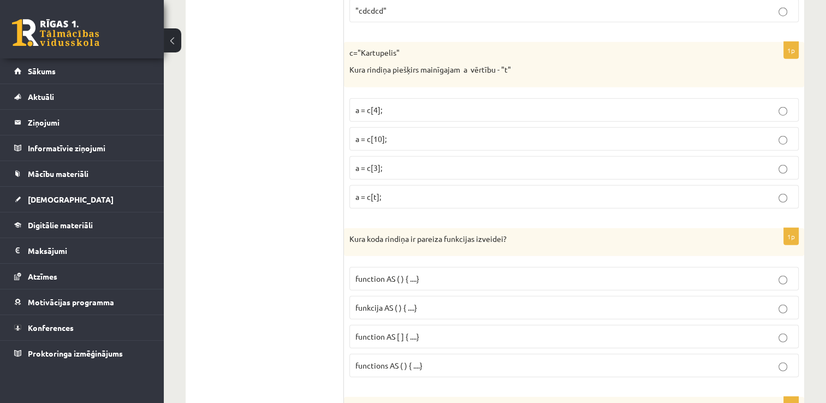
click at [396, 191] on p "a = c[t];" at bounding box center [573, 196] width 437 height 11
click at [826, 397] on div "10.b2 klases diagnosticējošais darbs Datorikā par 9. klases mācību vielu , Matī…" at bounding box center [495, 171] width 662 height 5893
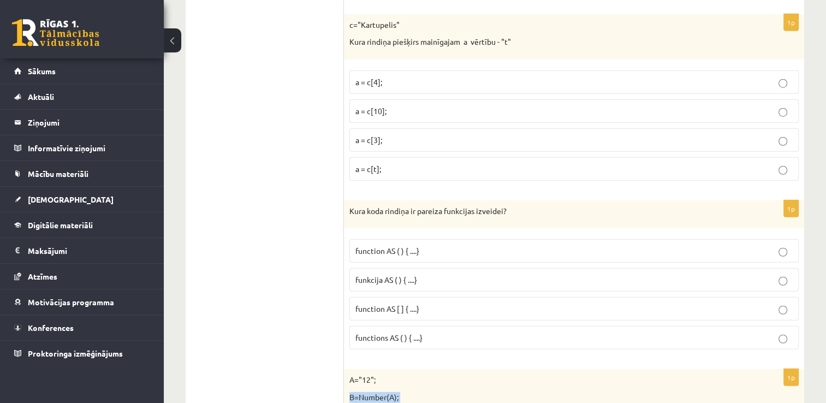
click at [826, 397] on div "10.b2 klases diagnosticējošais darbs Datorikā par 9. klases mācību vielu , Matī…" at bounding box center [495, 143] width 662 height 5893
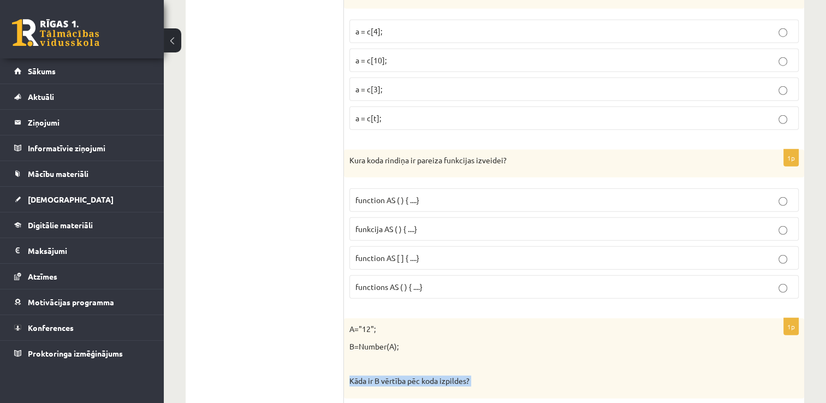
click at [826, 397] on div "10.b2 klases diagnosticējošais darbs Datorikā par 9. klases mācību vielu , Matī…" at bounding box center [495, 92] width 662 height 5893
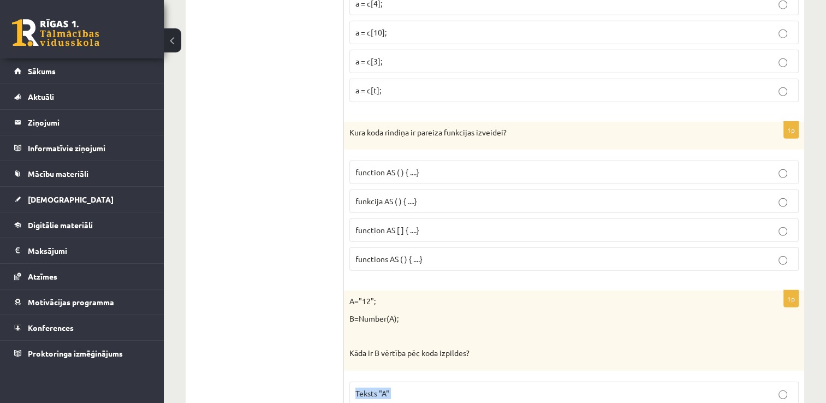
click at [826, 397] on div "10.b2 klases diagnosticējošais darbs Datorikā par 9. klases mācību vielu , Matī…" at bounding box center [495, 64] width 662 height 5893
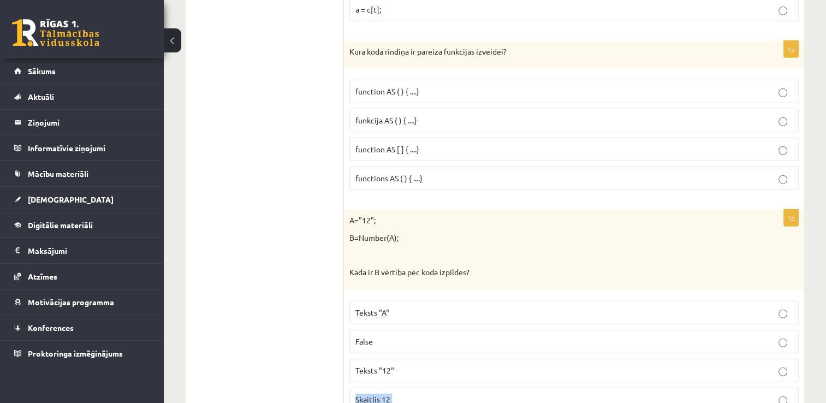
scroll to position [2998, 0]
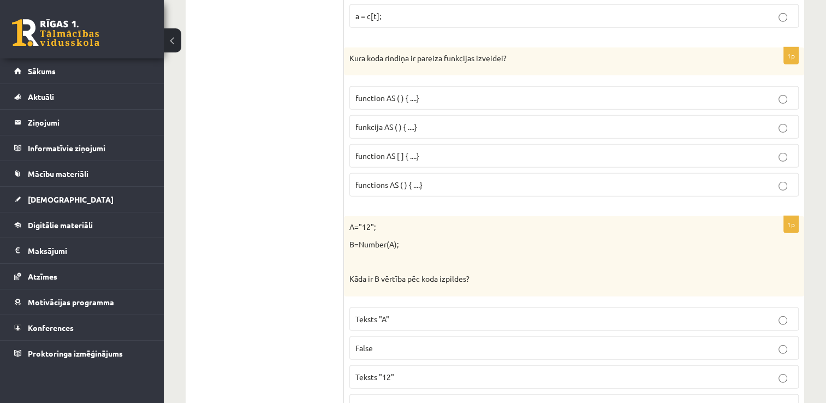
click at [489, 92] on p "function AS ( ) { ....}" at bounding box center [573, 97] width 437 height 11
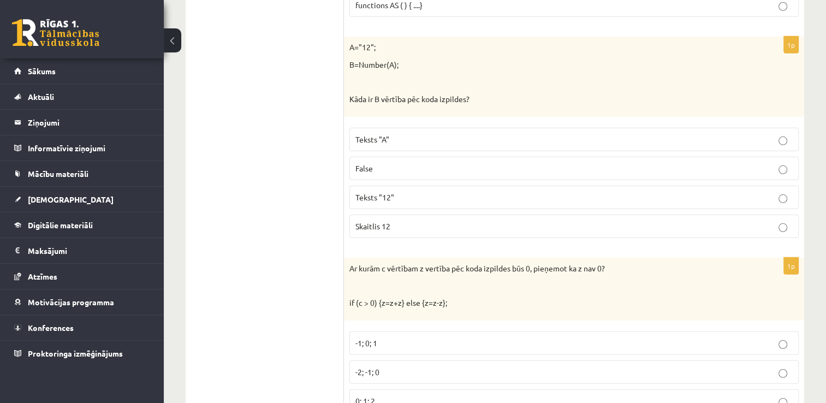
scroll to position [3173, 0]
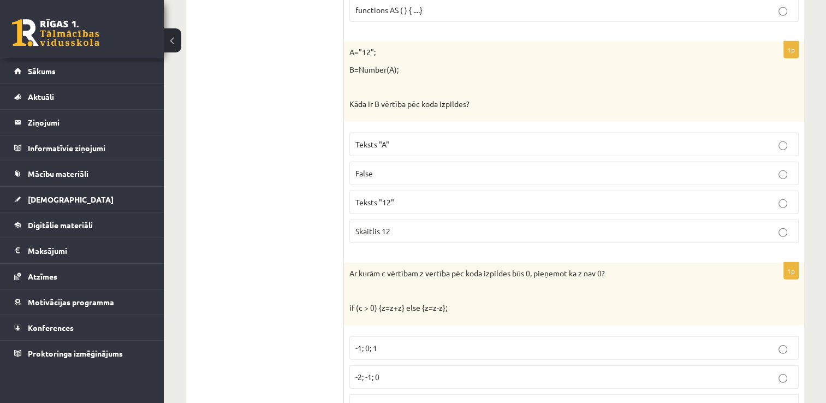
click at [559, 222] on label "Skaitlis 12" at bounding box center [573, 230] width 449 height 23
click at [473, 139] on p "Teksts "A"" at bounding box center [573, 144] width 437 height 11
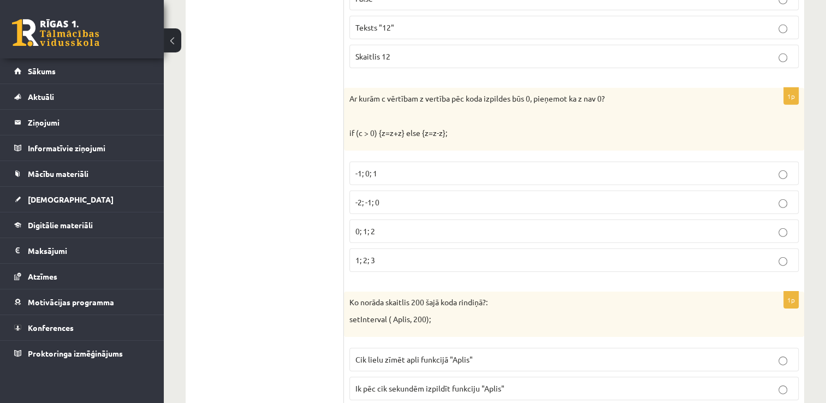
scroll to position [3369, 0]
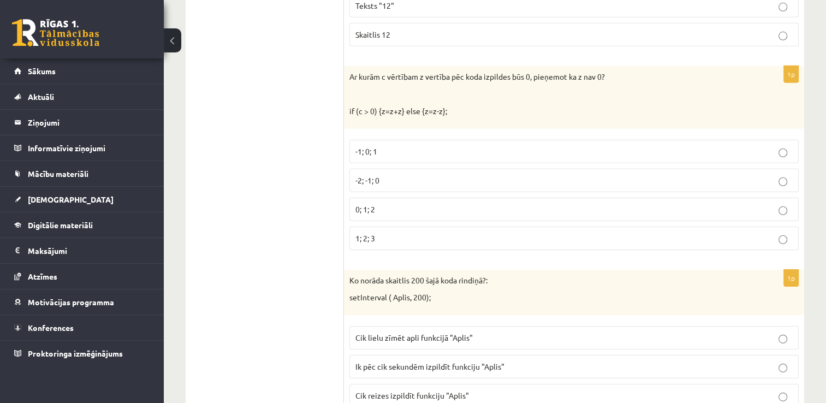
click at [438, 146] on p "-1; 0; 1" at bounding box center [573, 151] width 437 height 11
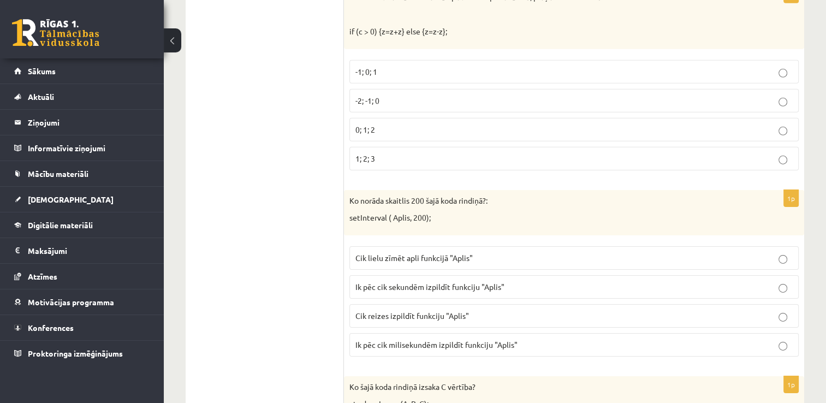
scroll to position [3457, 0]
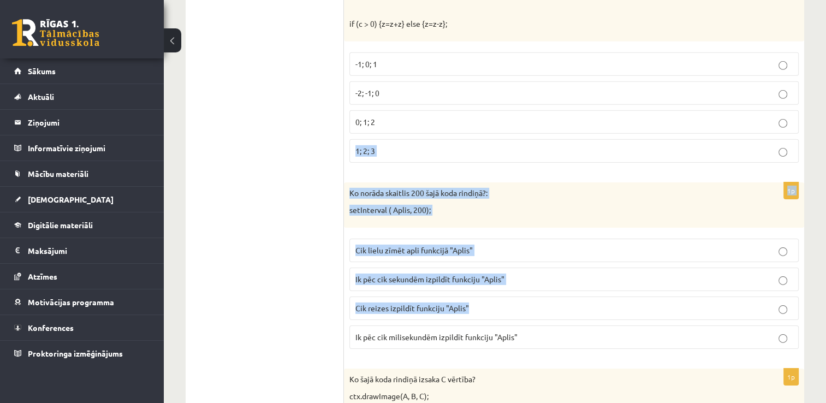
drag, startPoint x: 562, startPoint y: 112, endPoint x: 721, endPoint y: 317, distance: 258.7
click at [496, 116] on p "0; 1; 2" at bounding box center [573, 121] width 437 height 11
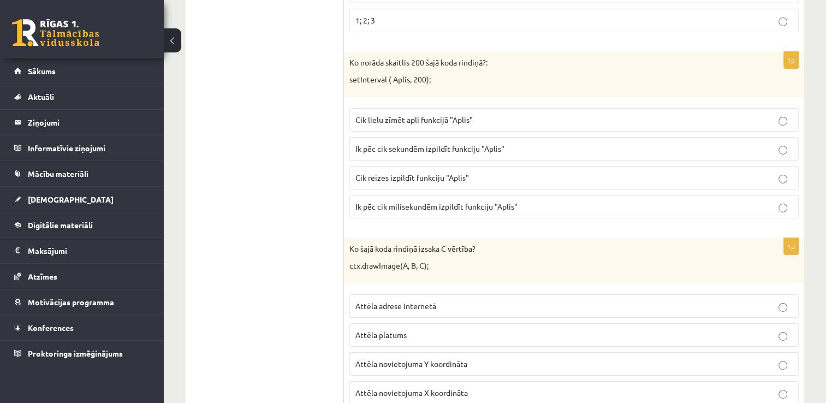
scroll to position [3588, 0]
click at [612, 200] on p "Ik pēc cik milisekundēm izpildīt funkciju "Aplis"" at bounding box center [573, 205] width 437 height 11
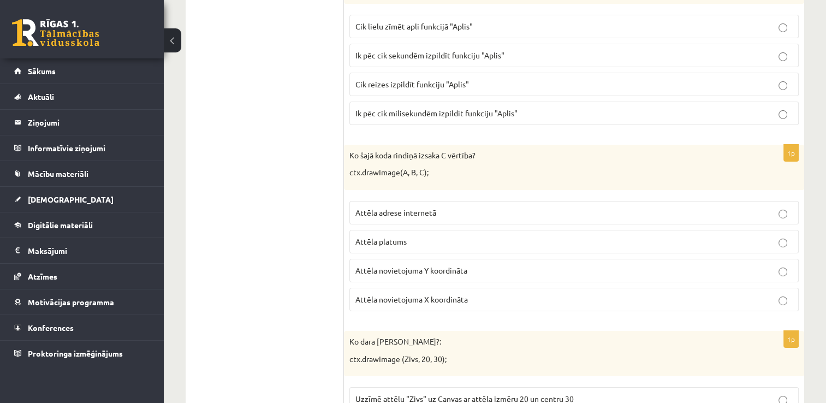
scroll to position [3675, 0]
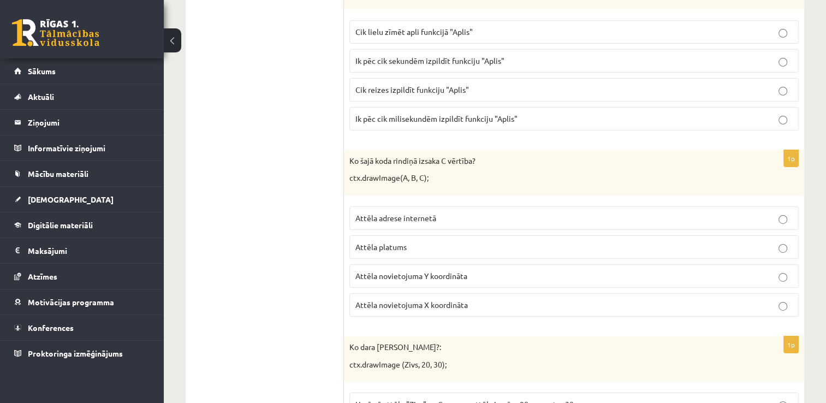
click at [603, 55] on p "Ik pēc cik sekundēm izpildīt funkciju "Aplis"" at bounding box center [573, 60] width 437 height 11
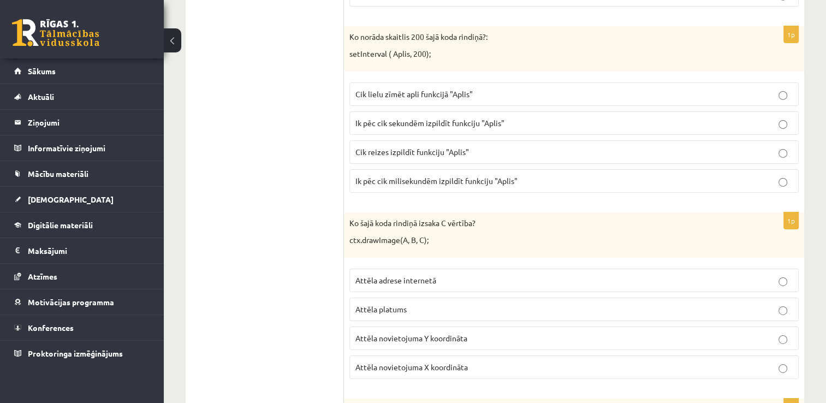
scroll to position [3610, 0]
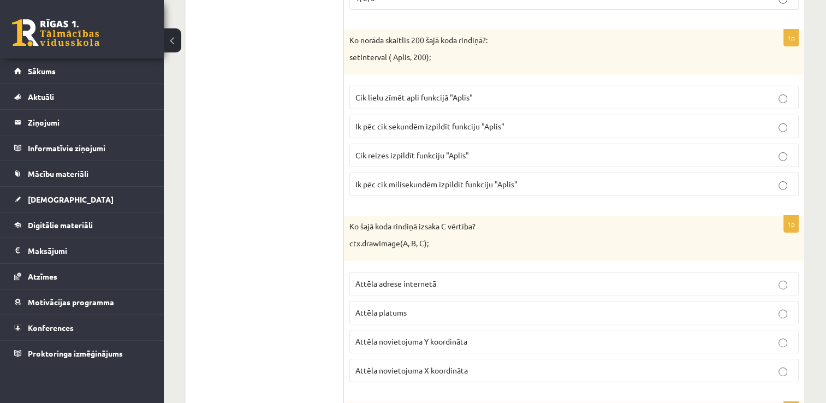
click at [791, 179] on p "Ik pēc cik milisekundēm izpildīt funkciju "Aplis"" at bounding box center [573, 184] width 437 height 11
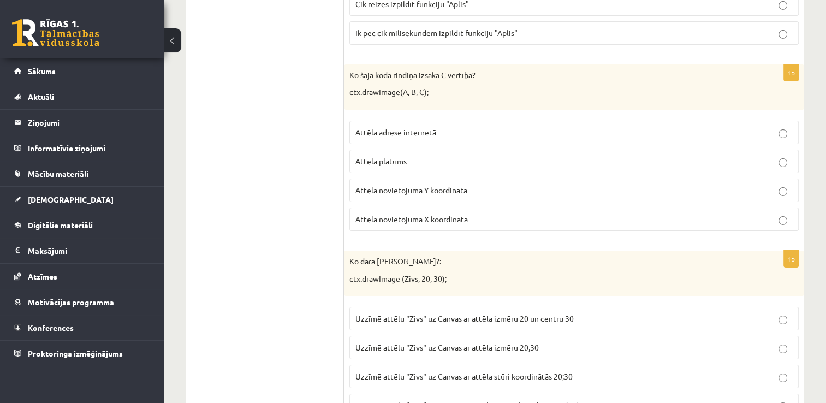
scroll to position [3770, 0]
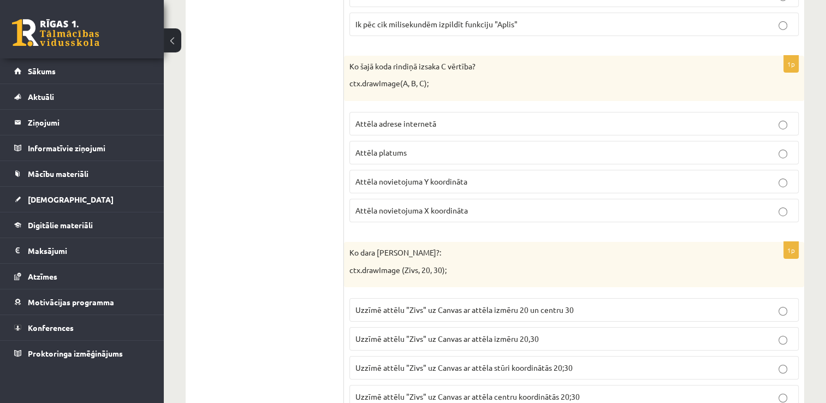
click at [505, 147] on p "Attēla platums" at bounding box center [573, 152] width 437 height 11
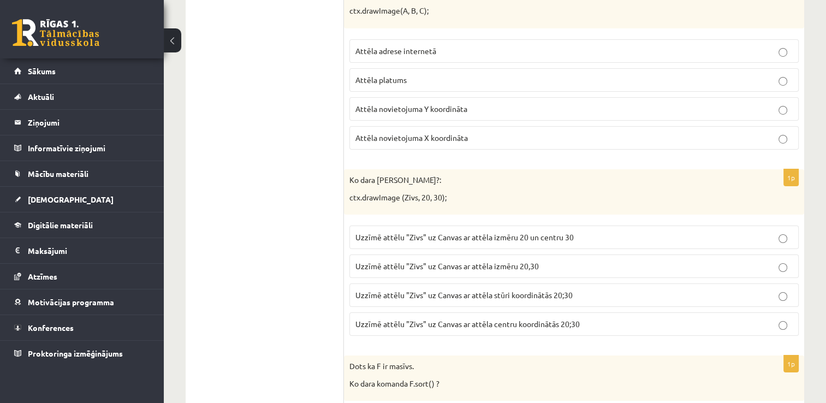
scroll to position [3835, 0]
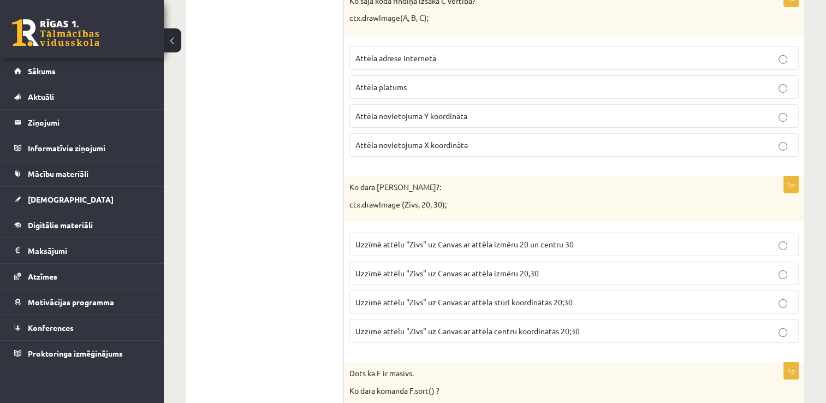
click at [494, 268] on span "Uzzīmē attēlu "Zivs" uz Canvas ar attēla izmēru 20,30" at bounding box center [446, 273] width 183 height 10
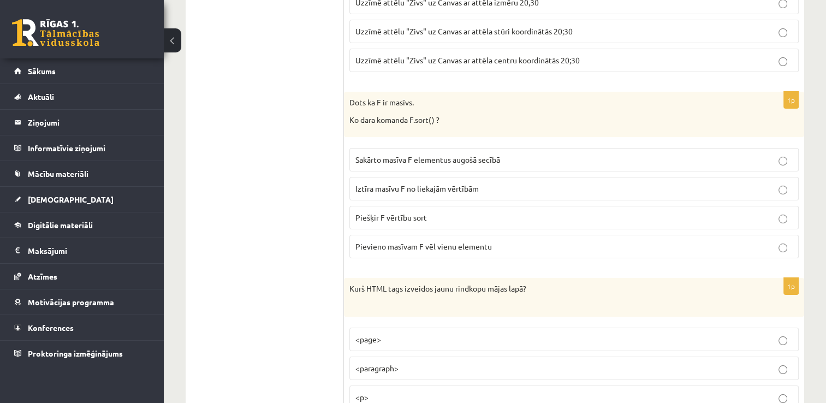
scroll to position [4112, 0]
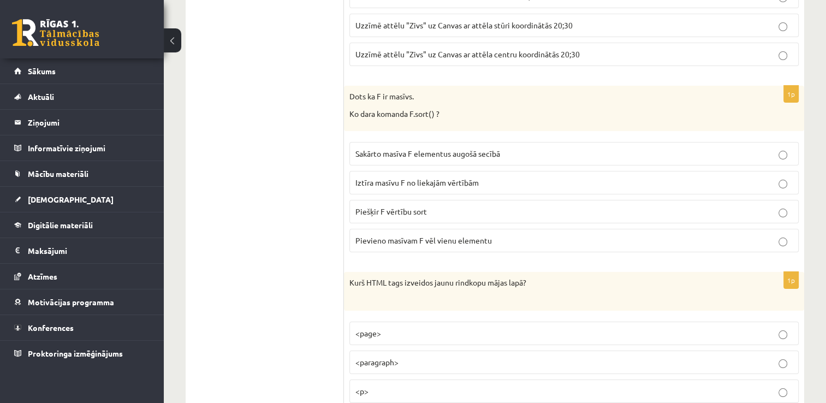
click at [531, 148] on p "Sakārto masīva F elementus augošā secībā" at bounding box center [573, 153] width 437 height 11
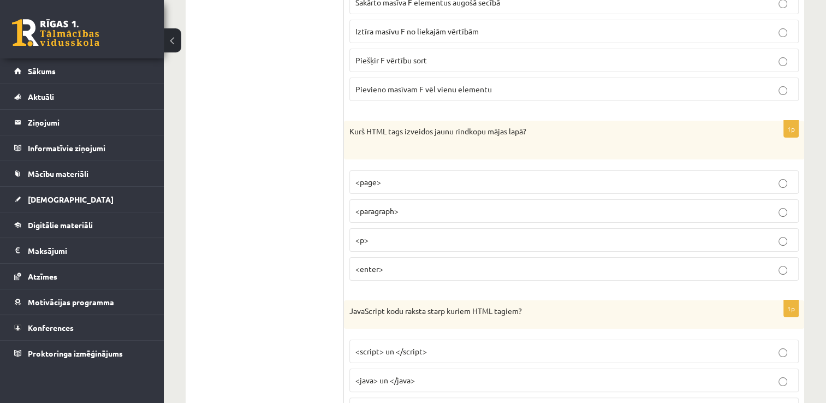
scroll to position [4265, 0]
click at [489, 233] on p "<p>" at bounding box center [573, 238] width 437 height 11
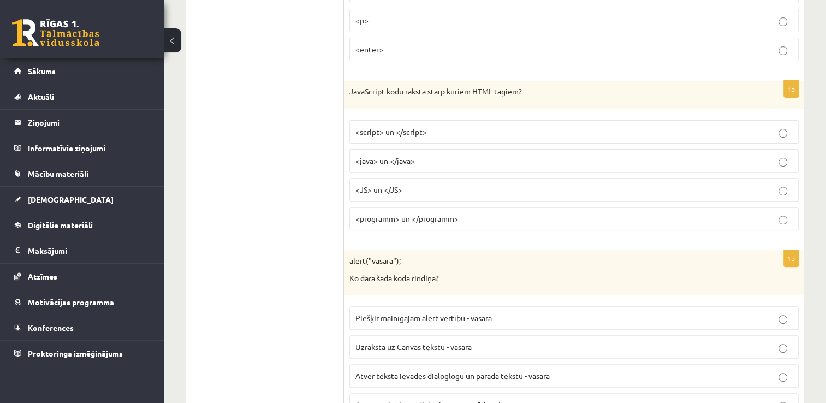
scroll to position [4483, 0]
click at [510, 126] on p "<script> un </script>" at bounding box center [573, 131] width 437 height 11
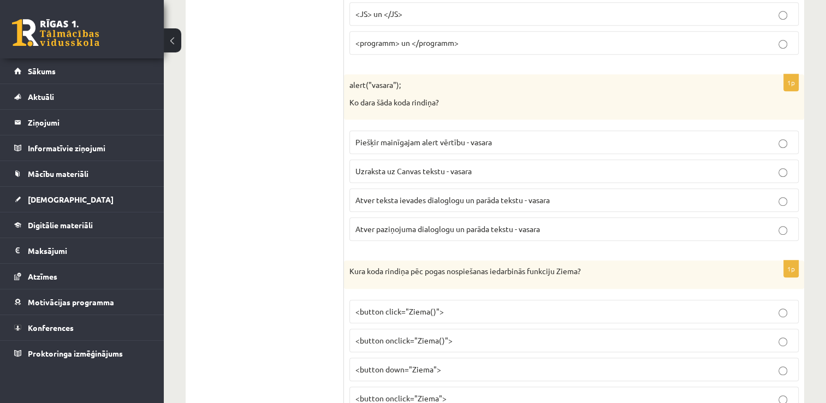
scroll to position [4665, 0]
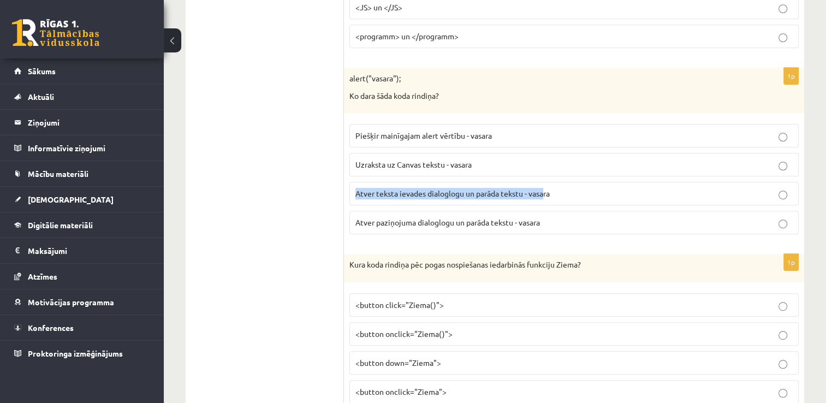
drag, startPoint x: 529, startPoint y: 151, endPoint x: 545, endPoint y: 175, distance: 29.5
click at [545, 175] on fieldset "Piešķir mainīgajam alert vērtību - vasara Uzraksta uz Canvas tekstu - vasara At…" at bounding box center [573, 177] width 449 height 119
drag, startPoint x: 545, startPoint y: 175, endPoint x: 566, endPoint y: 209, distance: 39.5
click at [566, 211] on label "Atver paziņojuma dialoglogu un parāda tekstu - vasara" at bounding box center [573, 222] width 449 height 23
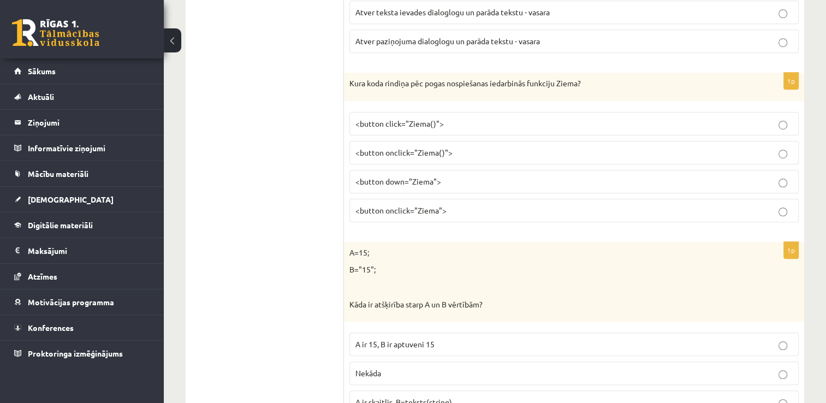
scroll to position [4869, 0]
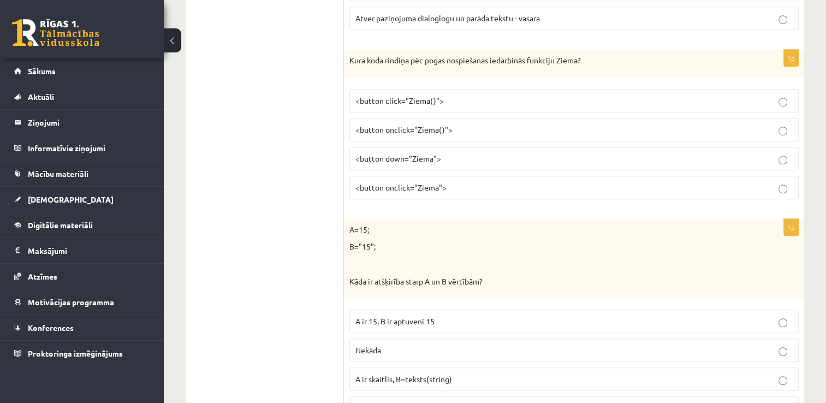
click at [442, 124] on span "<button onclick="Ziema()">" at bounding box center [403, 129] width 97 height 10
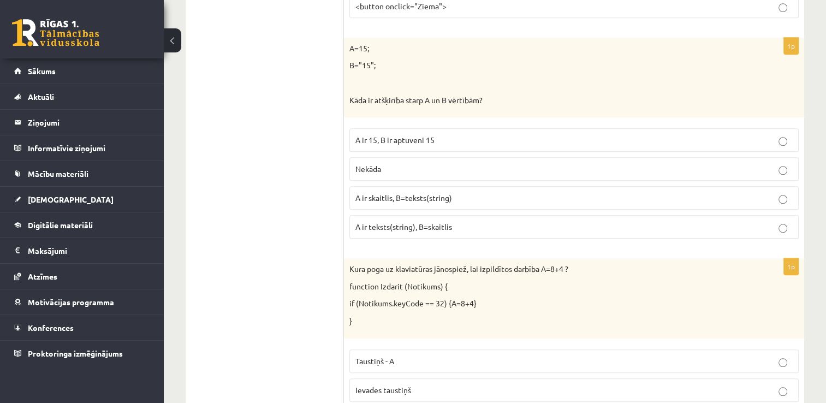
scroll to position [5066, 0]
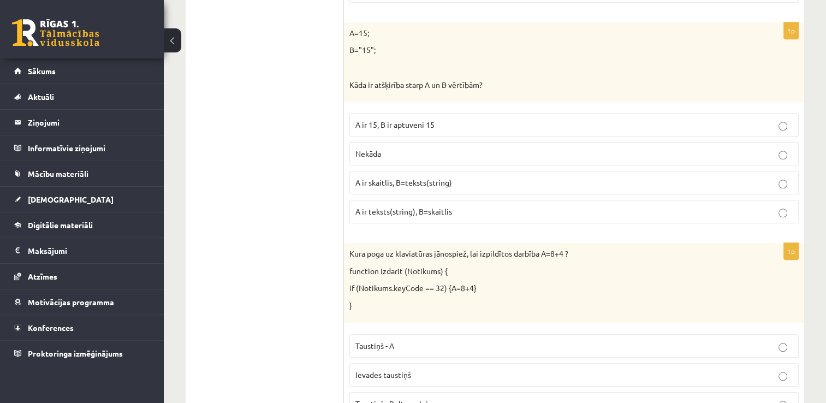
click at [422, 177] on span "A ir skaitlis, B=teksts(string)" at bounding box center [403, 182] width 97 height 10
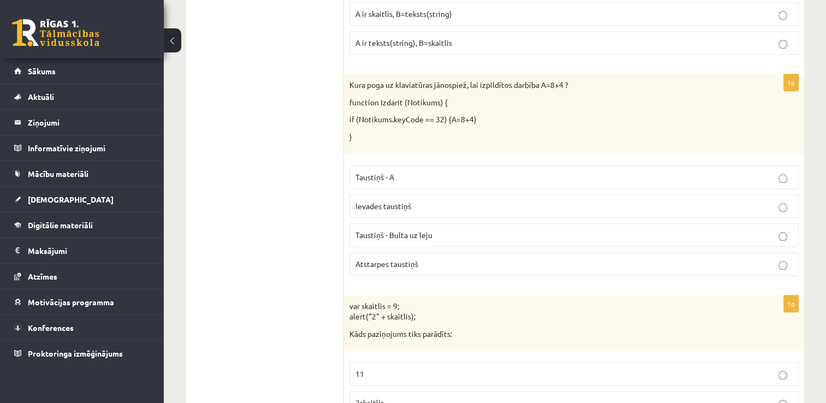
scroll to position [5241, 0]
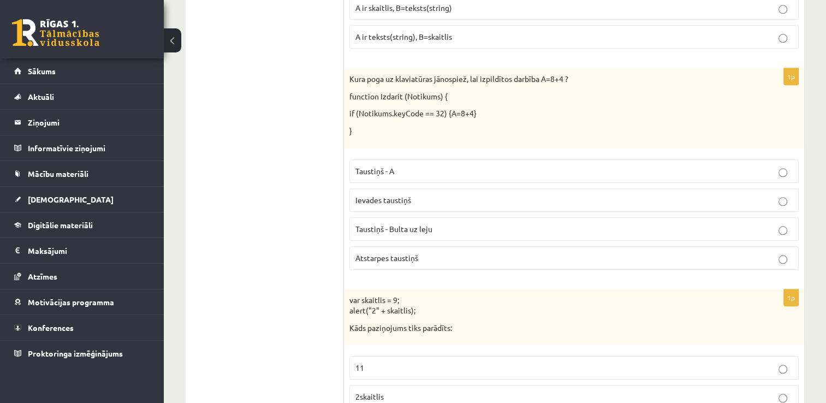
click at [485, 165] on p "Taustiņš - A" at bounding box center [573, 170] width 437 height 11
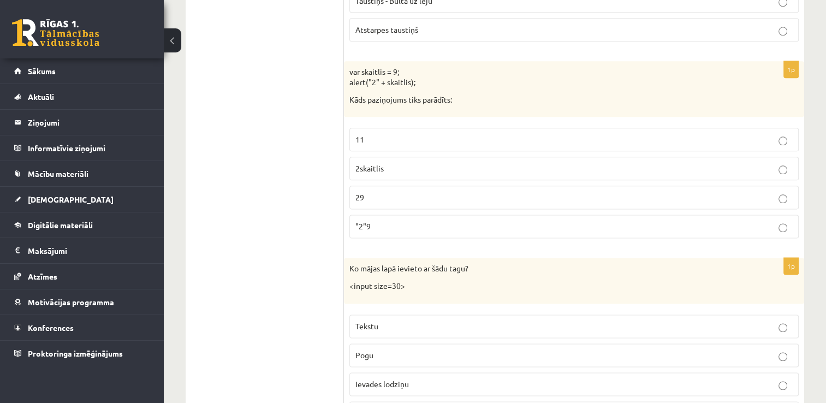
scroll to position [5459, 0]
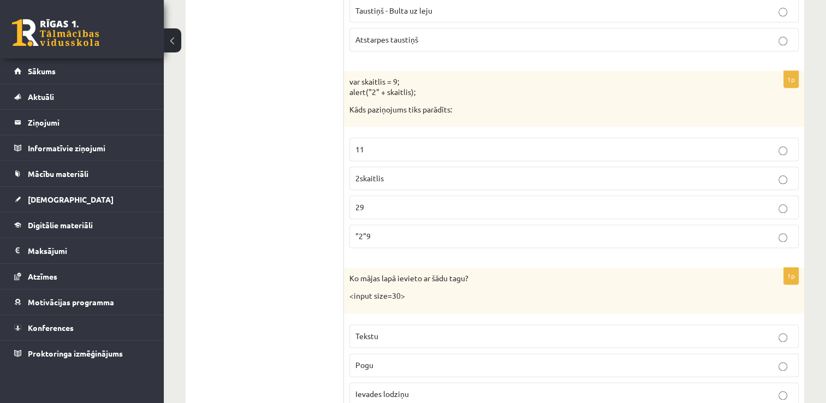
click at [409, 230] on p ""2"9" at bounding box center [573, 235] width 437 height 11
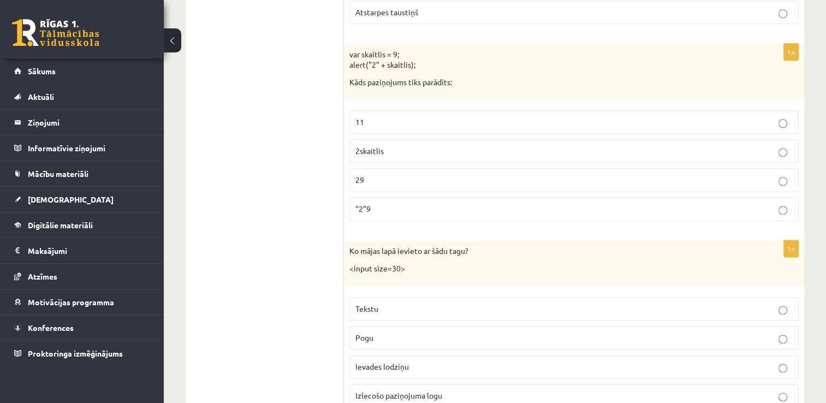
scroll to position [5506, 0]
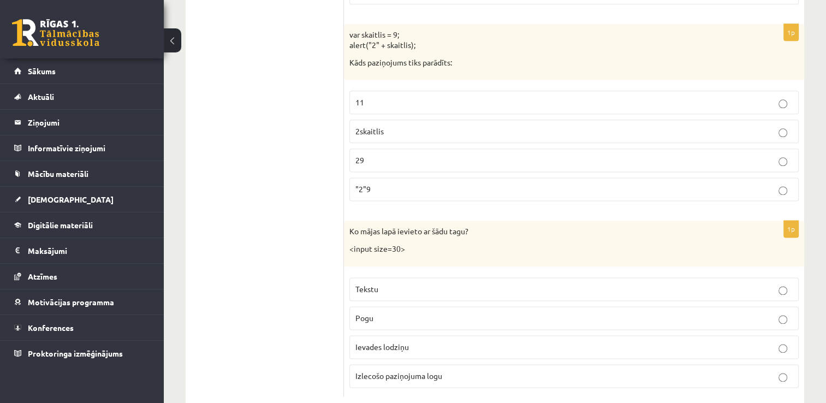
click at [412, 341] on p "Ievades lodziņu" at bounding box center [573, 346] width 437 height 11
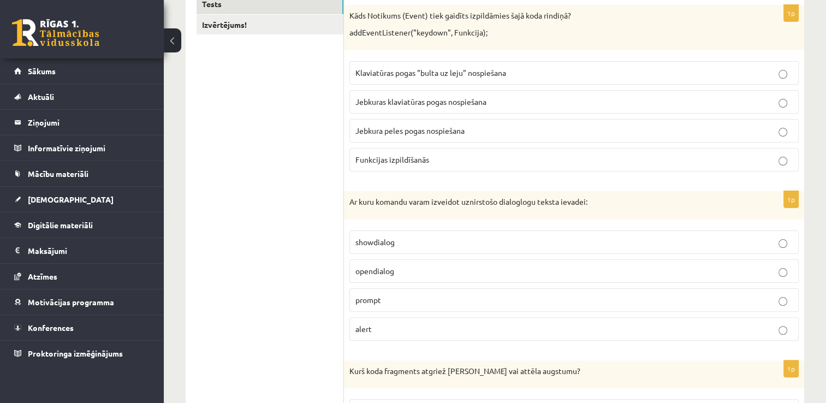
scroll to position [0, 0]
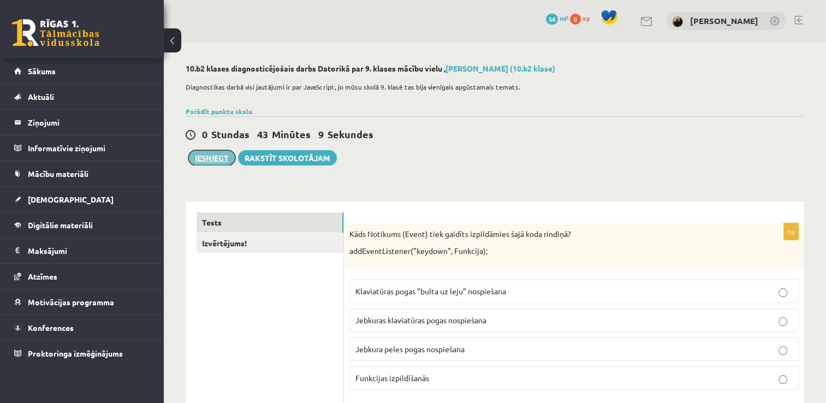
click at [218, 158] on button "Iesniegt" at bounding box center [211, 157] width 47 height 15
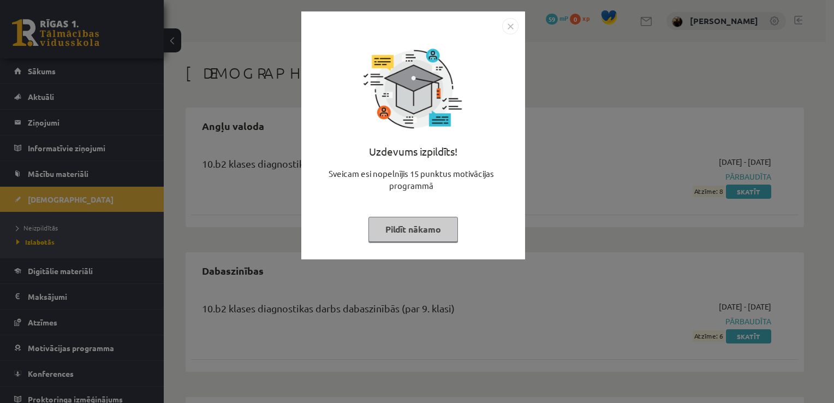
click at [510, 216] on div "Uzdevums izpildīts! Sveicam esi nopelnījis 15 punktus motivācijas programmā Pil…" at bounding box center [413, 143] width 211 height 218
drag, startPoint x: 549, startPoint y: 207, endPoint x: 688, endPoint y: 207, distance: 138.7
click at [688, 207] on div "Uzdevums izpildīts! Sveicam esi nopelnījis 15 punktus motivācijas programmā Pil…" at bounding box center [417, 201] width 834 height 403
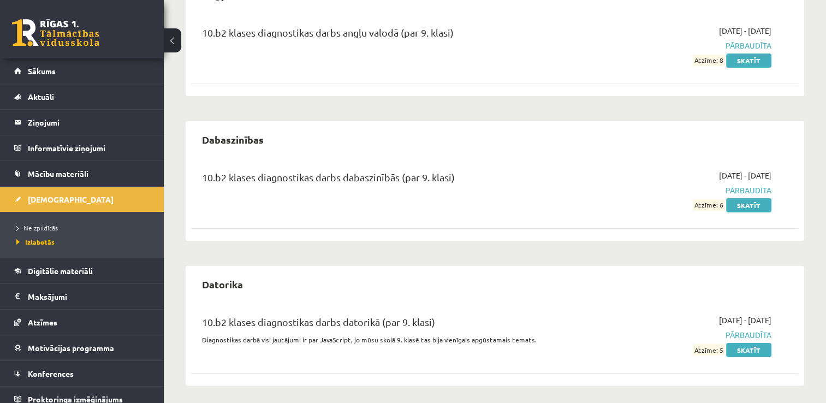
scroll to position [134, 0]
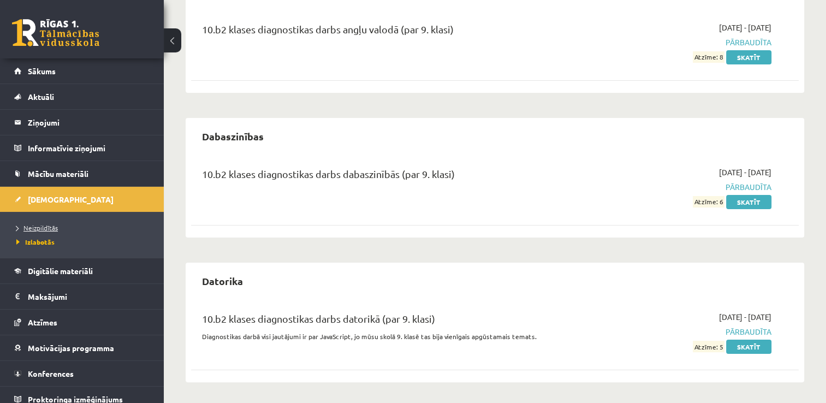
click at [138, 226] on link "Neizpildītās" at bounding box center [84, 228] width 137 height 10
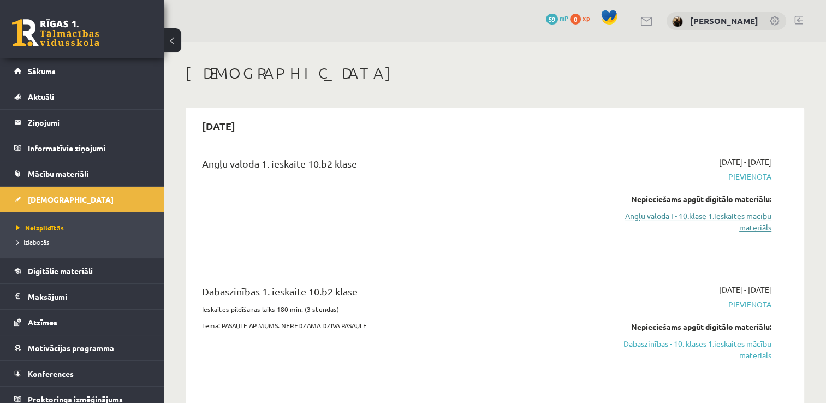
click at [649, 215] on link "Angļu valoda I - 10.klase 1.ieskaites mācību materiāls" at bounding box center [681, 221] width 179 height 23
click at [72, 259] on link "Digitālie materiāli" at bounding box center [82, 270] width 136 height 25
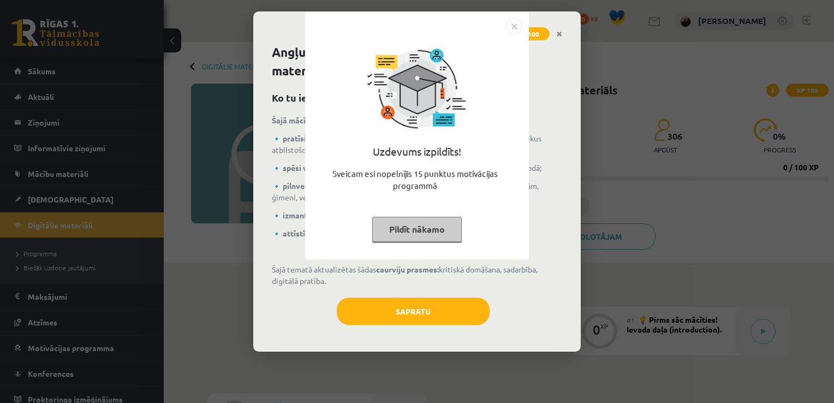
click at [550, 126] on div "Uzdevums izpildīts! Sveicam esi nopelnījis 15 punktus motivācijas programmā Pil…" at bounding box center [417, 201] width 834 height 403
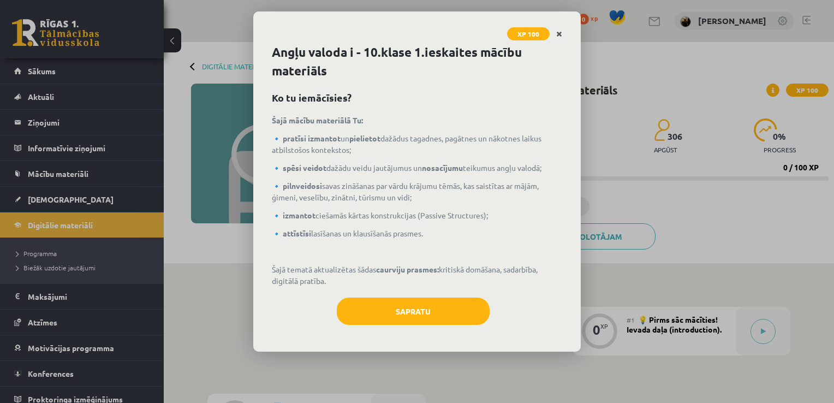
click at [562, 38] on link "Close" at bounding box center [559, 33] width 19 height 21
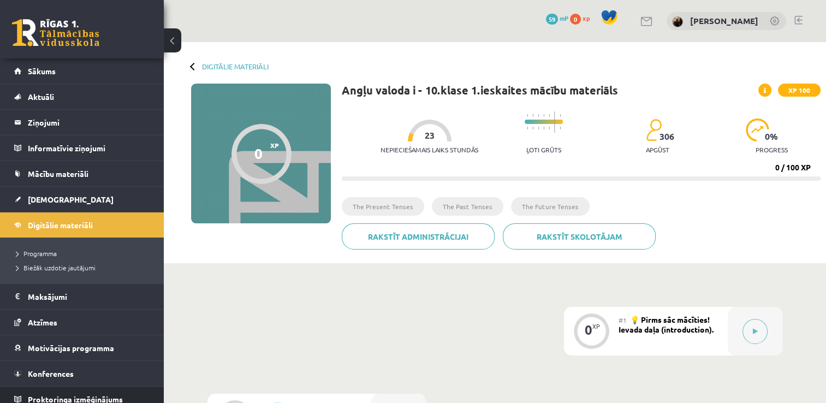
click at [69, 394] on span "Proktoringa izmēģinājums" at bounding box center [75, 399] width 95 height 10
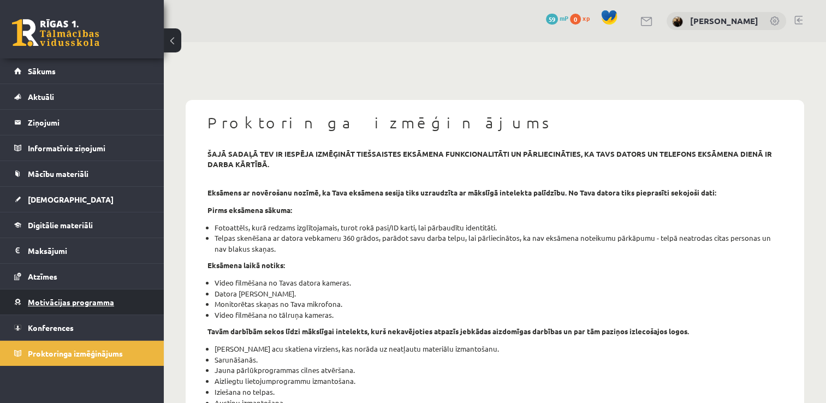
click at [68, 300] on span "Motivācijas programma" at bounding box center [71, 302] width 86 height 10
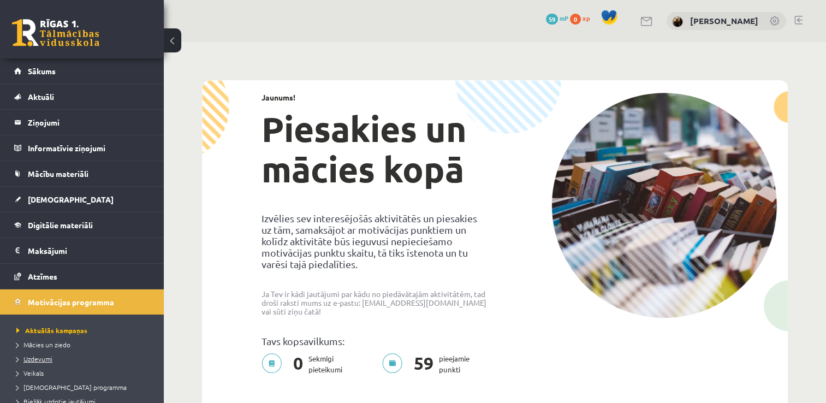
click at [32, 358] on span "Uzdevumi" at bounding box center [34, 358] width 36 height 9
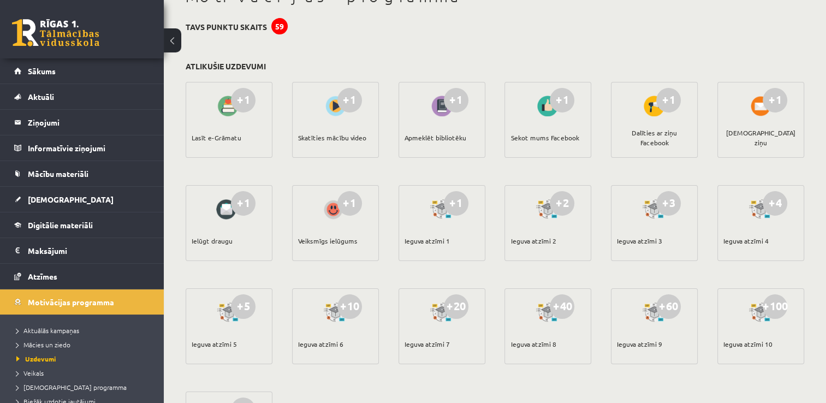
scroll to position [80, 0]
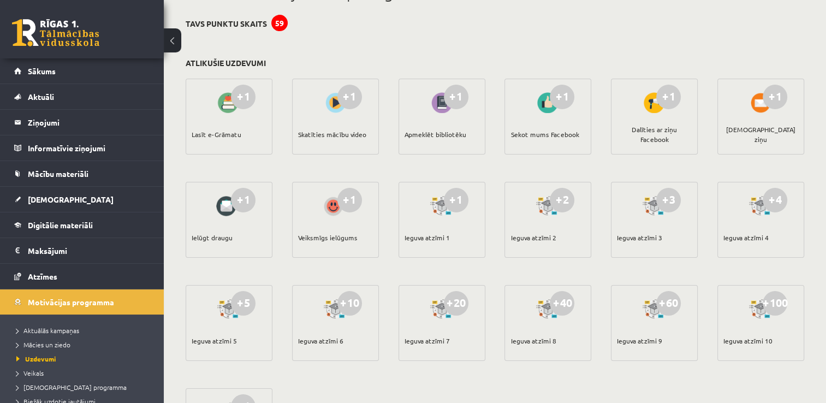
click at [246, 108] on div "+1" at bounding box center [243, 97] width 25 height 25
click at [216, 137] on div "Lasīt e-Grāmatu" at bounding box center [217, 134] width 50 height 38
click at [314, 112] on div "+1 Skatīties mācību video" at bounding box center [335, 117] width 87 height 76
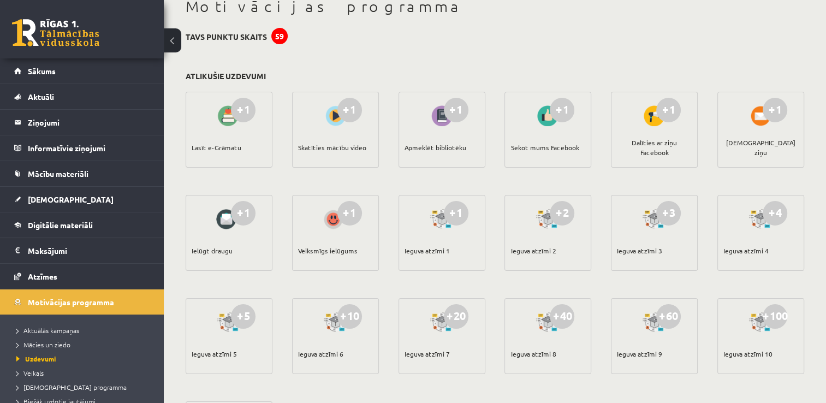
scroll to position [45, 0]
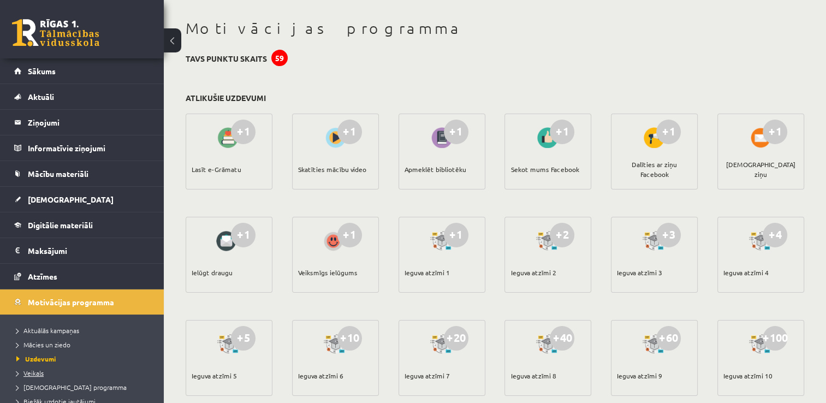
click at [97, 368] on link "Veikals" at bounding box center [84, 373] width 137 height 10
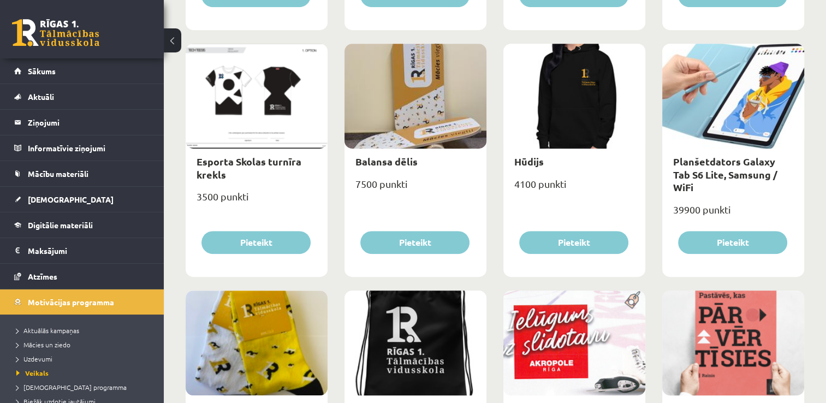
scroll to position [619, 0]
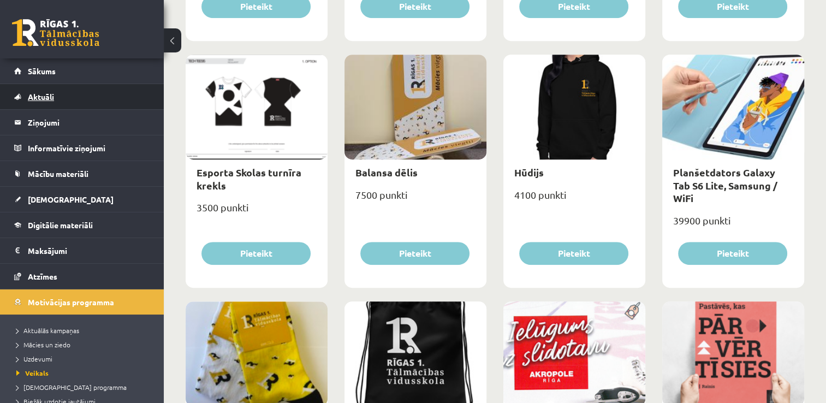
click at [92, 105] on link "Aktuāli" at bounding box center [82, 96] width 136 height 25
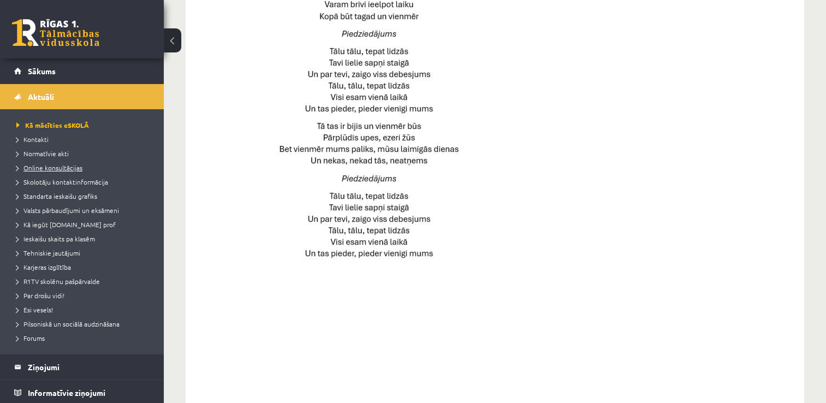
click at [68, 164] on span "Online konsultācijas" at bounding box center [49, 167] width 66 height 9
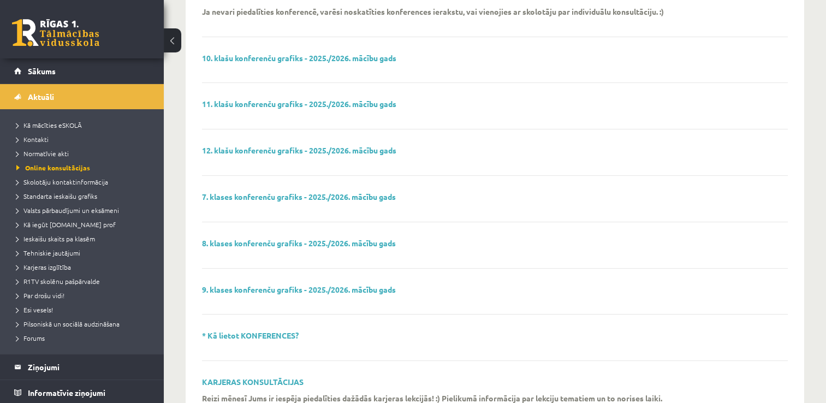
scroll to position [154, 0]
click at [86, 181] on span "Skolotāju kontaktinformācija" at bounding box center [62, 181] width 92 height 9
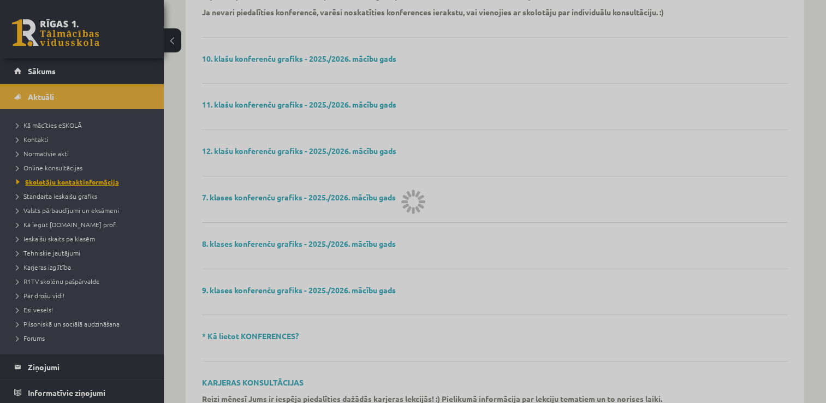
click at [86, 181] on div at bounding box center [413, 201] width 826 height 403
